Goal: Answer question/provide support: Share knowledge or assist other users

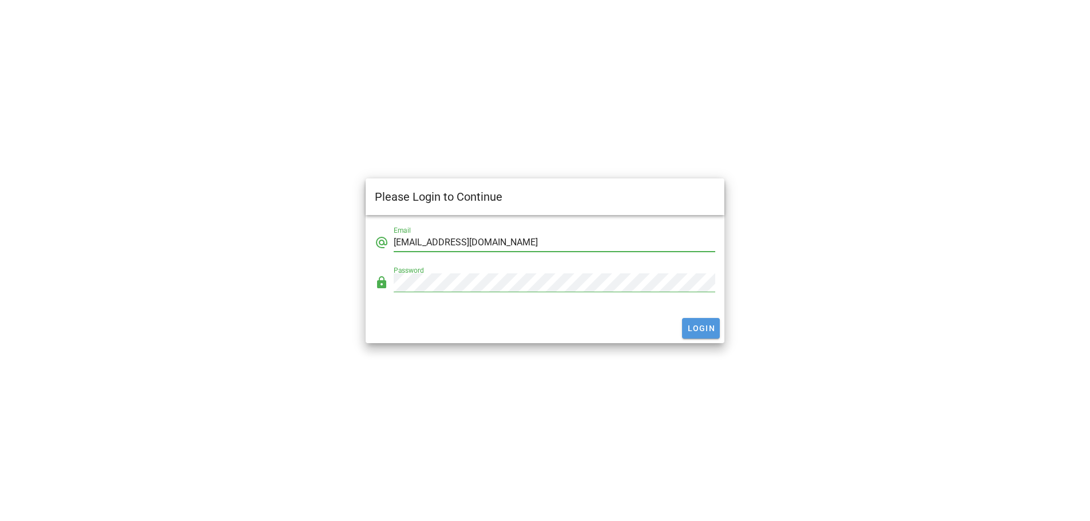
click at [700, 330] on span "Login" at bounding box center [701, 328] width 29 height 9
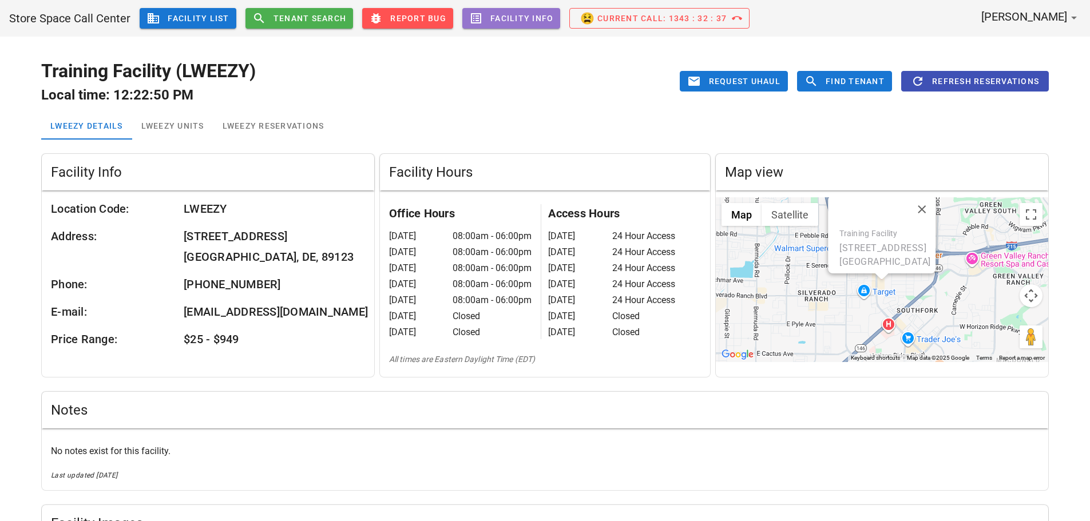
click at [439, 101] on h2 "Local time: 12:22:50 PM" at bounding box center [254, 95] width 427 height 21
click at [204, 21] on span "business Facility List" at bounding box center [187, 18] width 83 height 14
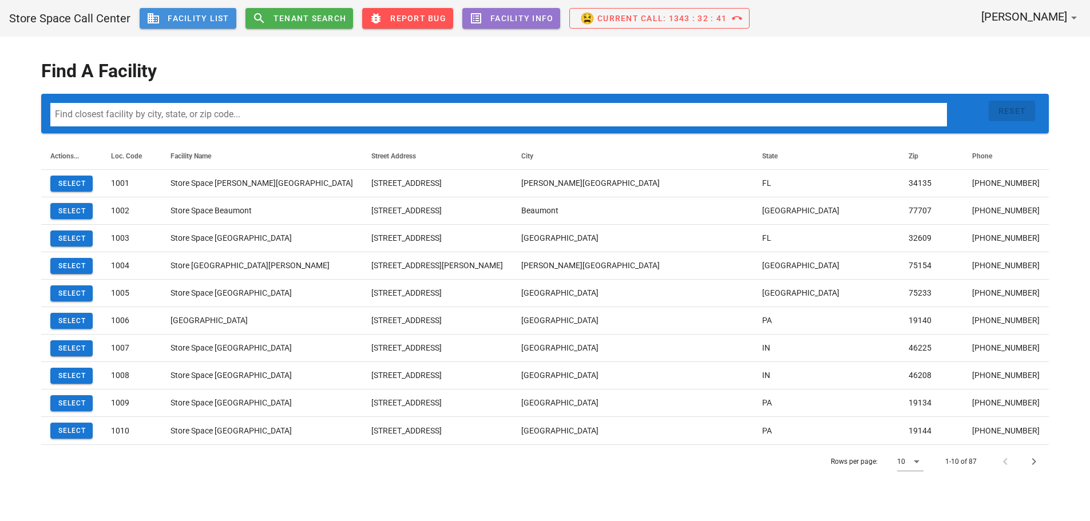
click at [177, 121] on input at bounding box center [498, 114] width 897 height 23
click at [918, 464] on icon at bounding box center [917, 462] width 14 height 14
click at [912, 489] on div "100" at bounding box center [914, 496] width 15 height 25
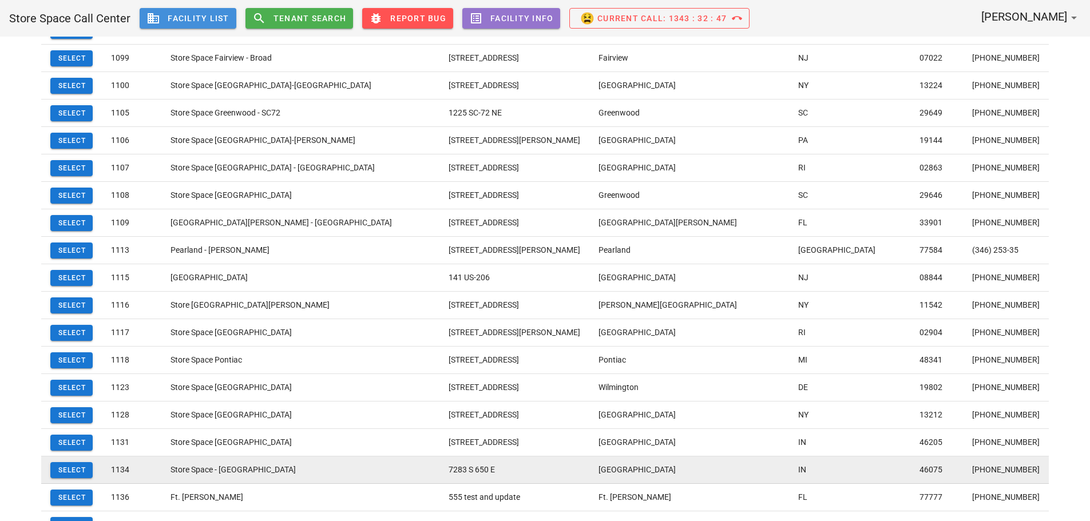
scroll to position [2079, 0]
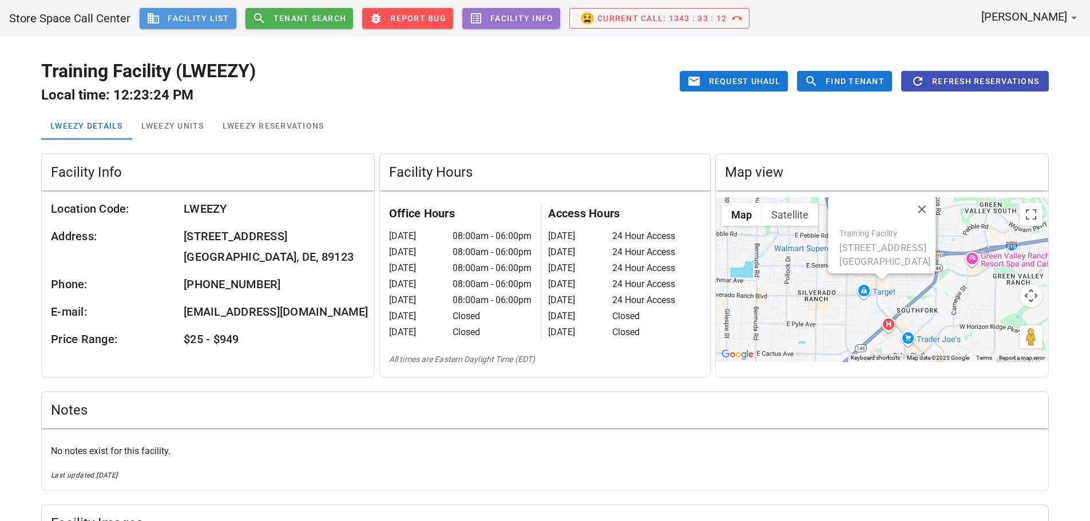
click at [180, 21] on span "business Facility List" at bounding box center [187, 18] width 83 height 14
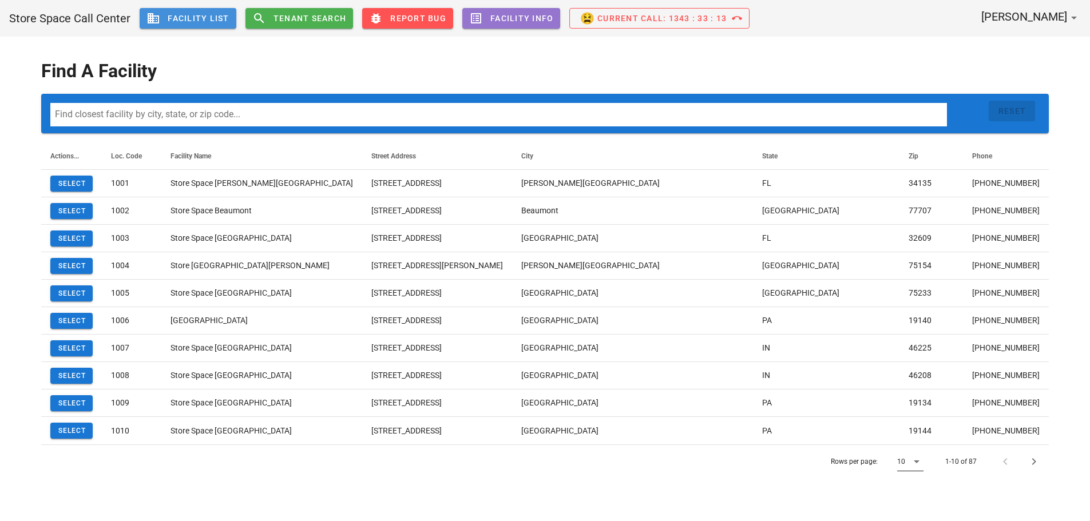
click at [911, 466] on icon at bounding box center [917, 462] width 14 height 14
click at [918, 493] on div "100" at bounding box center [914, 495] width 15 height 11
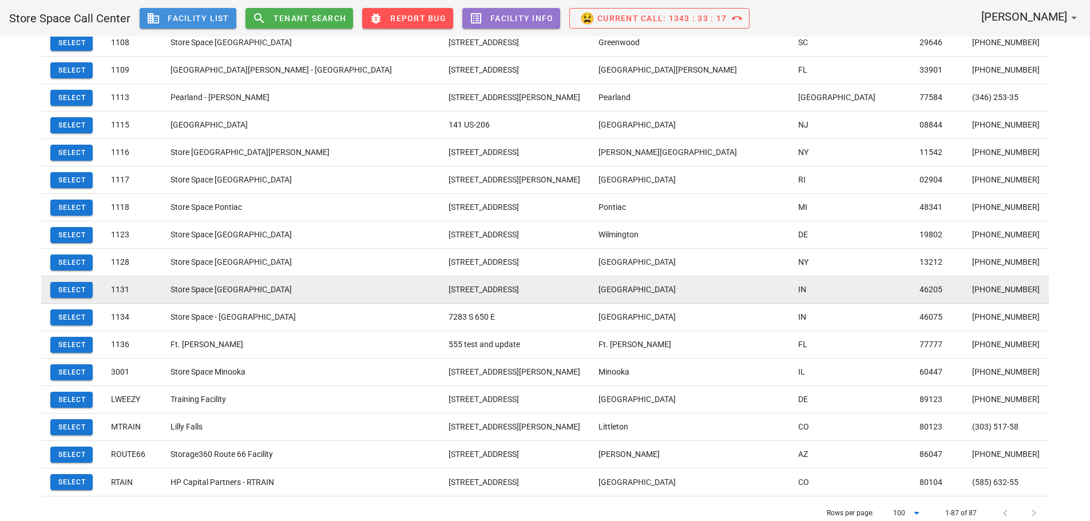
scroll to position [2079, 0]
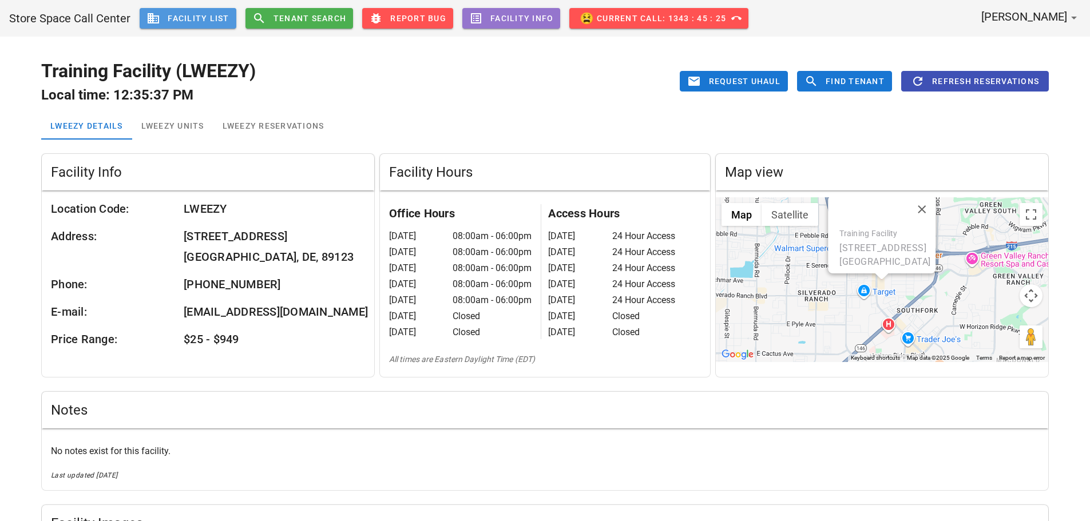
click at [197, 9] on link "business Facility List" at bounding box center [188, 18] width 97 height 21
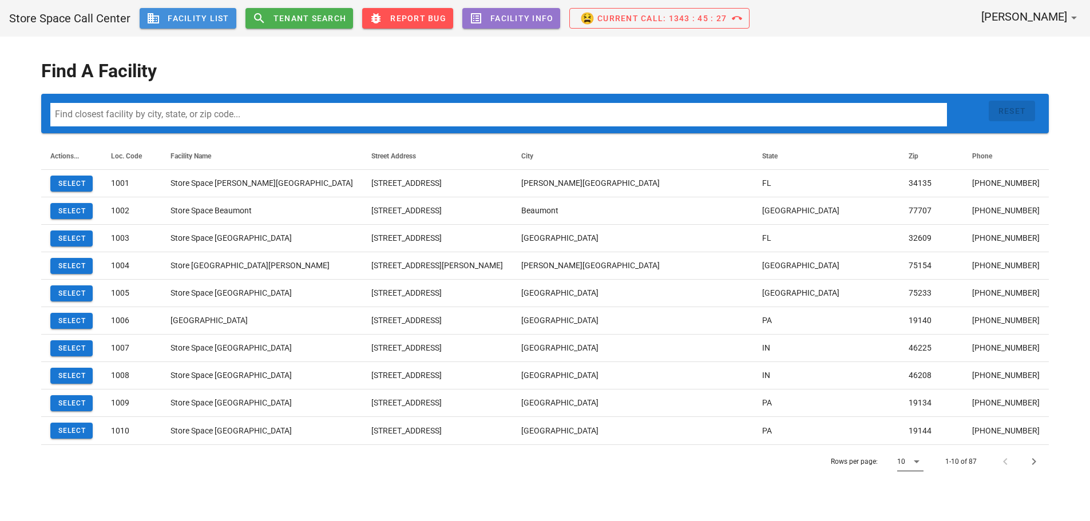
click at [916, 467] on icon at bounding box center [917, 462] width 14 height 14
click at [922, 495] on div "100" at bounding box center [915, 495] width 34 height 27
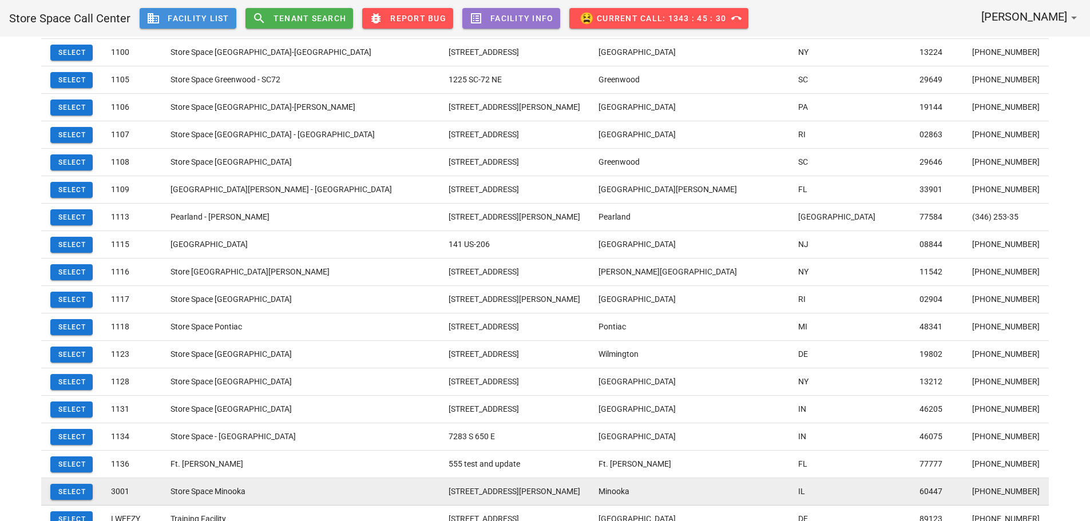
scroll to position [2079, 0]
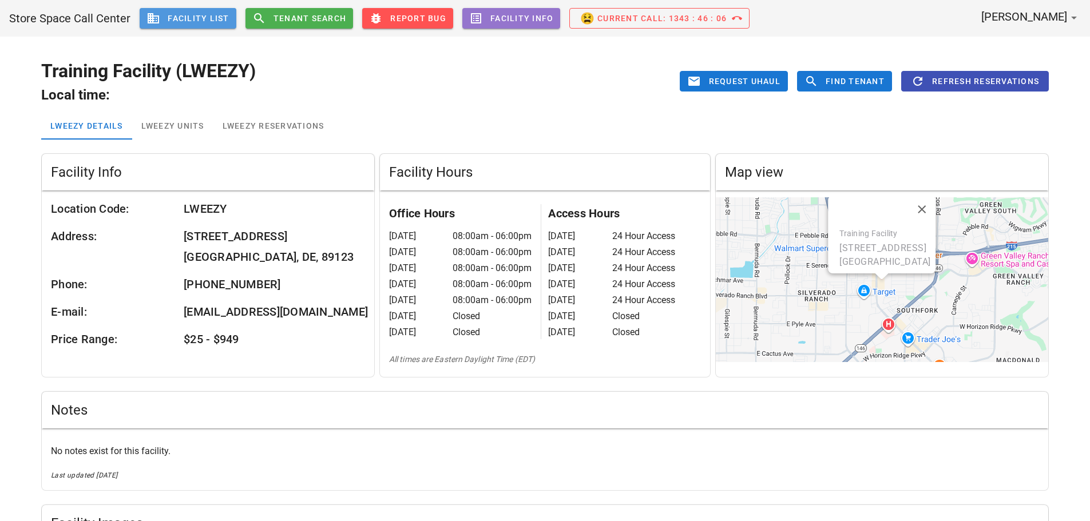
click at [184, 23] on span "business Facility List" at bounding box center [187, 18] width 83 height 14
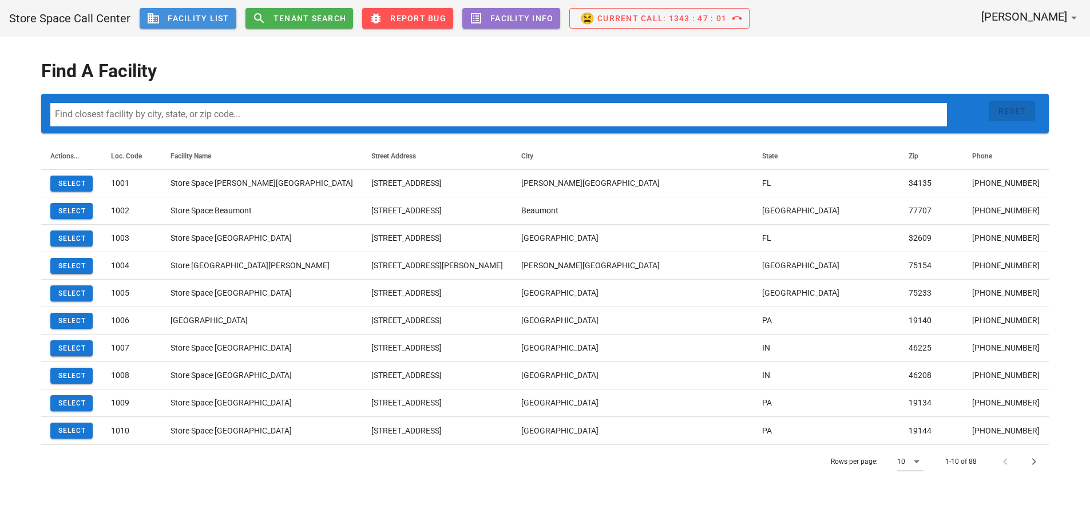
click at [911, 464] on icon at bounding box center [917, 462] width 14 height 14
click at [911, 487] on div "100" at bounding box center [914, 496] width 15 height 25
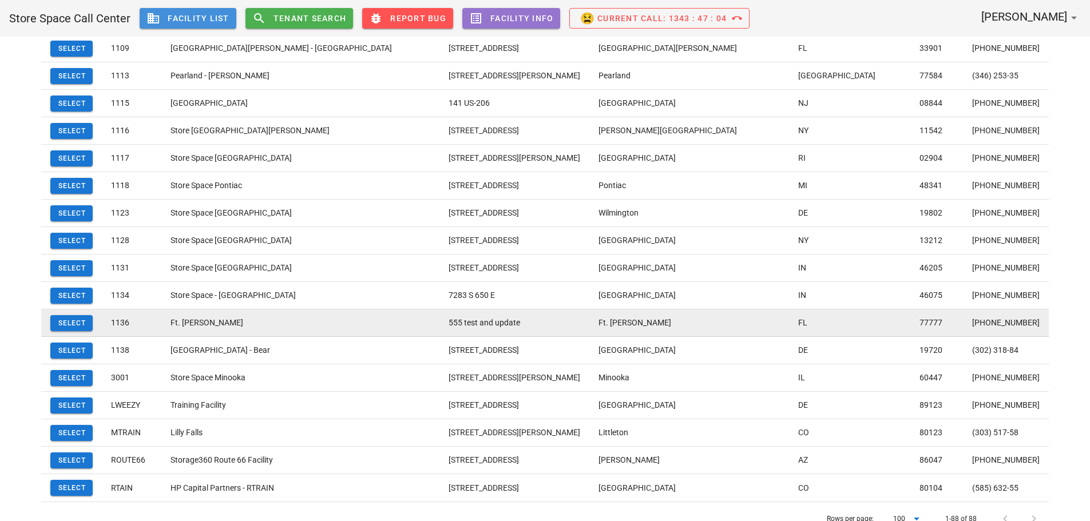
scroll to position [2106, 0]
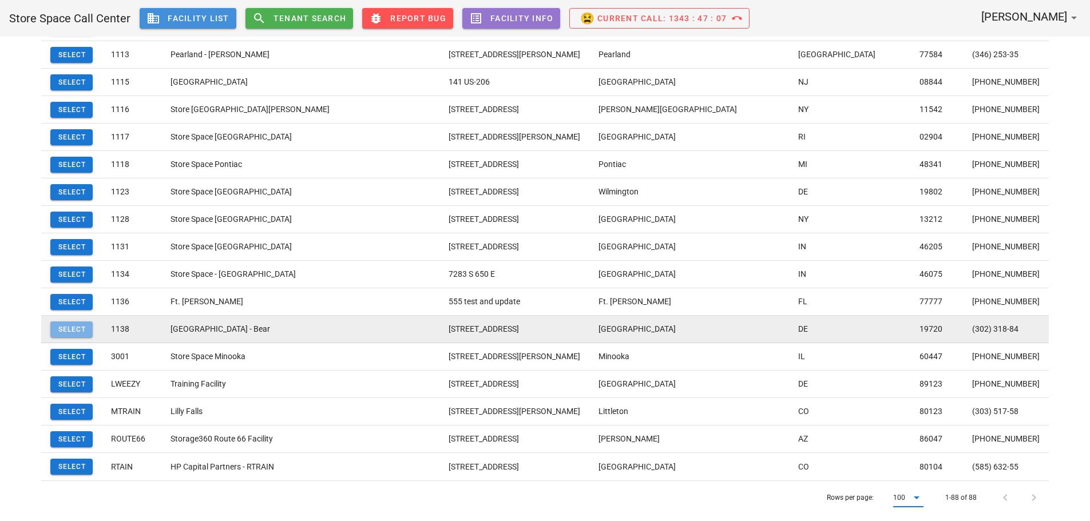
click at [72, 327] on span "Select" at bounding box center [71, 330] width 29 height 8
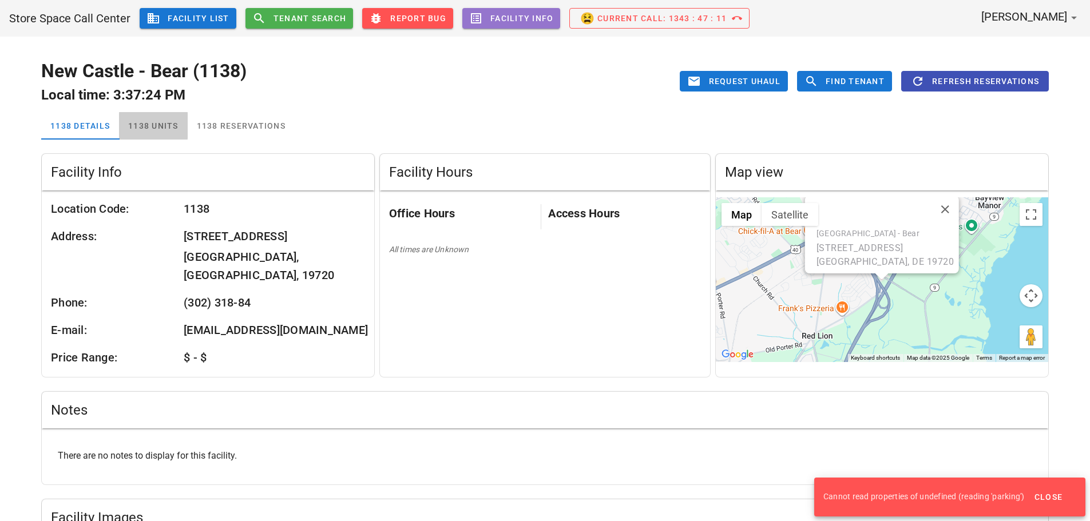
click at [146, 129] on div "1138 Units" at bounding box center [153, 125] width 69 height 27
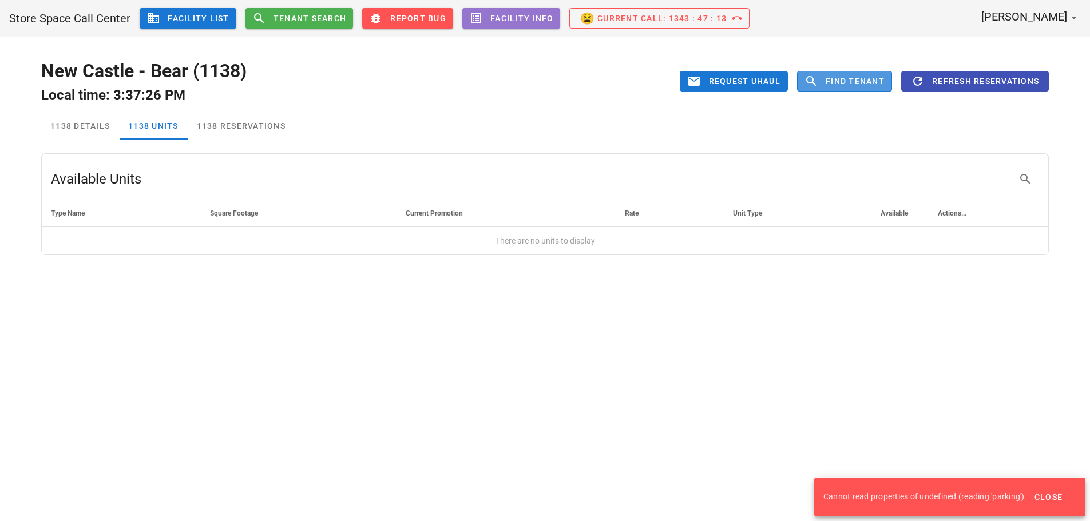
click at [828, 78] on span "Find Tenant" at bounding box center [855, 81] width 60 height 9
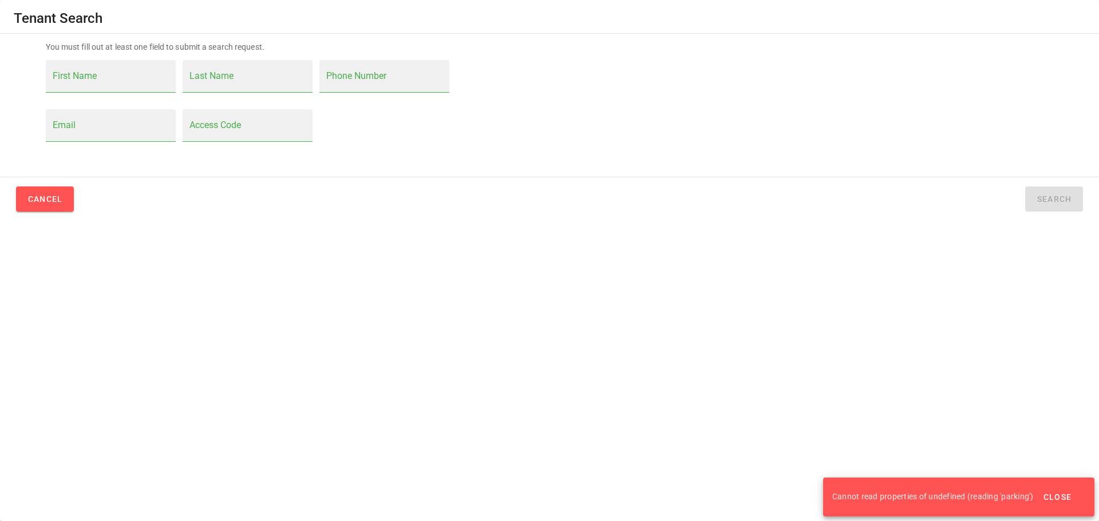
click at [224, 72] on div "Last Name" at bounding box center [247, 76] width 116 height 32
type input "j"
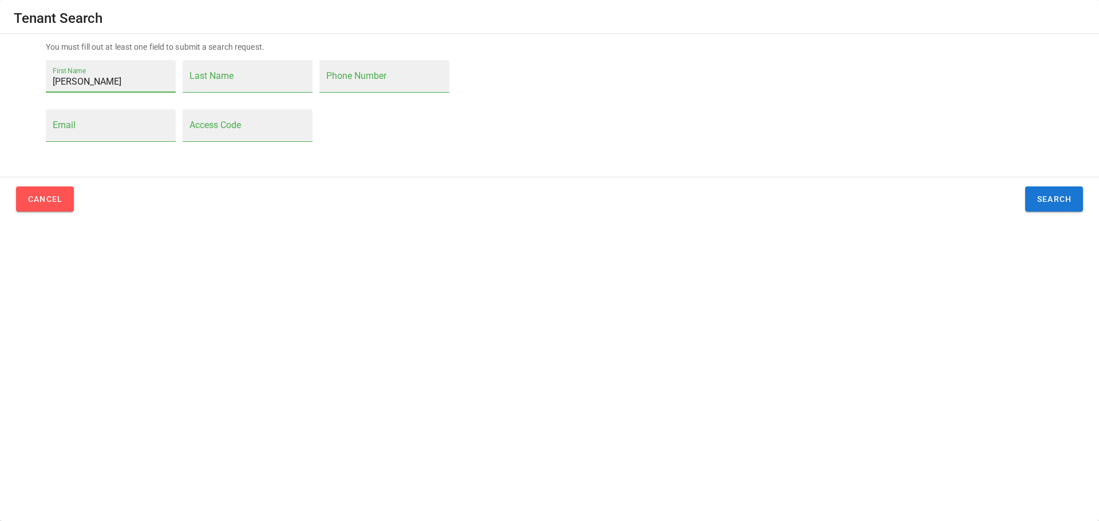
type input "joe"
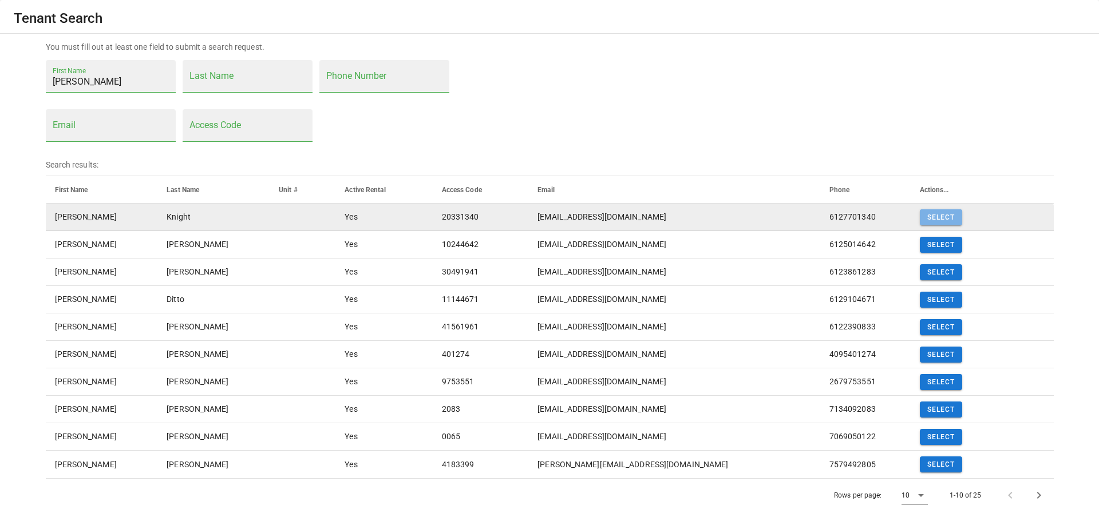
click at [943, 217] on span "Select" at bounding box center [940, 217] width 29 height 8
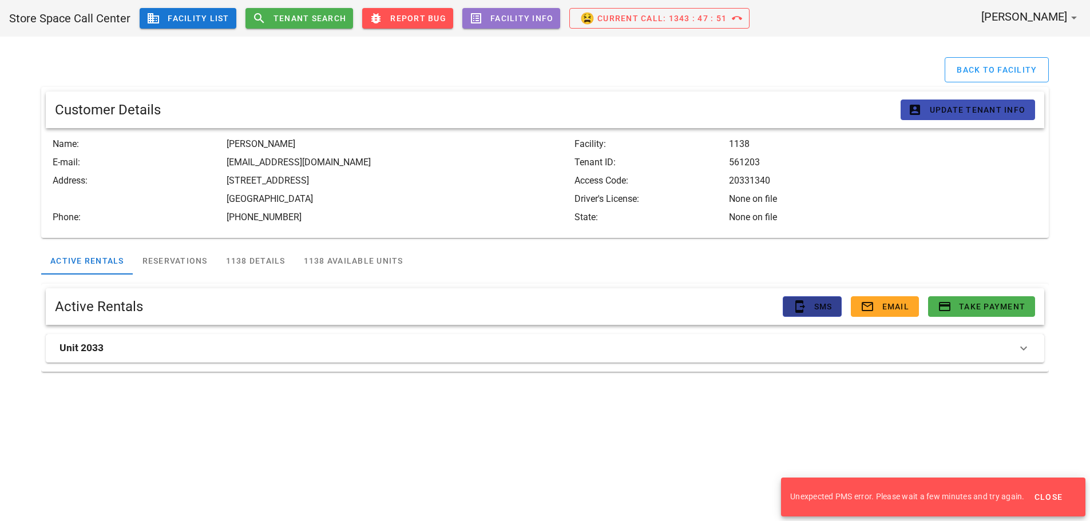
click at [835, 306] on button "send_to_mobile SMS" at bounding box center [812, 306] width 59 height 21
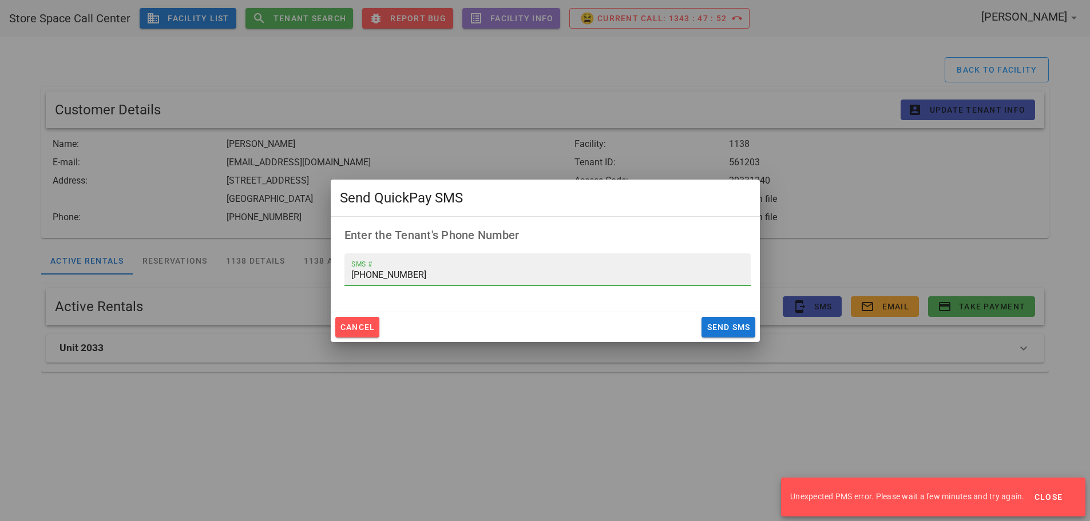
drag, startPoint x: 438, startPoint y: 278, endPoint x: 198, endPoint y: 292, distance: 240.2
click at [198, 292] on div "Store Space Call Center business Facility List search Tenant Search bug_report …" at bounding box center [545, 260] width 1090 height 521
type input "720-335-5540"
click at [722, 332] on button "Send SMS" at bounding box center [728, 327] width 53 height 21
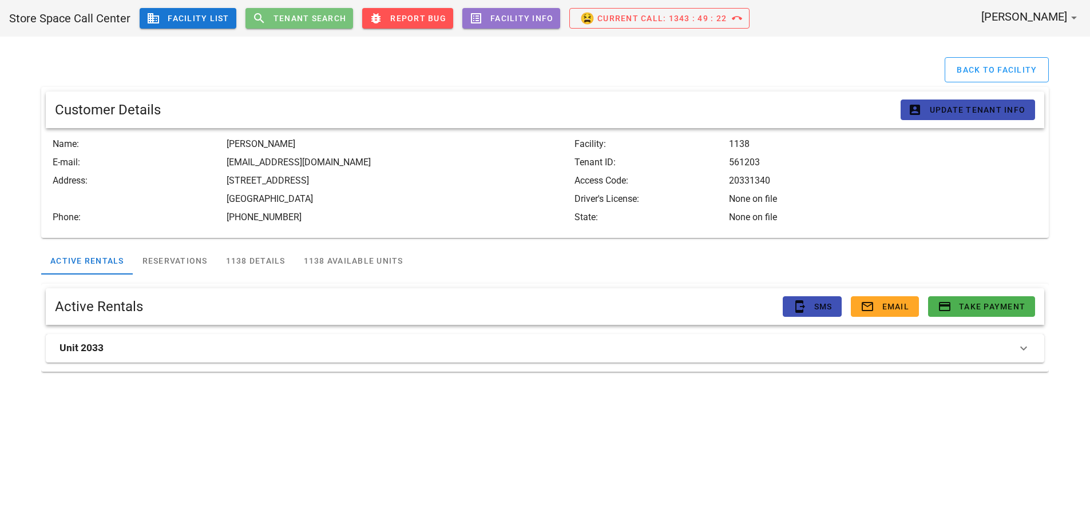
click at [294, 16] on span "Tenant Search" at bounding box center [310, 18] width 74 height 9
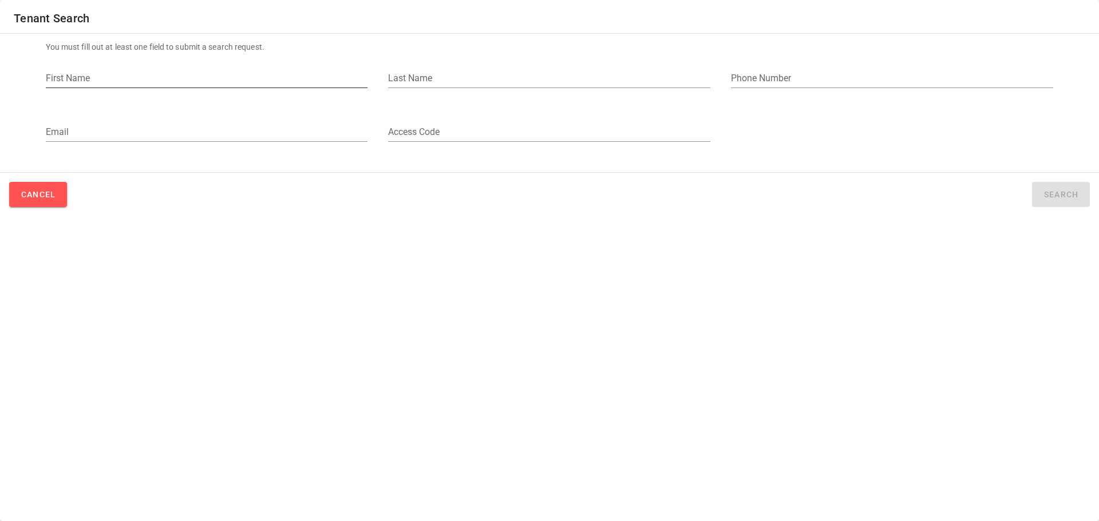
click at [90, 85] on input "First Name" at bounding box center [207, 78] width 322 height 18
type input "joe"
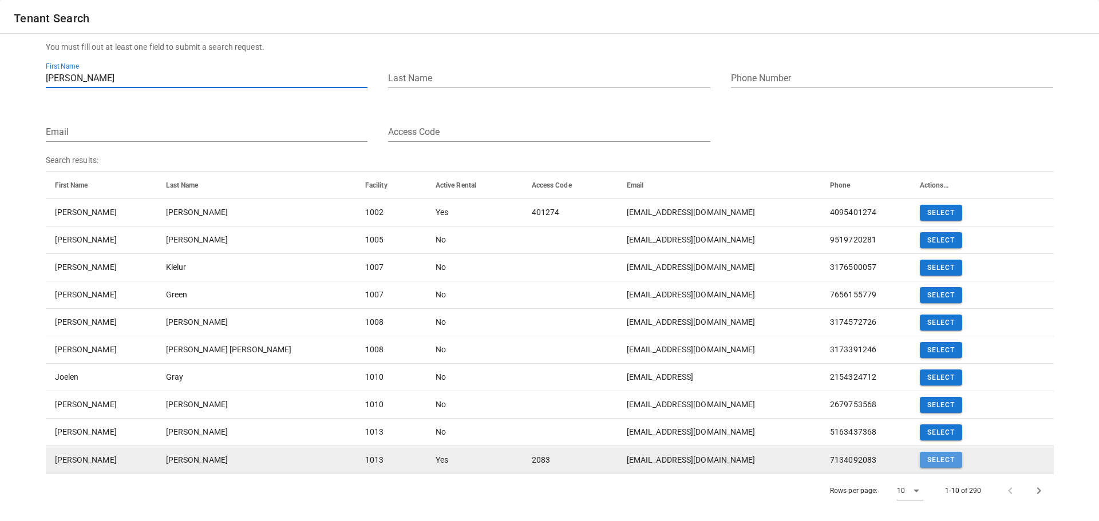
click at [937, 461] on span "Select" at bounding box center [940, 460] width 29 height 8
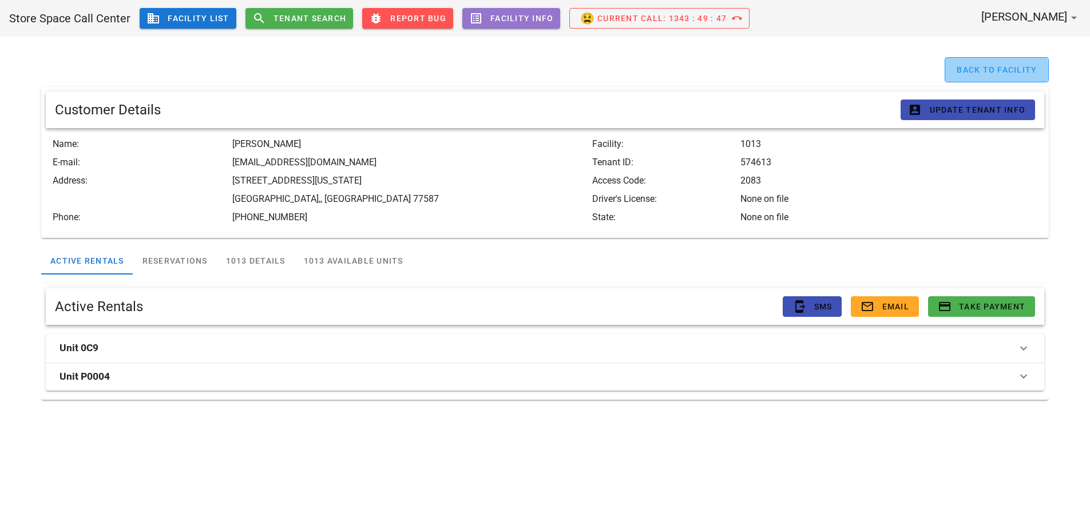
click at [996, 71] on span "Back to Facility" at bounding box center [996, 69] width 81 height 9
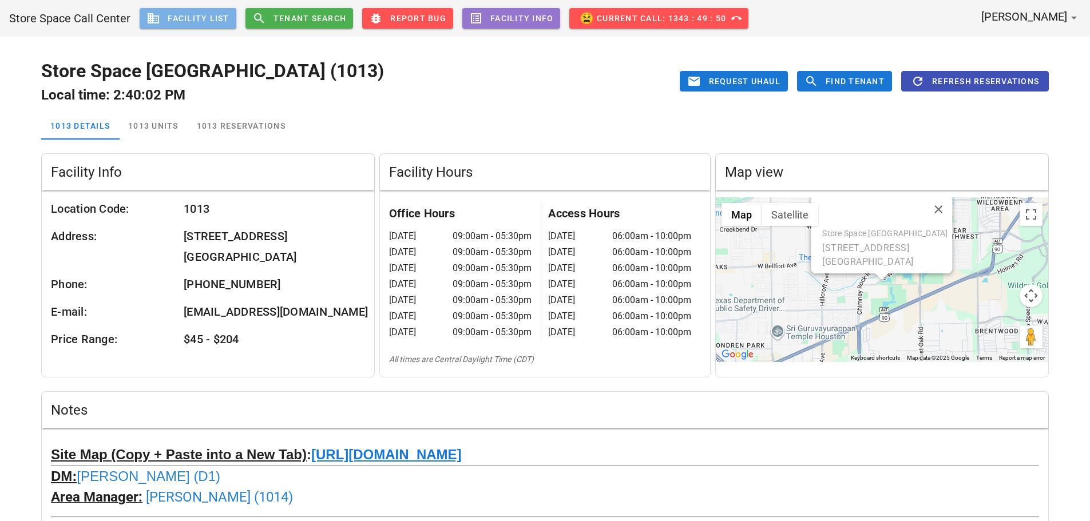
click at [179, 19] on span "business Facility List" at bounding box center [187, 18] width 83 height 14
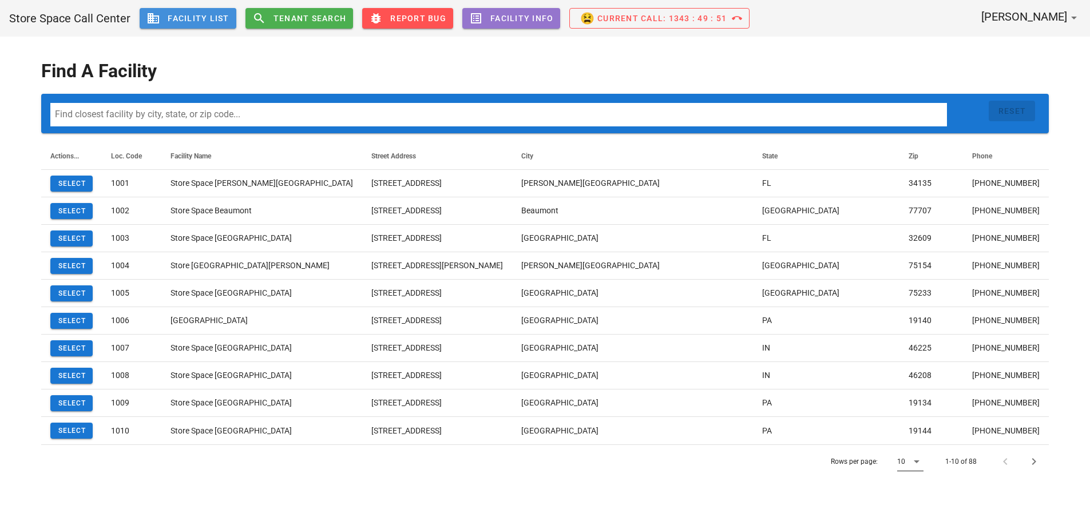
click at [909, 461] on div at bounding box center [916, 462] width 16 height 14
click at [920, 491] on div "100" at bounding box center [914, 495] width 15 height 11
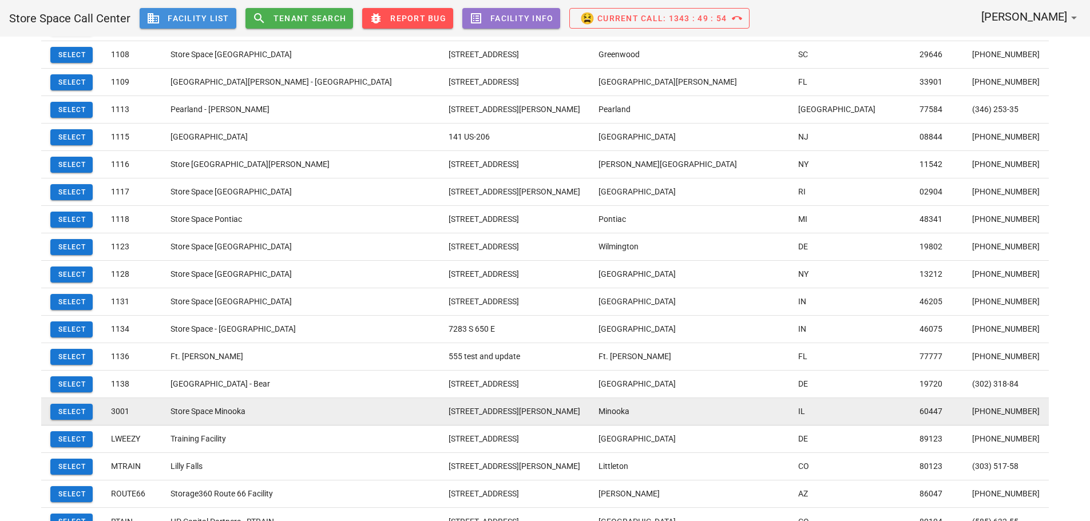
scroll to position [2106, 0]
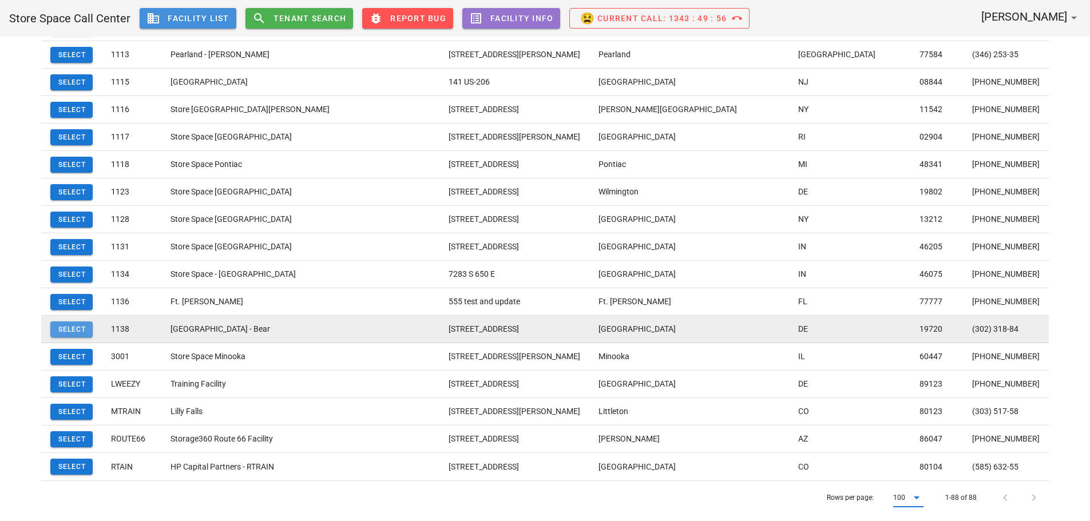
click at [76, 327] on span "Select" at bounding box center [71, 330] width 29 height 8
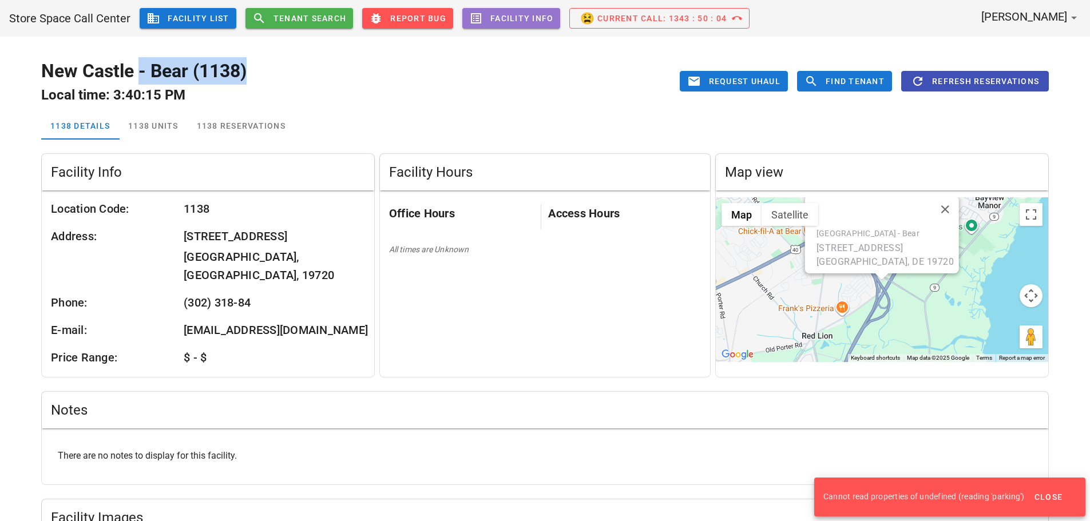
drag, startPoint x: 138, startPoint y: 71, endPoint x: 354, endPoint y: 68, distance: 215.7
click at [348, 68] on h1 "New Castle - Bear (1138)" at bounding box center [252, 70] width 422 height 27
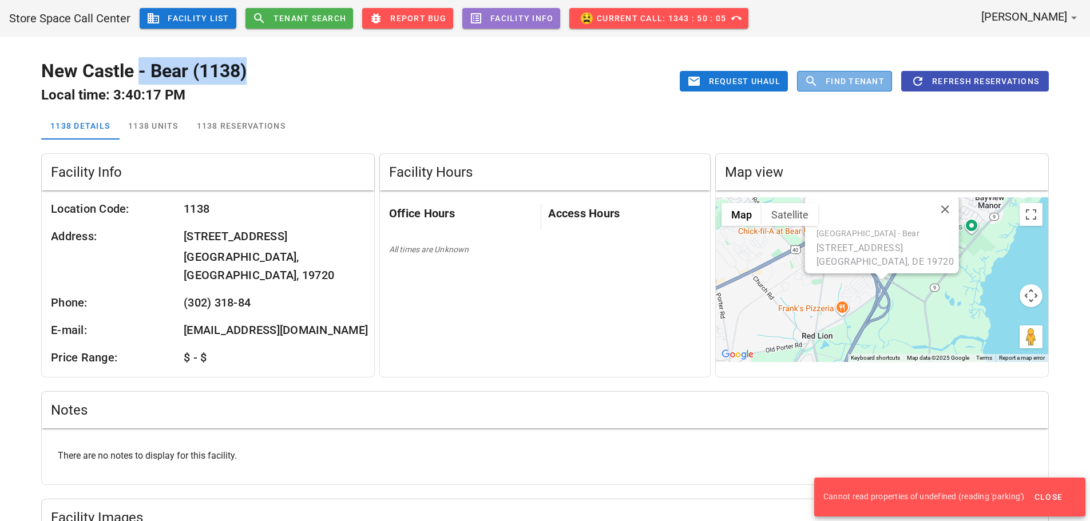
click at [868, 81] on span "Find Tenant" at bounding box center [855, 81] width 60 height 9
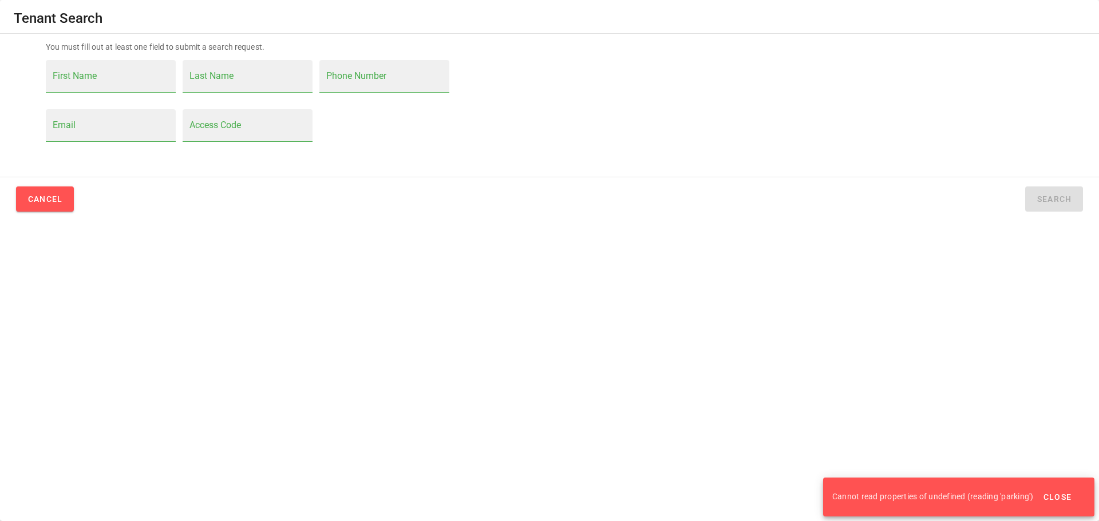
click at [57, 86] on input "First Name" at bounding box center [111, 82] width 116 height 18
type input "joe"
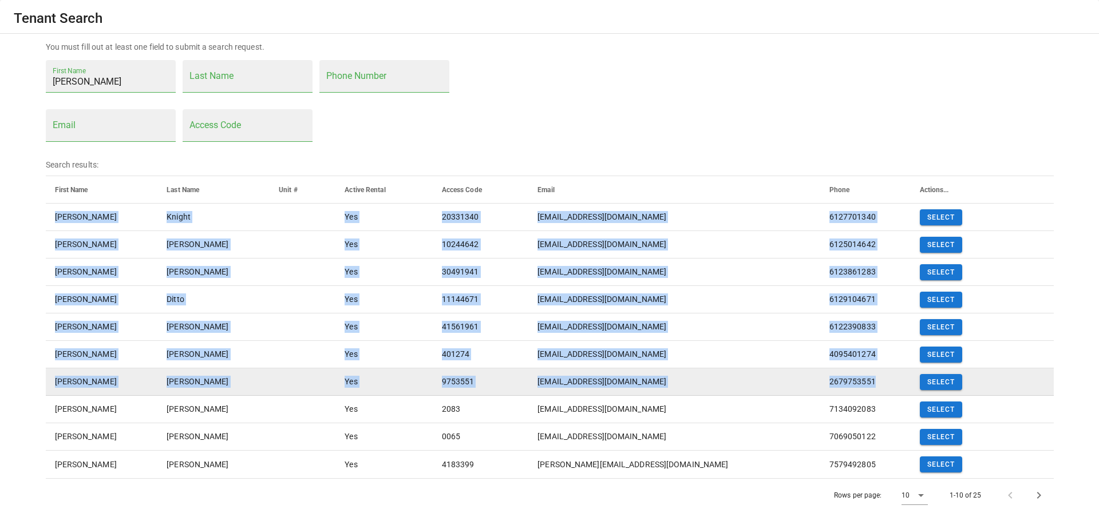
drag, startPoint x: 47, startPoint y: 215, endPoint x: 857, endPoint y: 394, distance: 828.8
click at [857, 394] on tbody "Joe Knight Yes 20331340 hadderway@comcast.net 6127701340 Select Joe Turgeon Yes…" at bounding box center [550, 341] width 1008 height 275
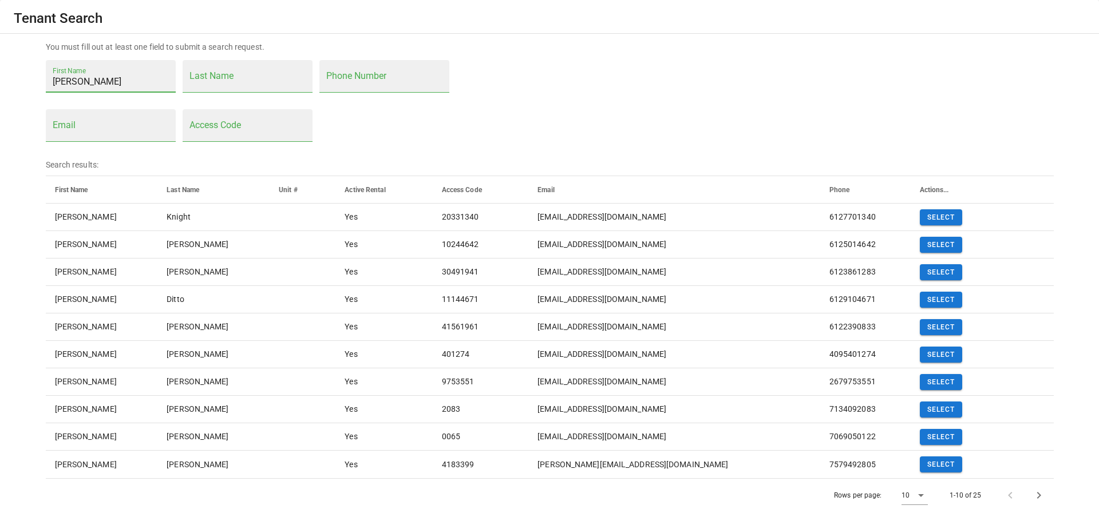
drag, startPoint x: 78, startPoint y: 89, endPoint x: 38, endPoint y: 93, distance: 40.3
click at [39, 93] on div "You must fill out at least one field to submit a search request. First Name joe…" at bounding box center [549, 276] width 1021 height 485
paste input "[EMAIL_ADDRESS][DOMAIN_NAME]"
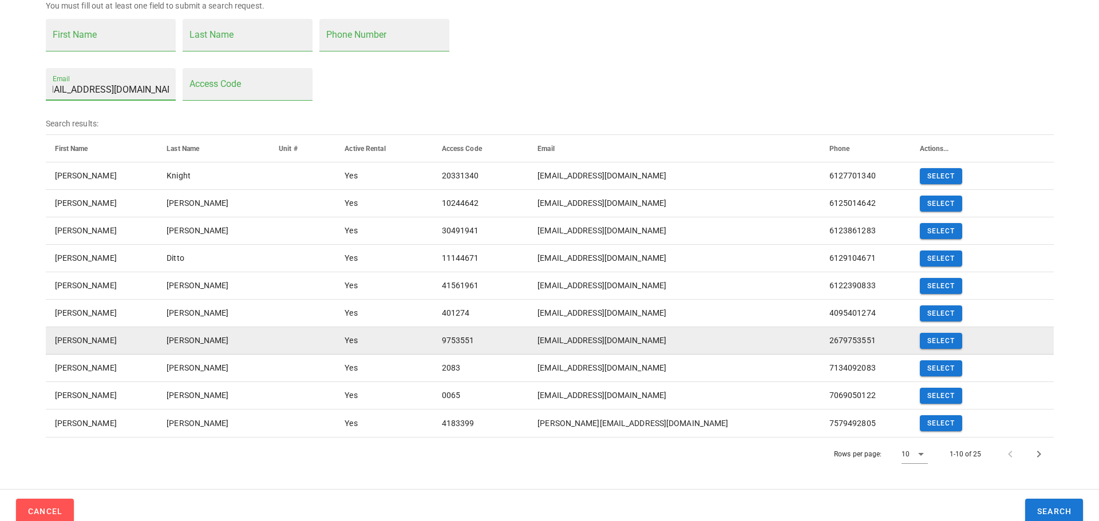
scroll to position [49, 0]
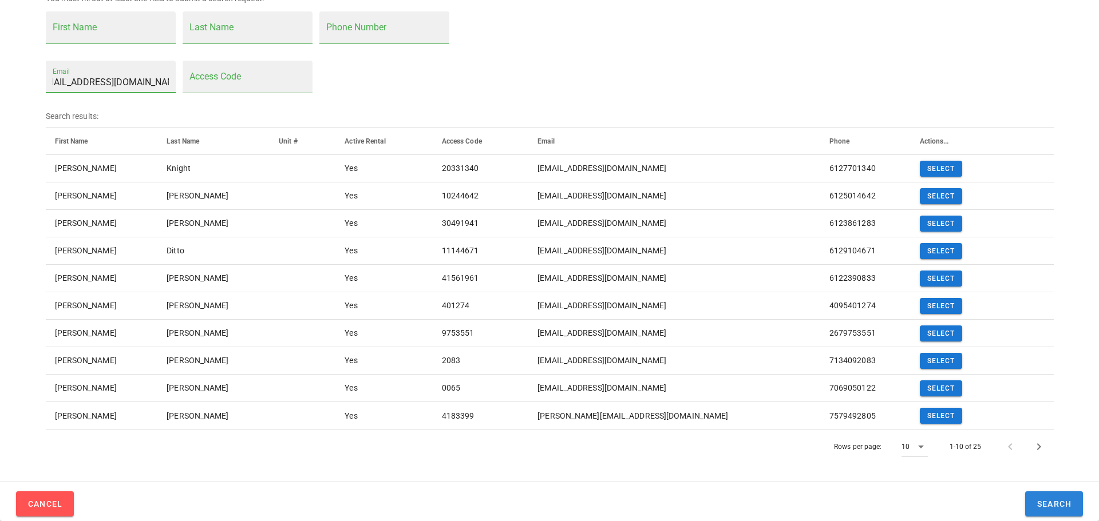
type input "[EMAIL_ADDRESS][DOMAIN_NAME]"
click at [1051, 494] on button "Search" at bounding box center [1054, 504] width 58 height 25
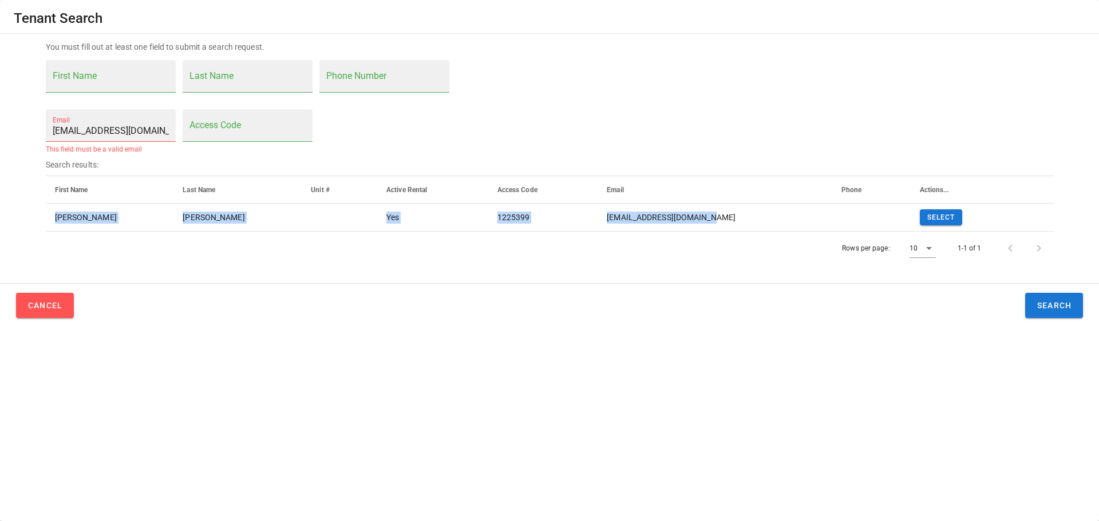
drag, startPoint x: 735, startPoint y: 214, endPoint x: 39, endPoint y: 219, distance: 695.2
click at [39, 219] on div "You must fill out at least one field to submit a search request. First Name Las…" at bounding box center [549, 153] width 1021 height 238
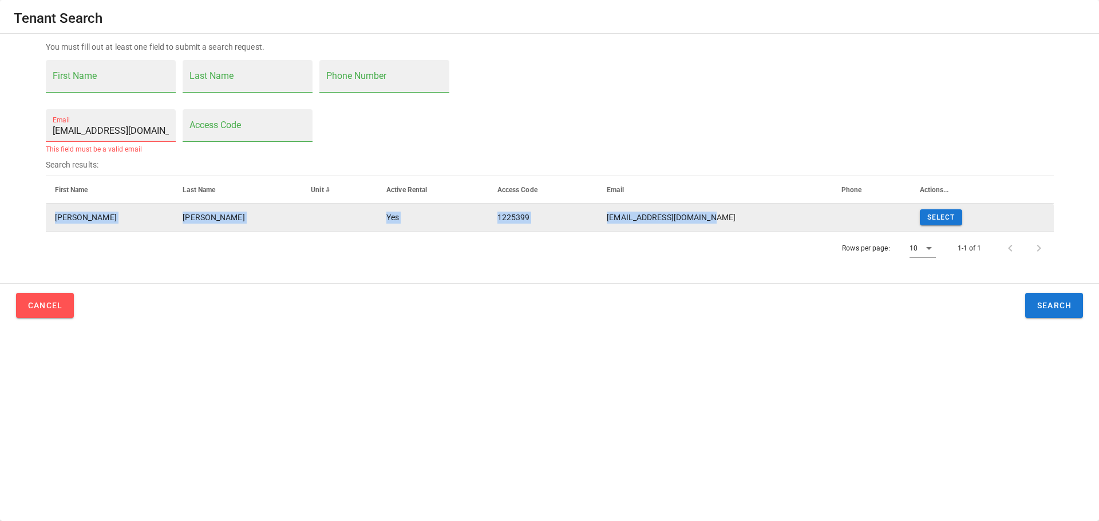
drag, startPoint x: 316, startPoint y: 216, endPoint x: 295, endPoint y: 216, distance: 20.6
click at [315, 216] on td at bounding box center [340, 217] width 76 height 27
click at [302, 216] on td at bounding box center [340, 217] width 76 height 27
click at [302, 212] on td at bounding box center [340, 217] width 76 height 27
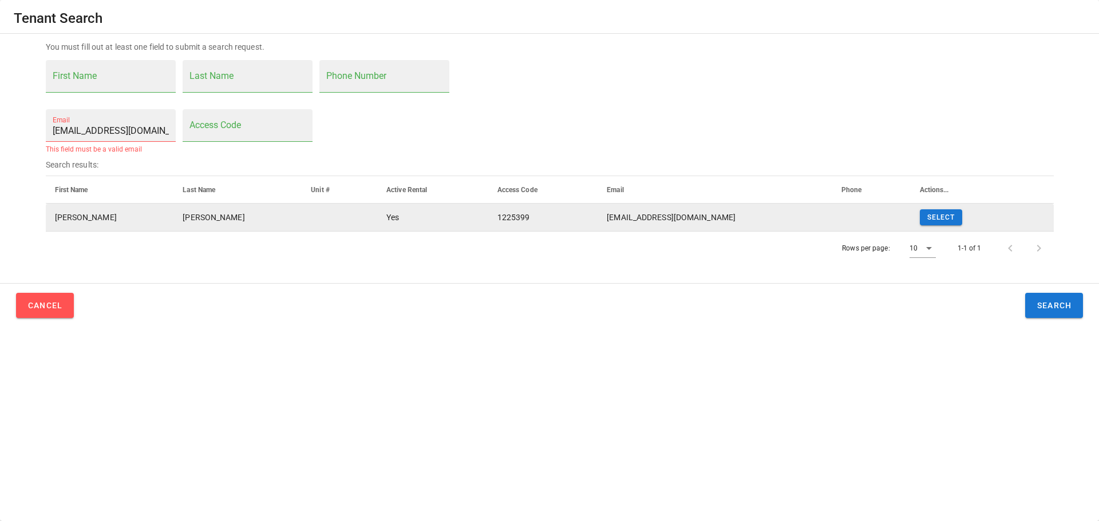
click at [302, 212] on td at bounding box center [340, 217] width 76 height 27
drag, startPoint x: 51, startPoint y: 220, endPoint x: 802, endPoint y: 220, distance: 751.3
click at [802, 220] on tr "LUIS AGUAYO Yes 1225399 luisaguayo_3@hotmail.com Select" at bounding box center [550, 217] width 1008 height 27
click at [930, 221] on link "Select" at bounding box center [941, 217] width 42 height 16
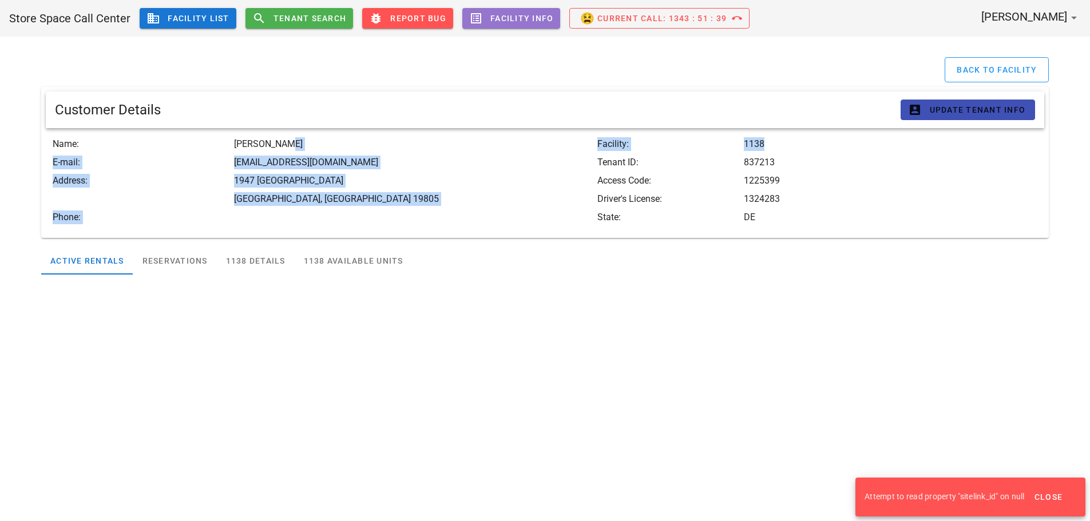
drag, startPoint x: 751, startPoint y: 144, endPoint x: 557, endPoint y: 143, distance: 193.4
click at [557, 143] on div "Name: LUIS AGUAYO E-mail: luisaguayo_3@hotmail.com Address: 1947 PROSPECT ROAD …" at bounding box center [545, 181] width 985 height 92
click at [542, 145] on div "Name: LUIS AGUAYO" at bounding box center [325, 144] width 545 height 14
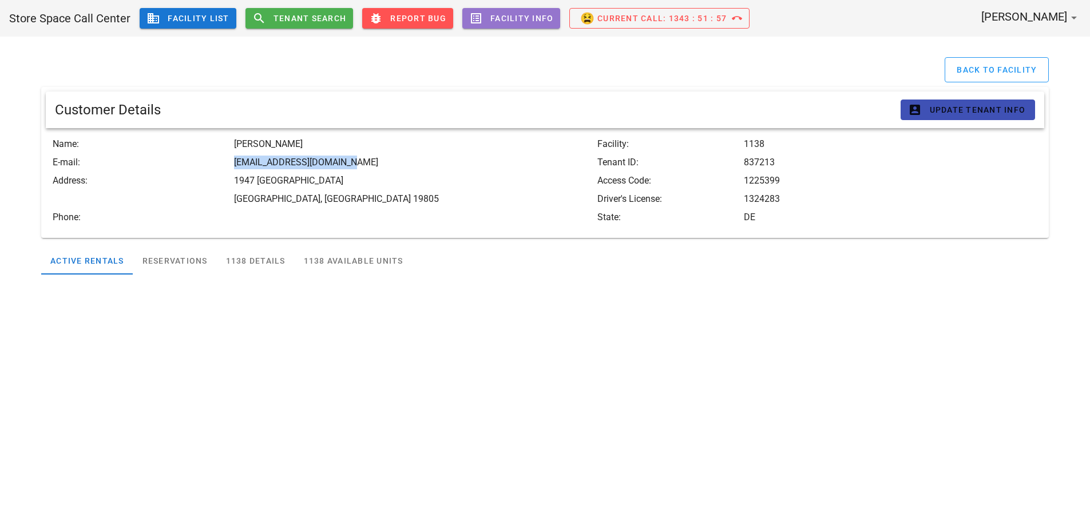
drag, startPoint x: 221, startPoint y: 165, endPoint x: 369, endPoint y: 167, distance: 147.6
click at [369, 167] on div "E-mail: luisaguayo_3@hotmail.com" at bounding box center [325, 163] width 545 height 14
click at [262, 258] on div "1138 Details" at bounding box center [256, 260] width 78 height 27
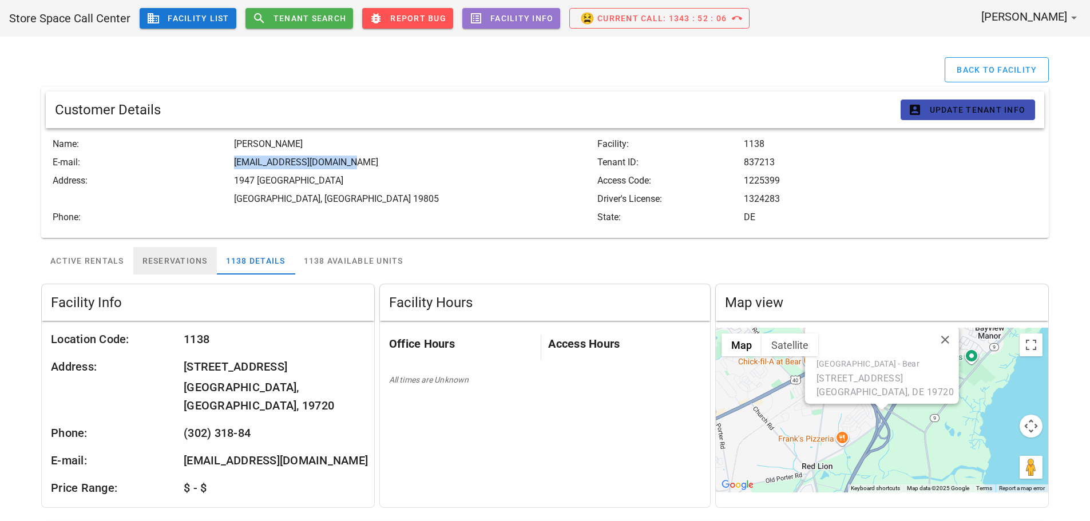
click at [155, 265] on div "Reservations" at bounding box center [175, 260] width 84 height 27
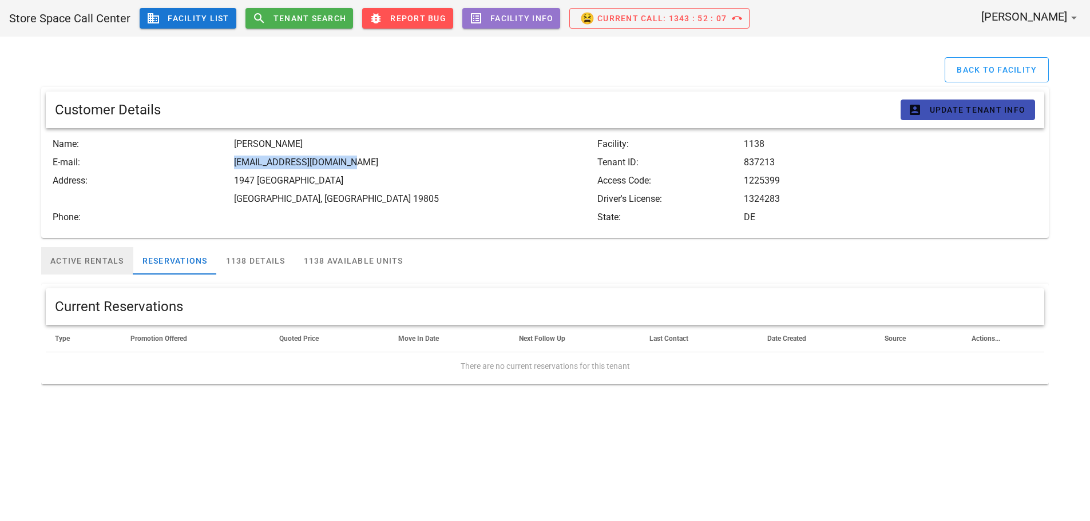
click at [100, 256] on div "Active Rentals" at bounding box center [87, 260] width 92 height 27
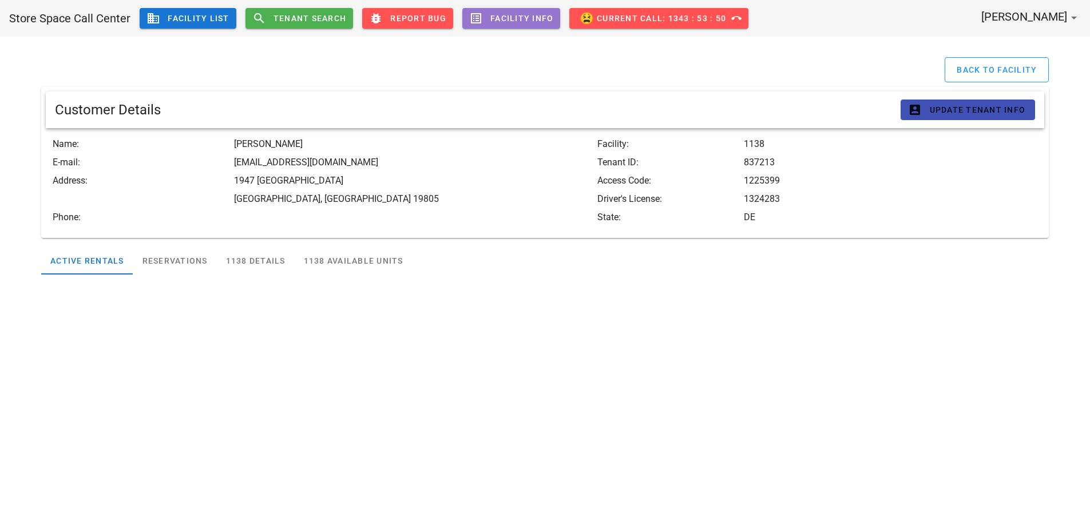
click at [394, 180] on div "1947 [GEOGRAPHIC_DATA]" at bounding box center [370, 181] width 272 height 14
click at [433, 476] on div "Store Space Call Center business Facility List search Tenant Search bug_report …" at bounding box center [545, 260] width 1090 height 521
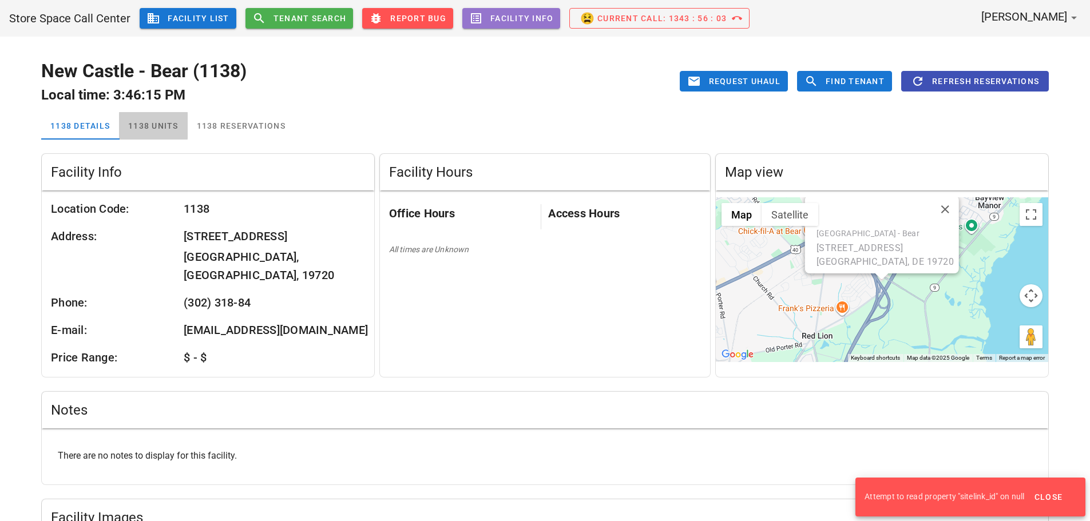
click at [145, 125] on div "1138 Units" at bounding box center [153, 125] width 69 height 27
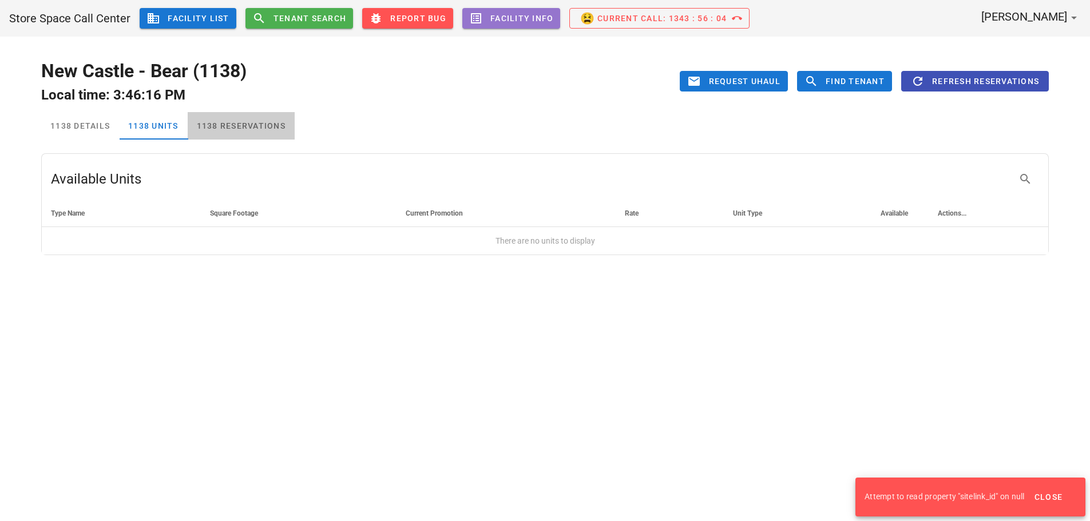
click at [235, 130] on div "1138 Reservations" at bounding box center [241, 125] width 107 height 27
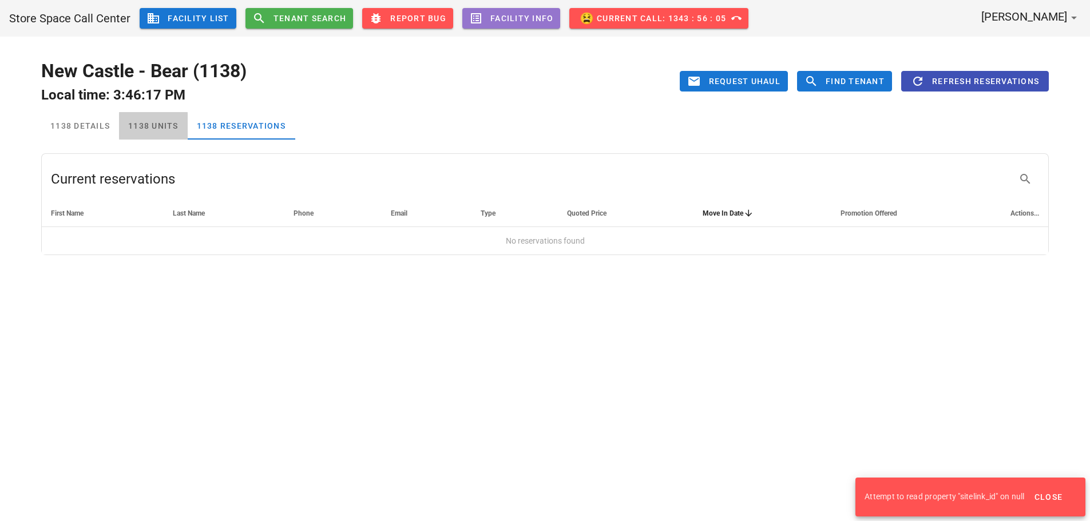
click at [145, 120] on div "1138 Units" at bounding box center [153, 125] width 69 height 27
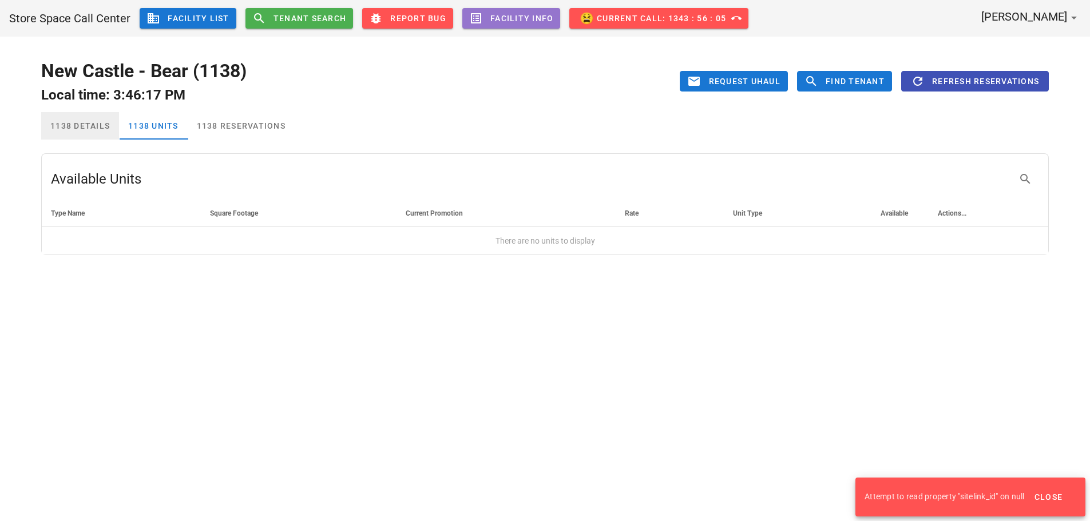
click at [95, 125] on div "1138 Details" at bounding box center [80, 125] width 78 height 27
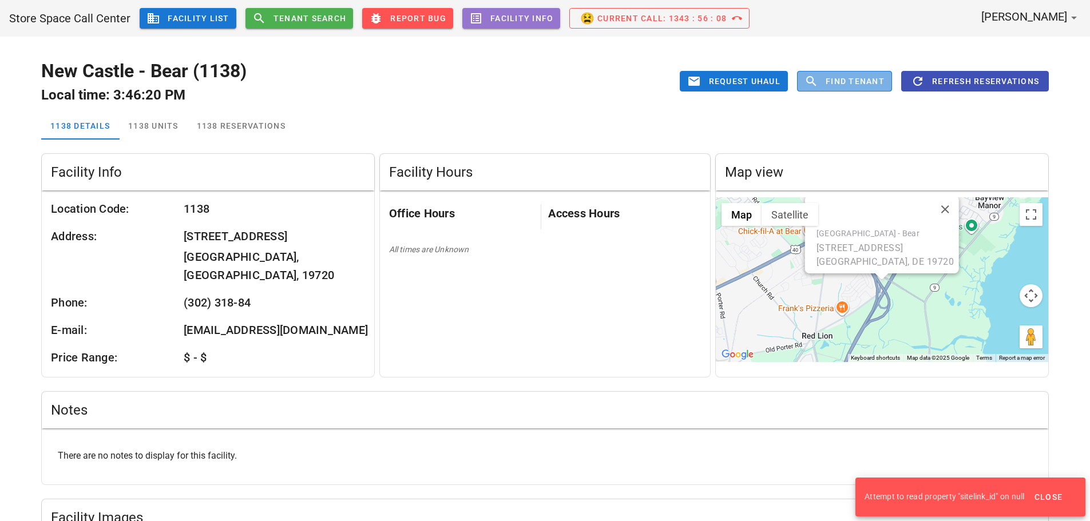
click at [872, 80] on span "Find Tenant" at bounding box center [855, 81] width 60 height 9
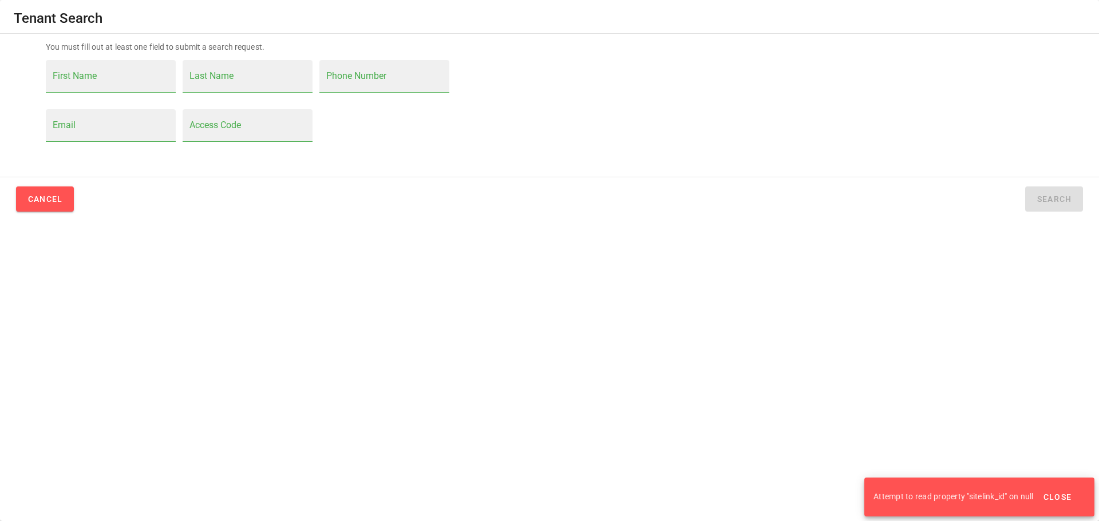
click at [105, 124] on input "Email" at bounding box center [111, 131] width 116 height 18
paste input "luisaguayo_3@hotmail.com"
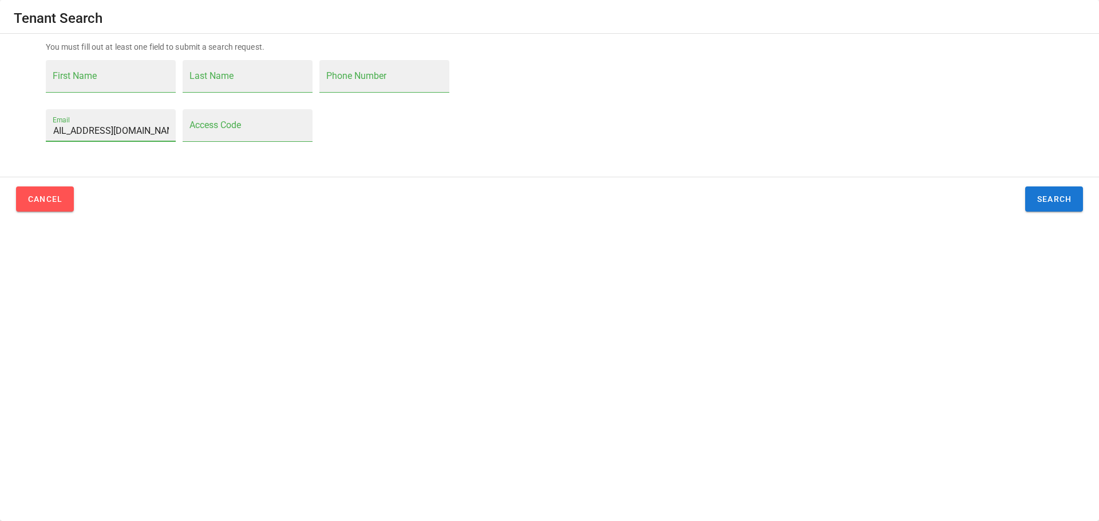
type input "luisaguayo_3@hotmail.com"
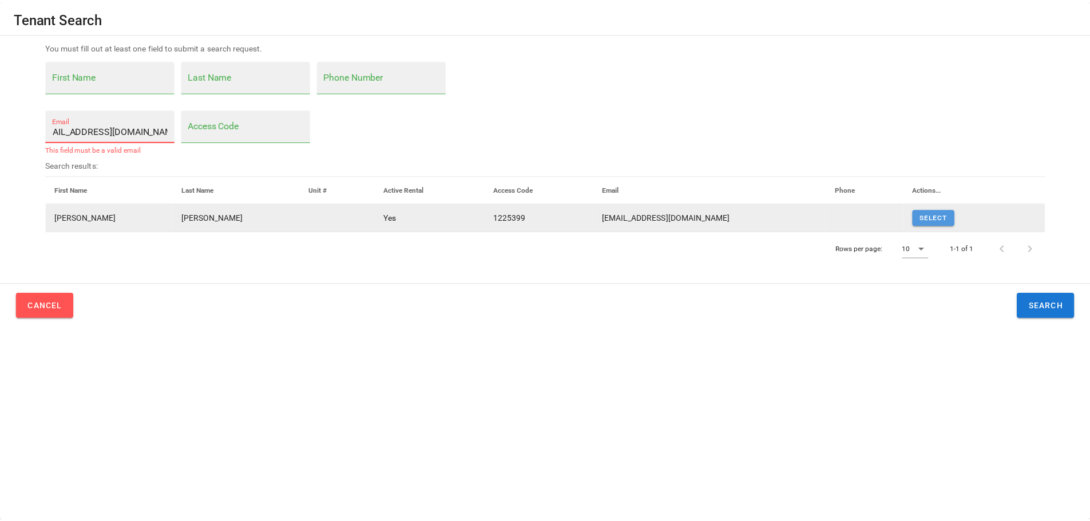
scroll to position [0, 0]
click at [940, 223] on link "Select" at bounding box center [941, 217] width 42 height 16
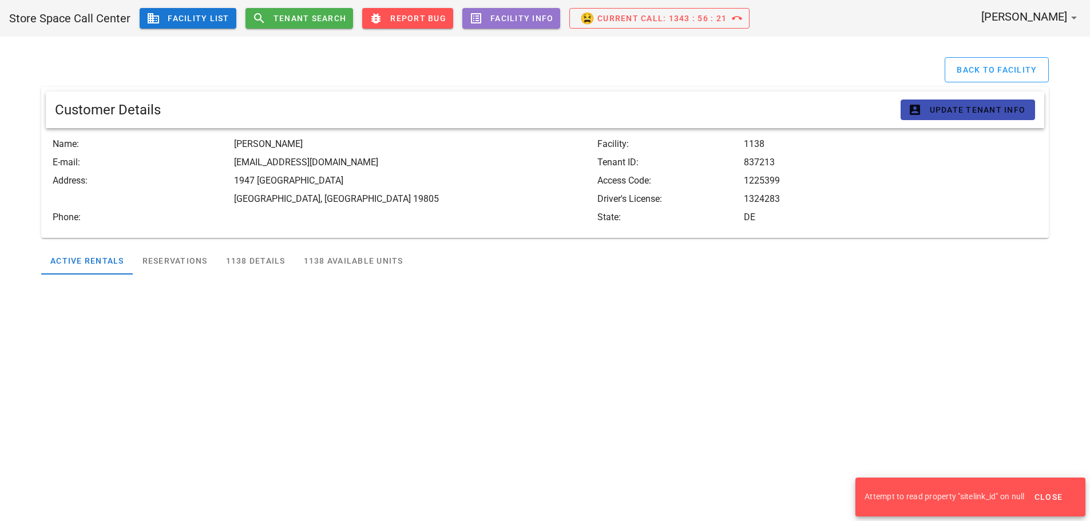
click at [978, 498] on span "Attempt to read property "sitelink_id" on null" at bounding box center [945, 496] width 160 height 9
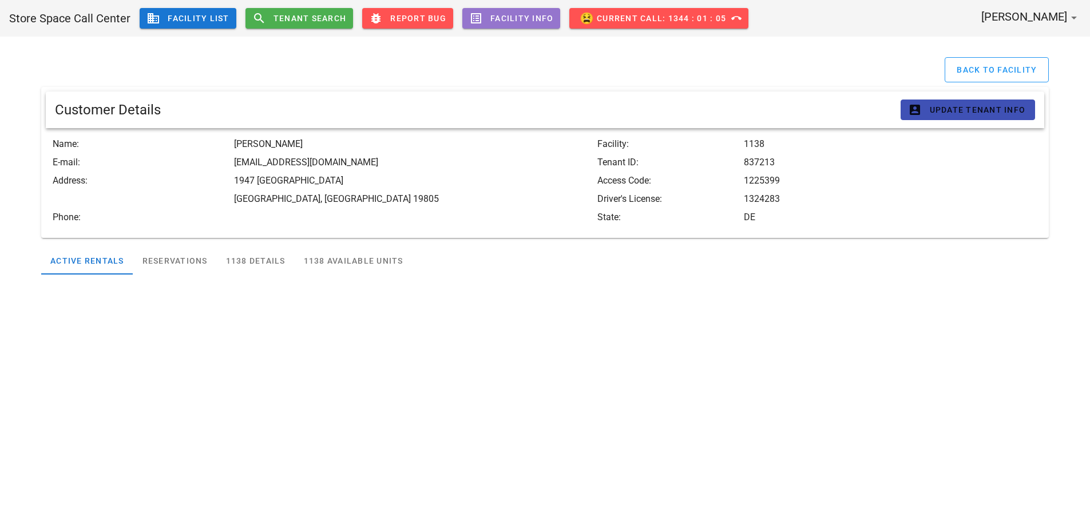
click at [1055, 19] on span "[PERSON_NAME]" at bounding box center [1024, 17] width 86 height 14
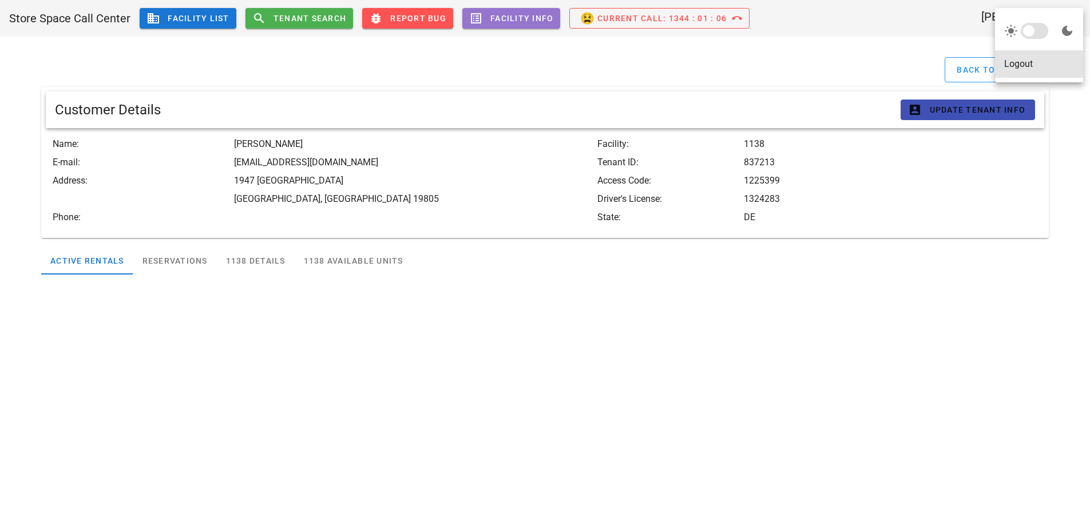
click at [1039, 68] on div "Logout" at bounding box center [1039, 63] width 70 height 11
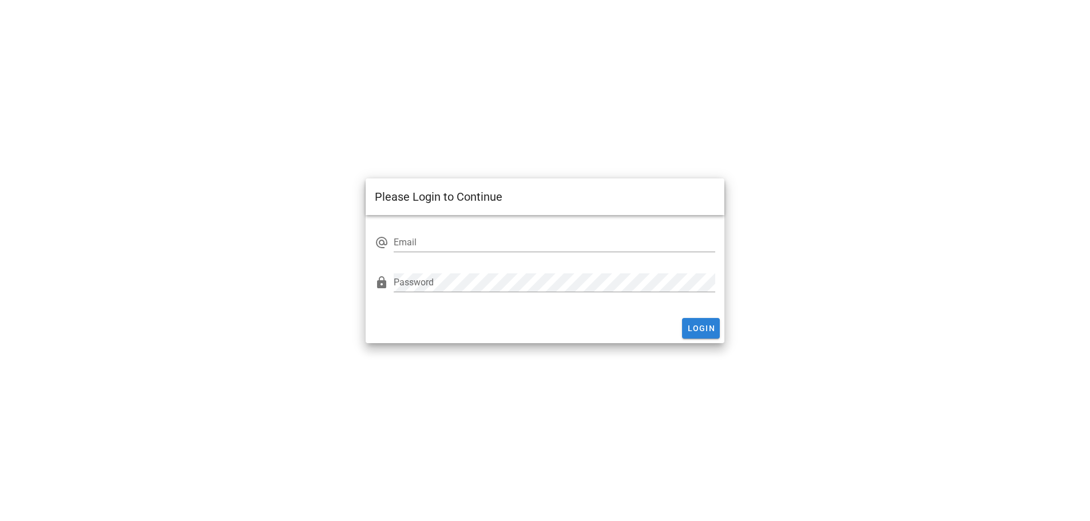
type input "ggorman@storage360.com"
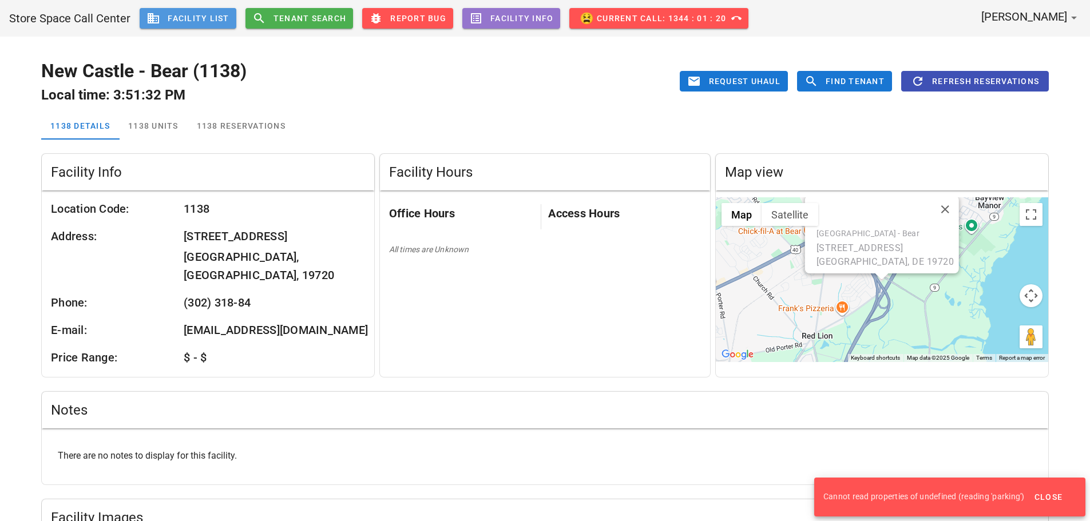
click at [203, 14] on span "business Facility List" at bounding box center [187, 18] width 83 height 14
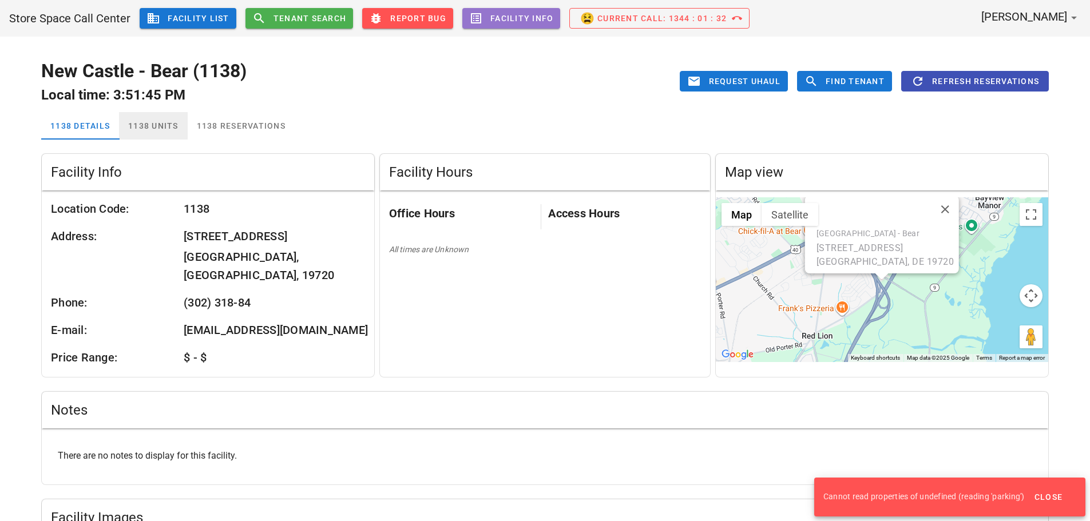
click at [165, 134] on div "1138 Units" at bounding box center [153, 125] width 69 height 27
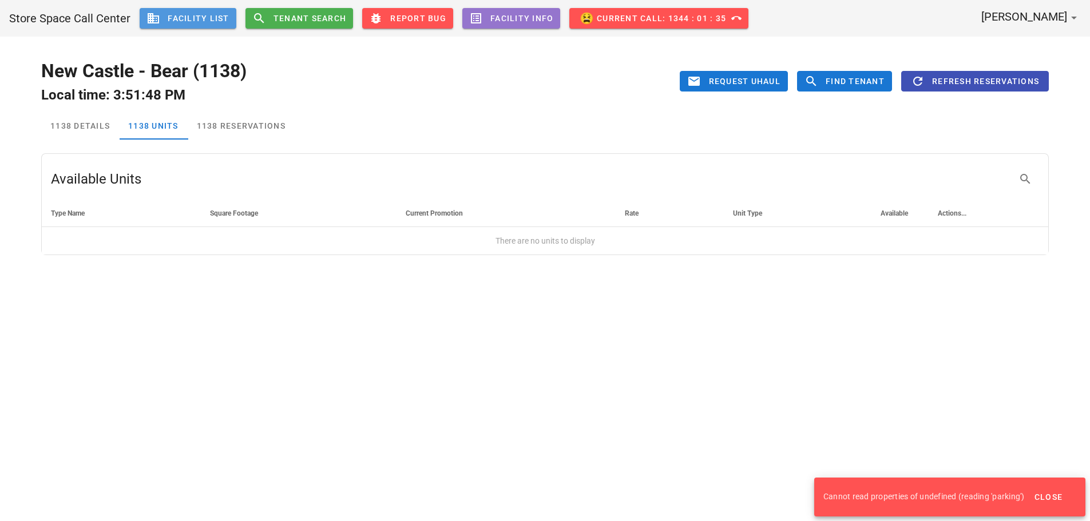
click at [188, 21] on span "business Facility List" at bounding box center [187, 18] width 83 height 14
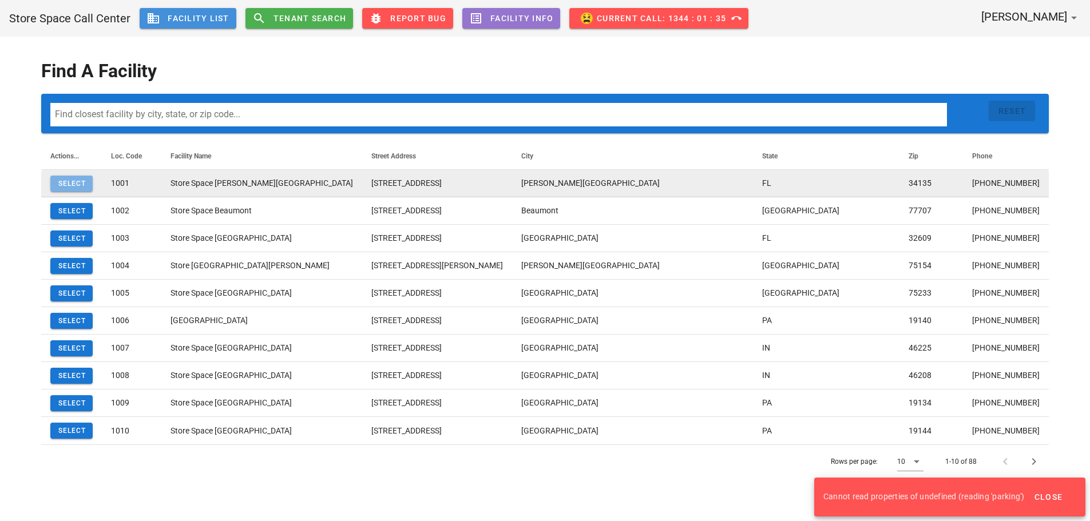
click at [78, 182] on span "Select" at bounding box center [71, 184] width 29 height 8
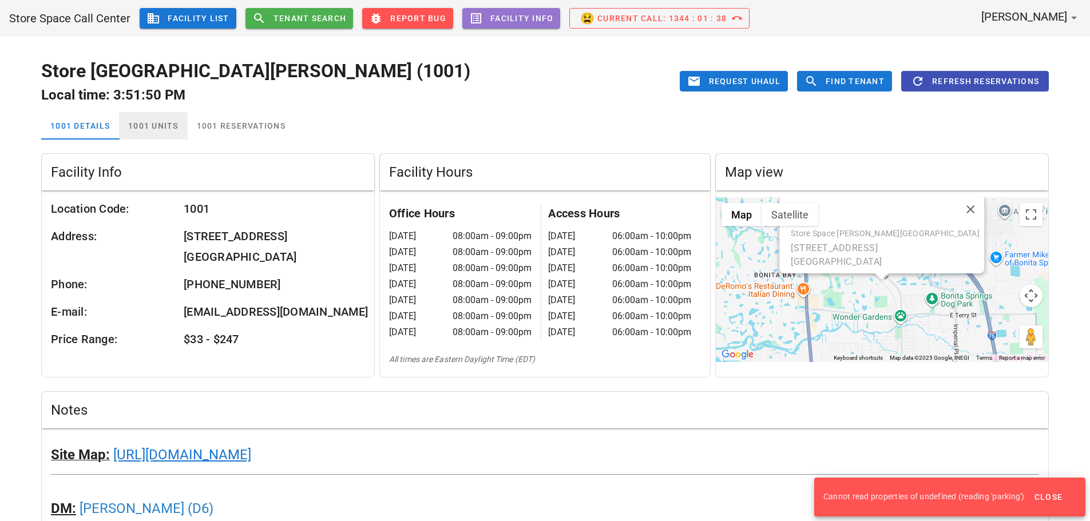
click at [159, 122] on div "1001 Units" at bounding box center [153, 125] width 69 height 27
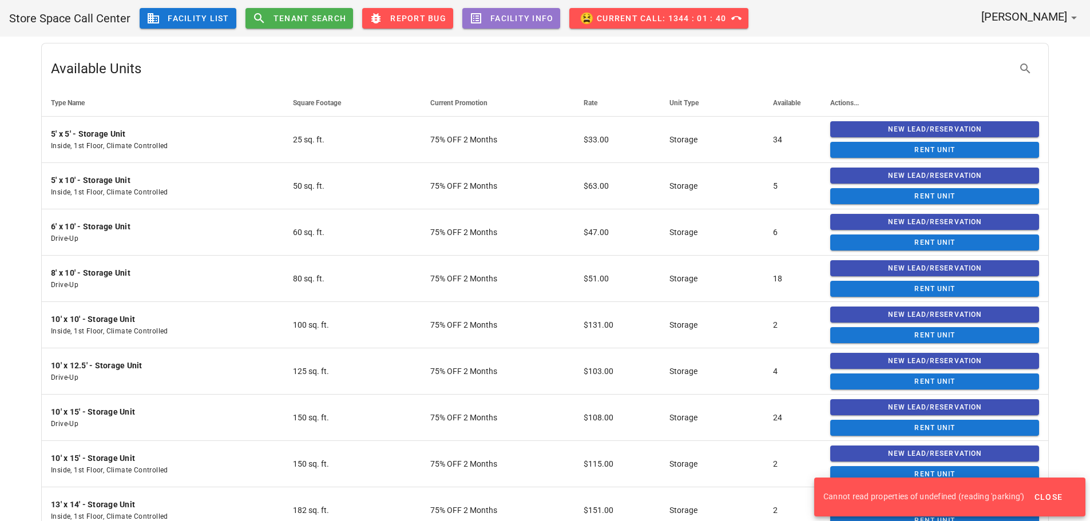
scroll to position [114, 0]
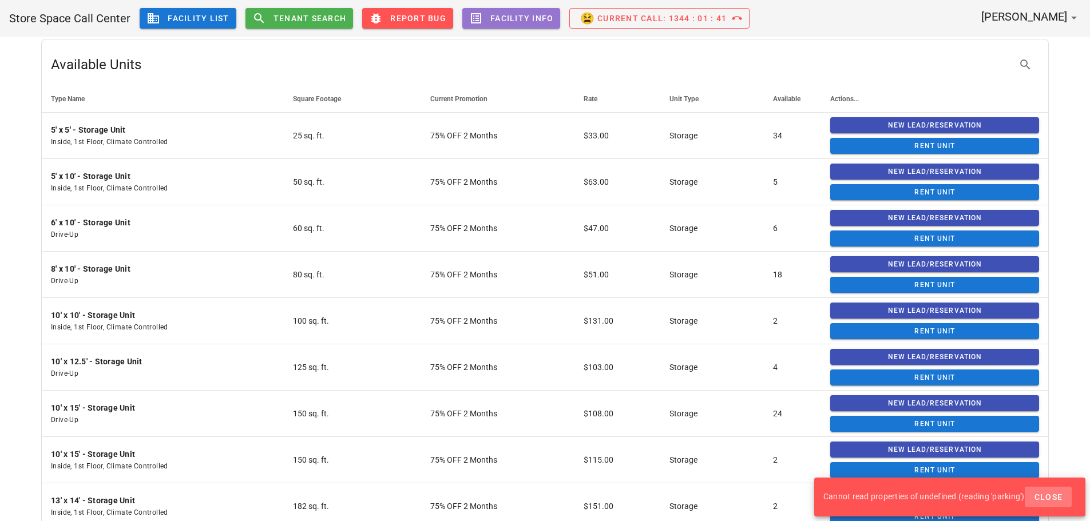
click at [1050, 503] on button "Close" at bounding box center [1048, 497] width 47 height 21
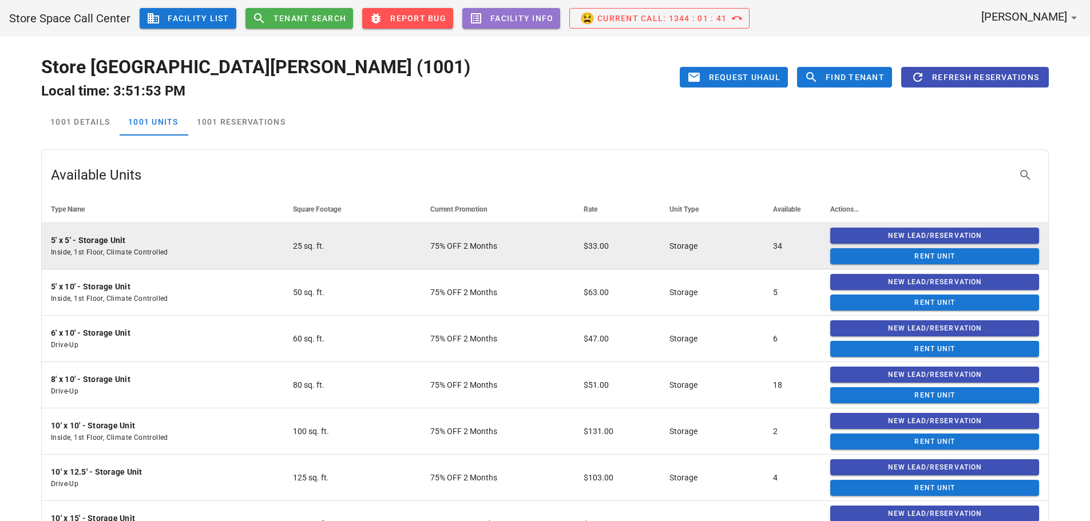
scroll to position [0, 0]
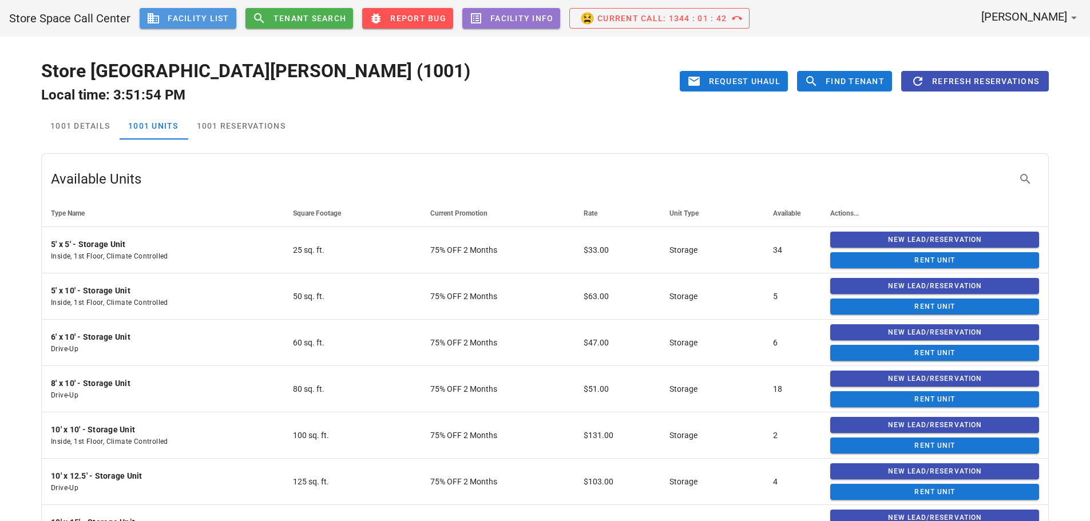
click at [212, 23] on span "business Facility List" at bounding box center [187, 18] width 83 height 14
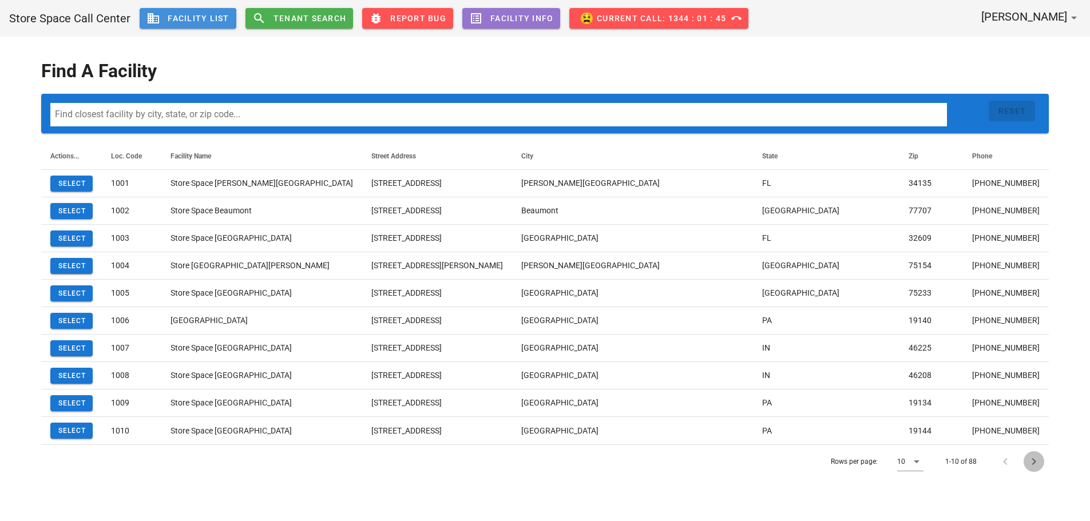
click at [1031, 462] on icon "Next page" at bounding box center [1034, 462] width 14 height 14
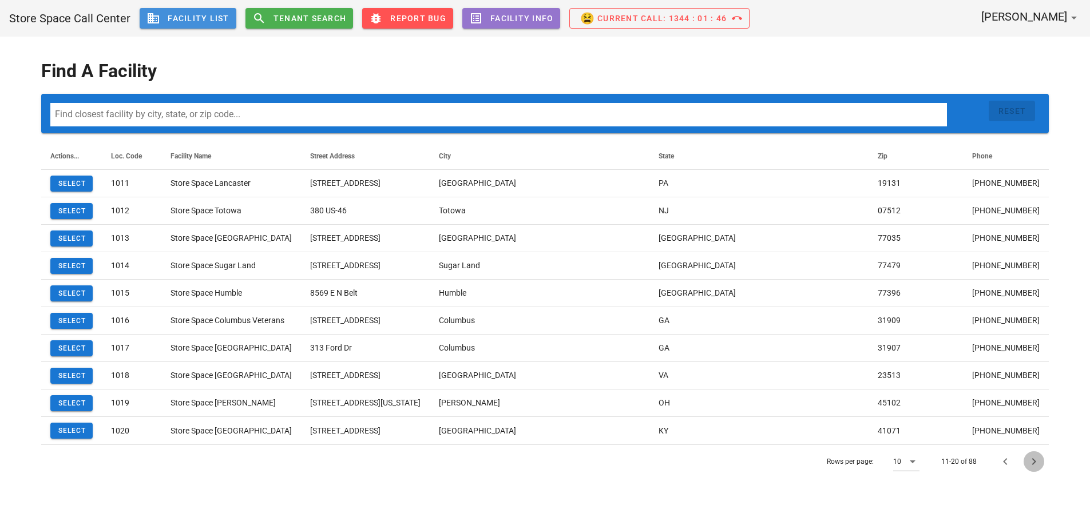
click at [1031, 462] on icon "Next page" at bounding box center [1034, 462] width 14 height 14
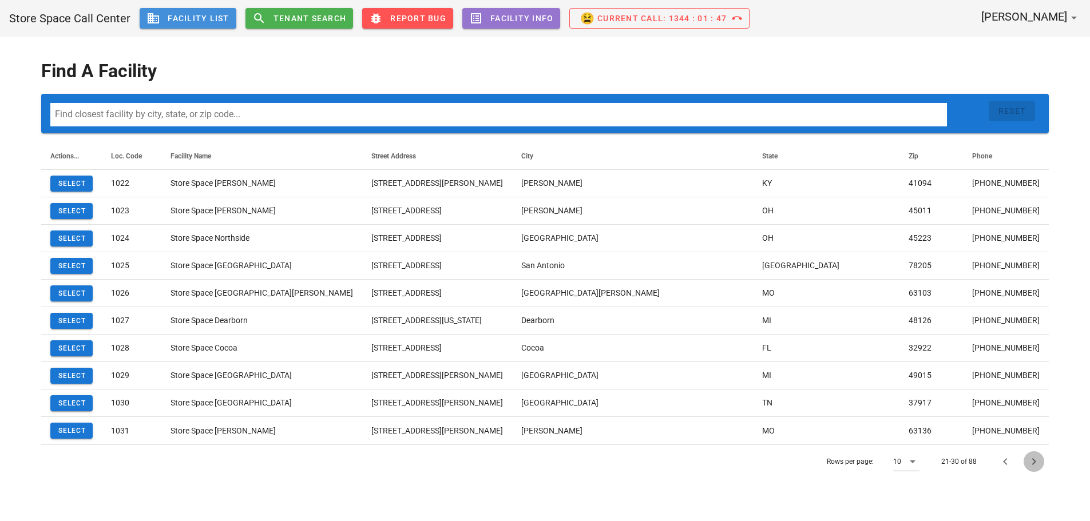
click at [1031, 462] on icon "Next page" at bounding box center [1034, 462] width 14 height 14
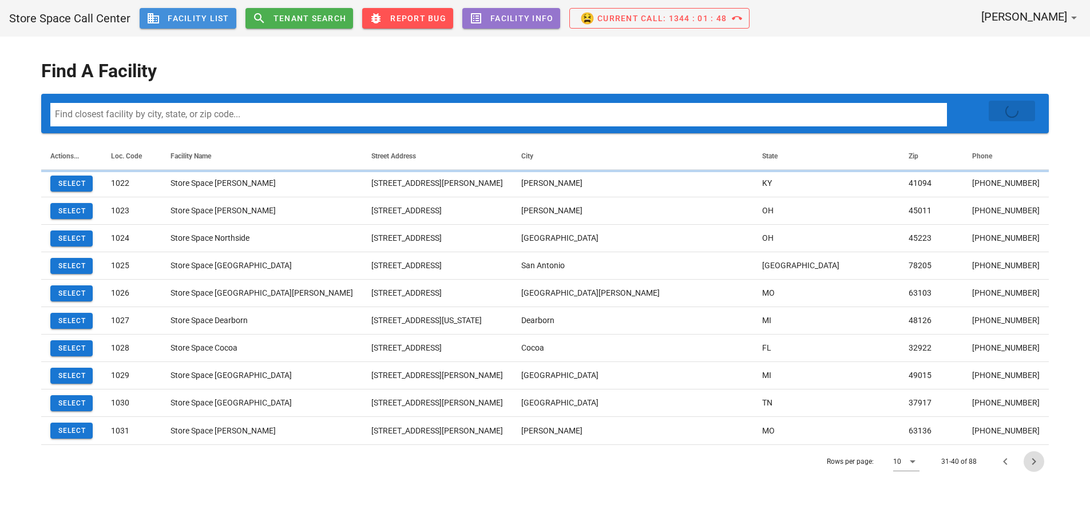
click at [1031, 462] on icon "Next page" at bounding box center [1034, 462] width 14 height 14
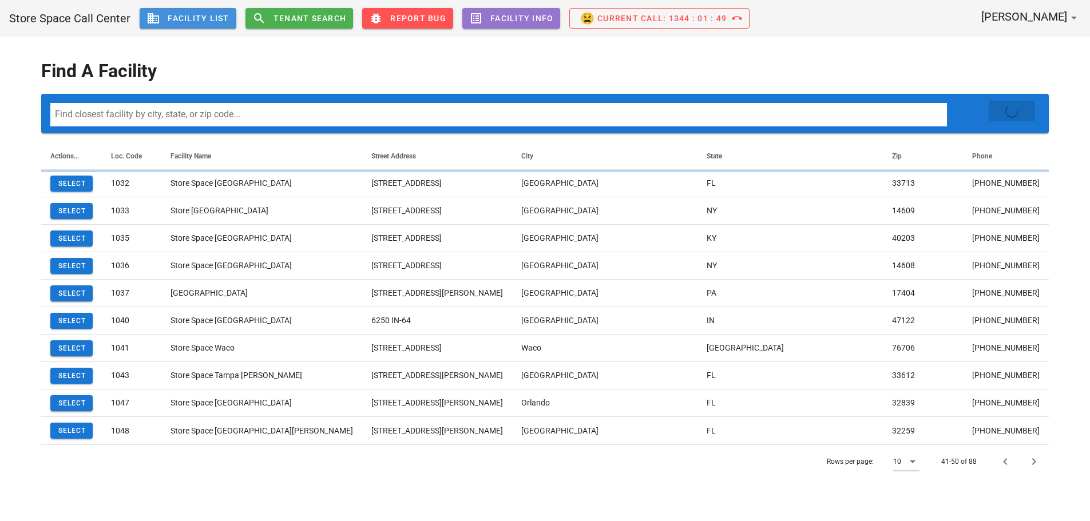
click at [910, 462] on icon at bounding box center [913, 462] width 14 height 14
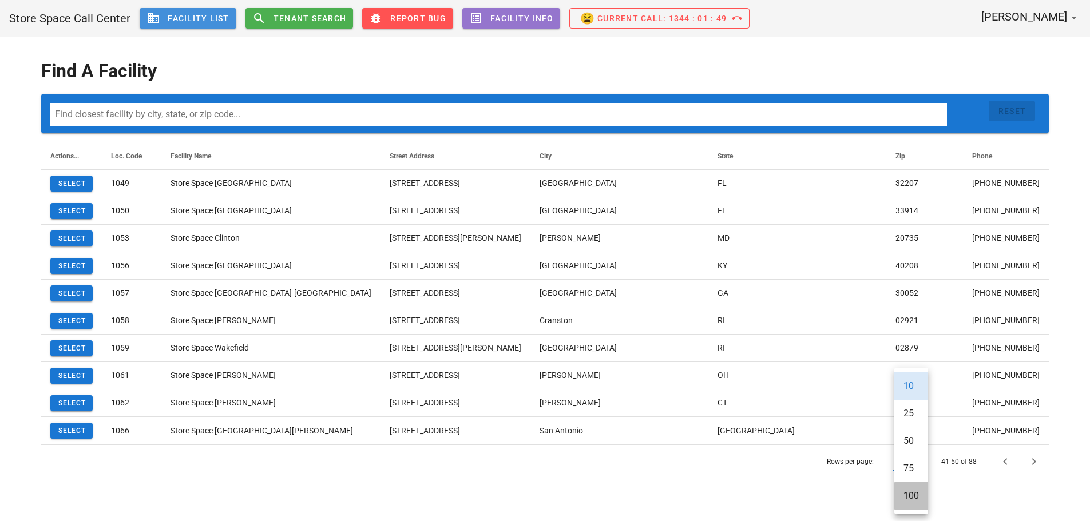
click at [917, 495] on div "100" at bounding box center [910, 495] width 15 height 11
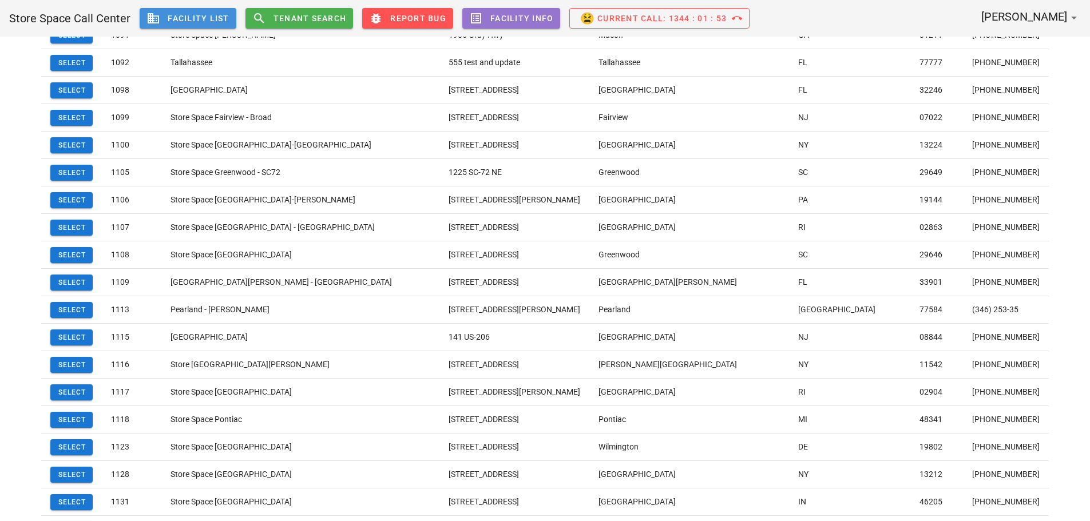
scroll to position [2106, 0]
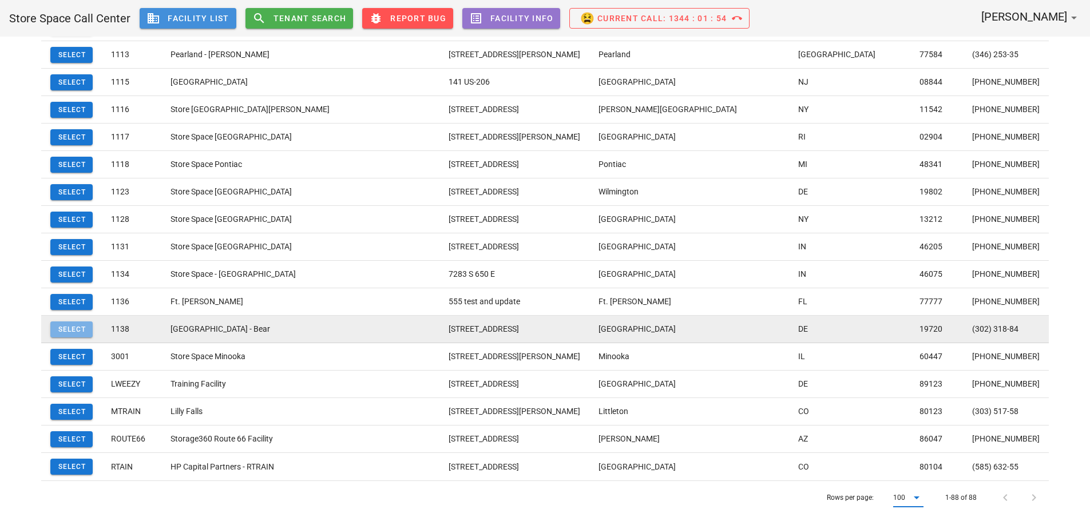
click at [74, 326] on span "Select" at bounding box center [71, 330] width 29 height 8
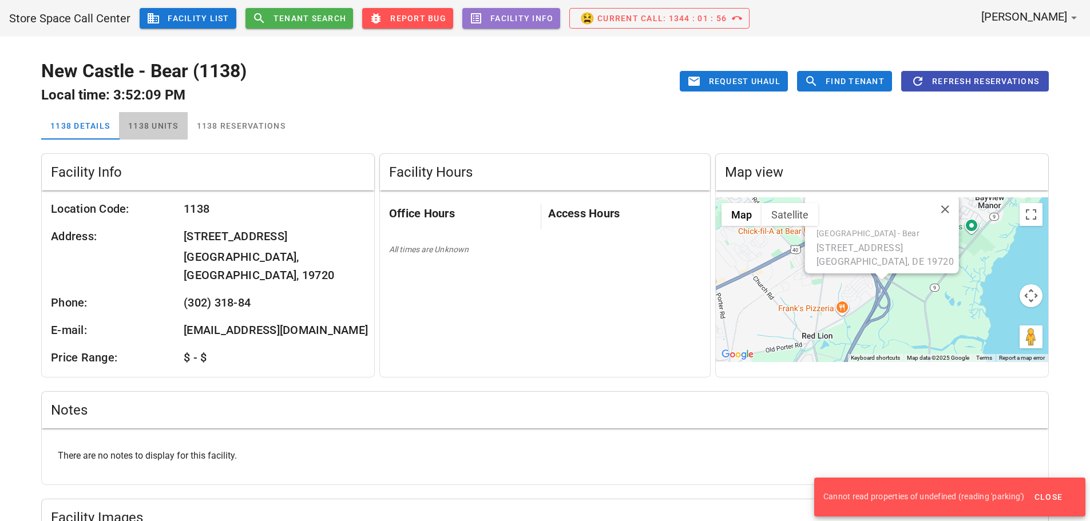
click at [146, 127] on div "1138 Units" at bounding box center [153, 125] width 69 height 27
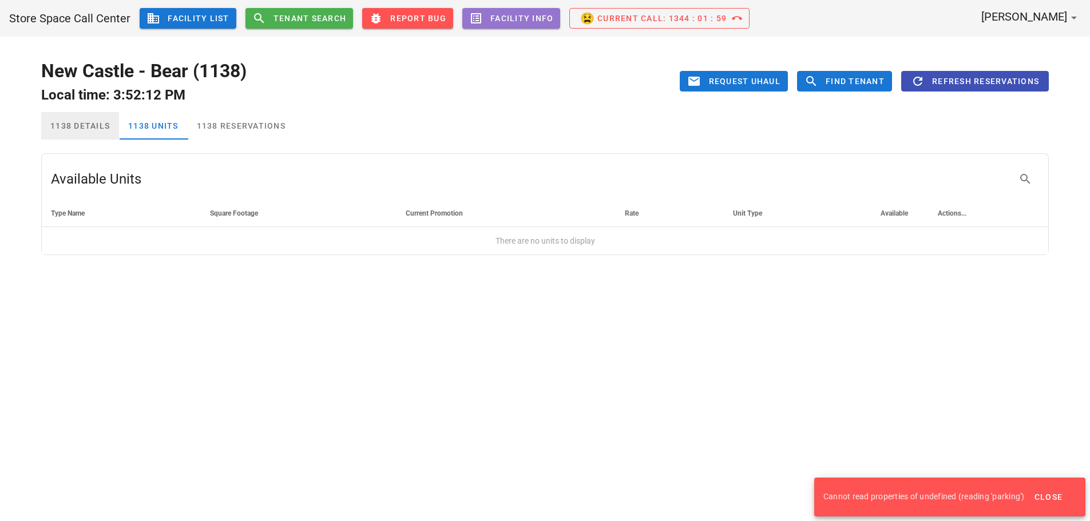
click at [86, 130] on div "1138 Details" at bounding box center [80, 125] width 78 height 27
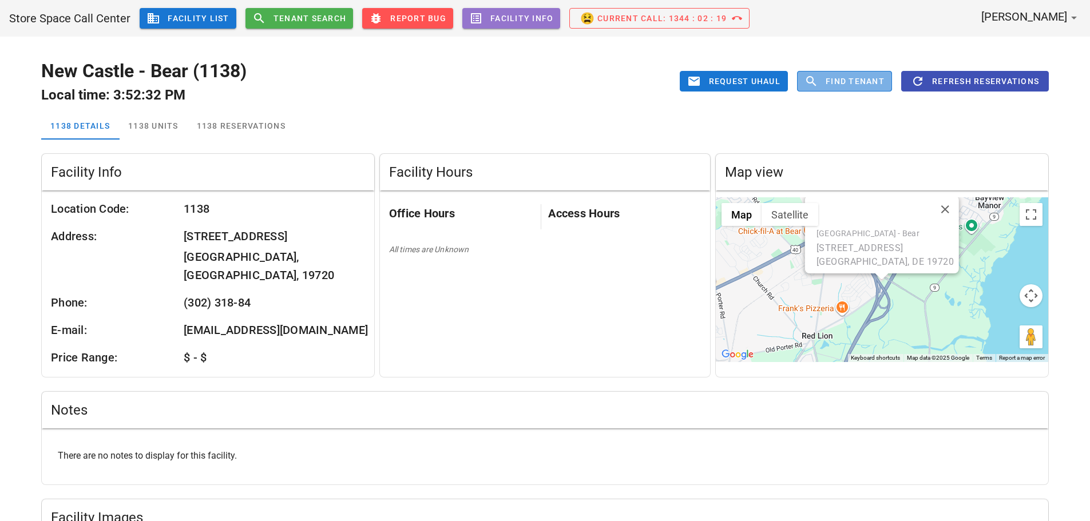
click at [834, 86] on span "Find Tenant" at bounding box center [855, 81] width 60 height 9
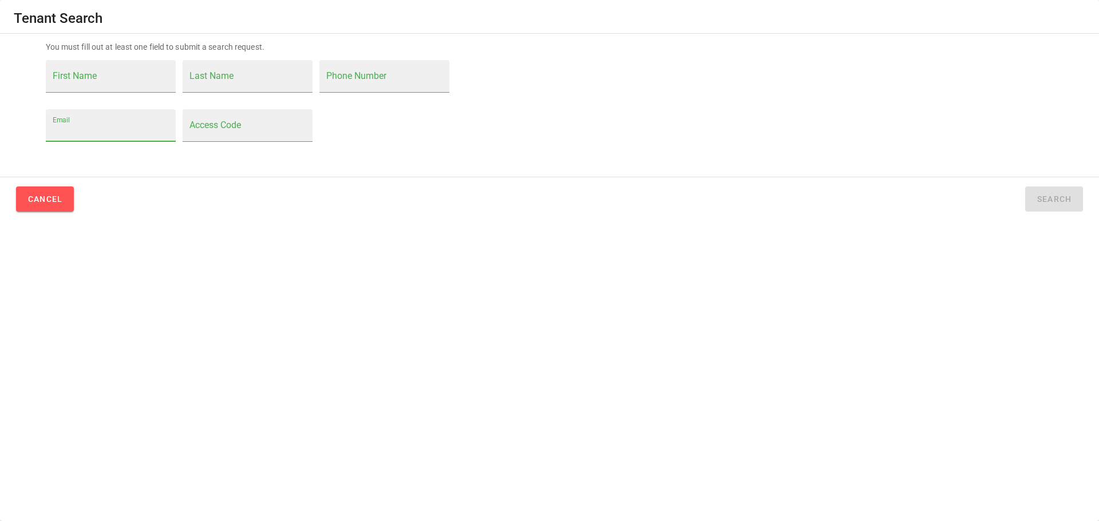
click at [57, 130] on input "Email" at bounding box center [111, 131] width 116 height 18
paste input "[EMAIL_ADDRESS][DOMAIN_NAME]"
type input "[EMAIL_ADDRESS][DOMAIN_NAME]"
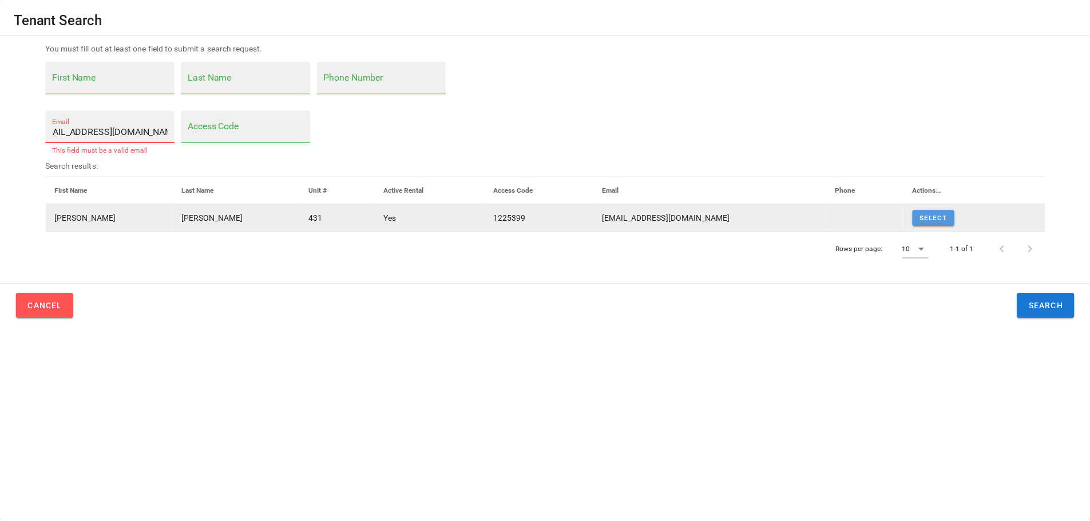
scroll to position [0, 0]
click at [946, 213] on link "Select" at bounding box center [941, 217] width 42 height 16
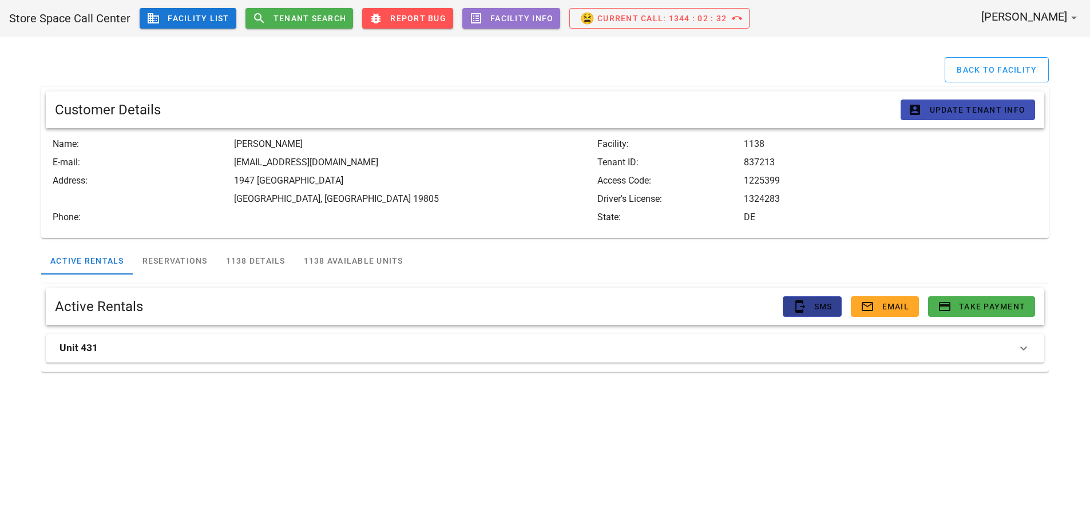
click at [788, 307] on button "send_to_mobile SMS" at bounding box center [812, 306] width 59 height 21
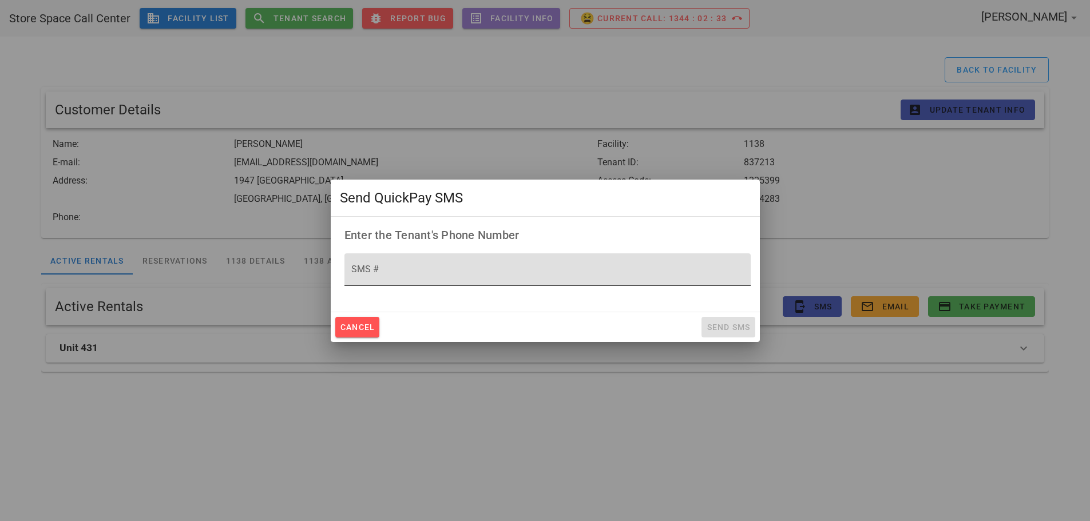
click at [425, 264] on div "SMS #" at bounding box center [547, 269] width 393 height 32
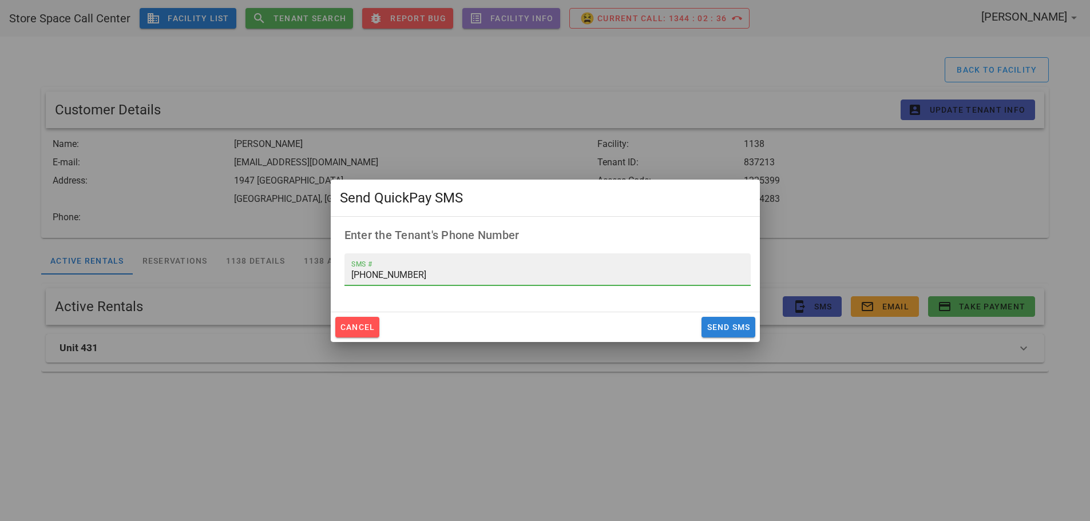
type input "[PHONE_NUMBER]"
click at [715, 329] on span "Send SMS" at bounding box center [728, 327] width 44 height 9
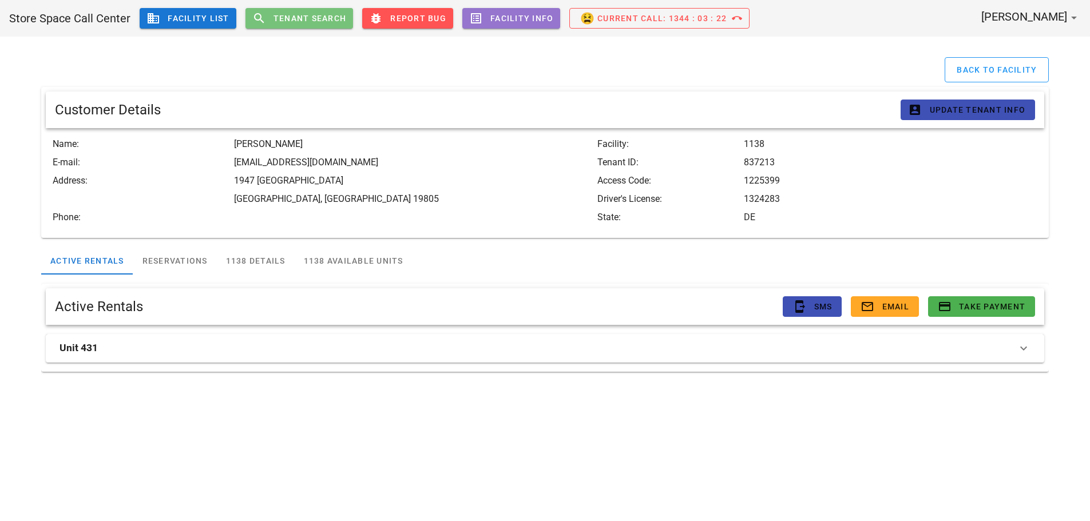
click at [311, 19] on span "Tenant Search" at bounding box center [310, 18] width 74 height 9
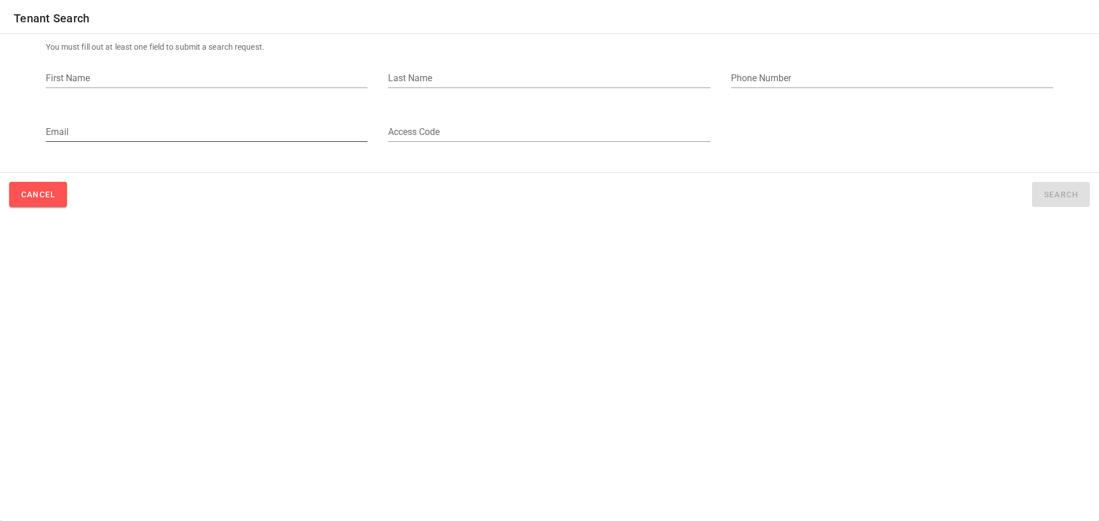
click at [208, 135] on input "Email" at bounding box center [207, 132] width 322 height 18
paste input "[EMAIL_ADDRESS][DOMAIN_NAME]"
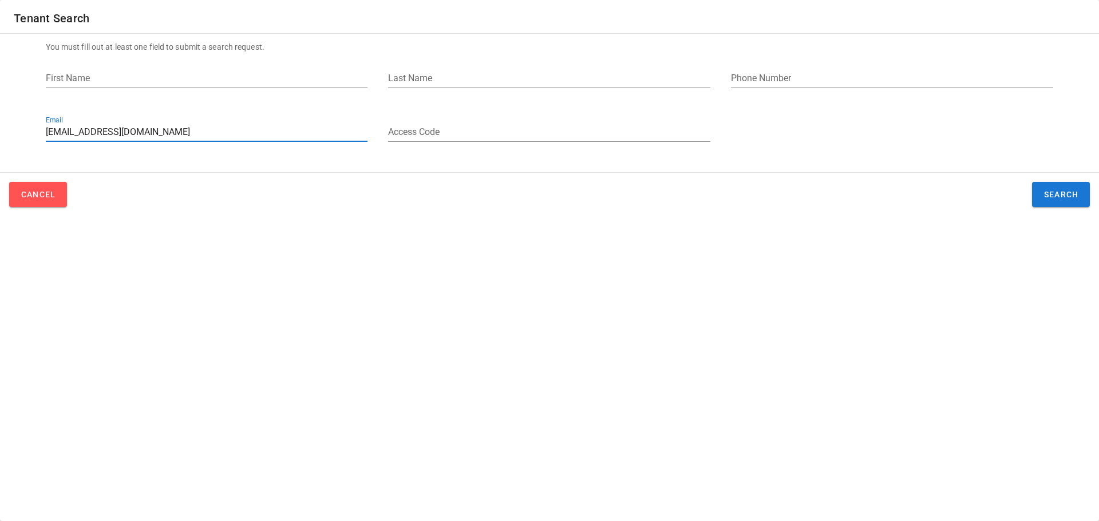
type input "[EMAIL_ADDRESS][DOMAIN_NAME]"
drag, startPoint x: 1036, startPoint y: 181, endPoint x: 1043, endPoint y: 197, distance: 17.7
click at [1036, 182] on div "Cancel Search" at bounding box center [549, 192] width 1080 height 30
click at [1044, 197] on span "Search" at bounding box center [1060, 194] width 35 height 9
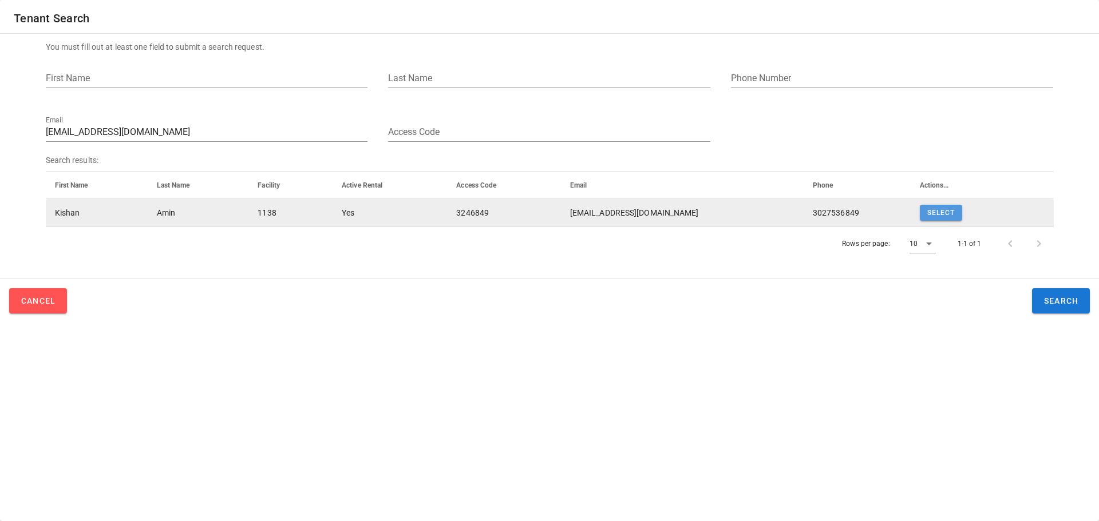
click at [939, 213] on span "Select" at bounding box center [940, 213] width 29 height 8
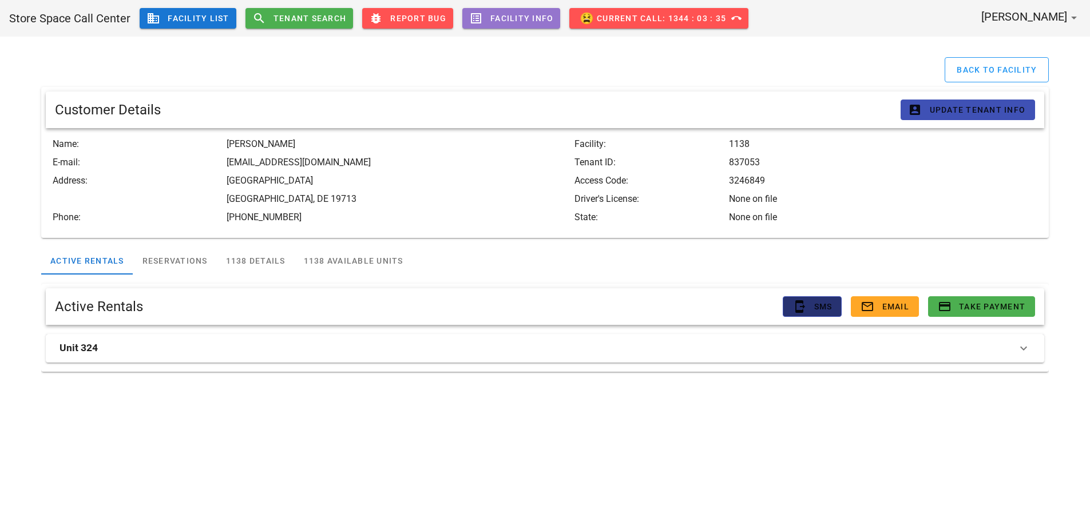
click at [803, 302] on icon "send_to_mobile" at bounding box center [799, 307] width 14 height 14
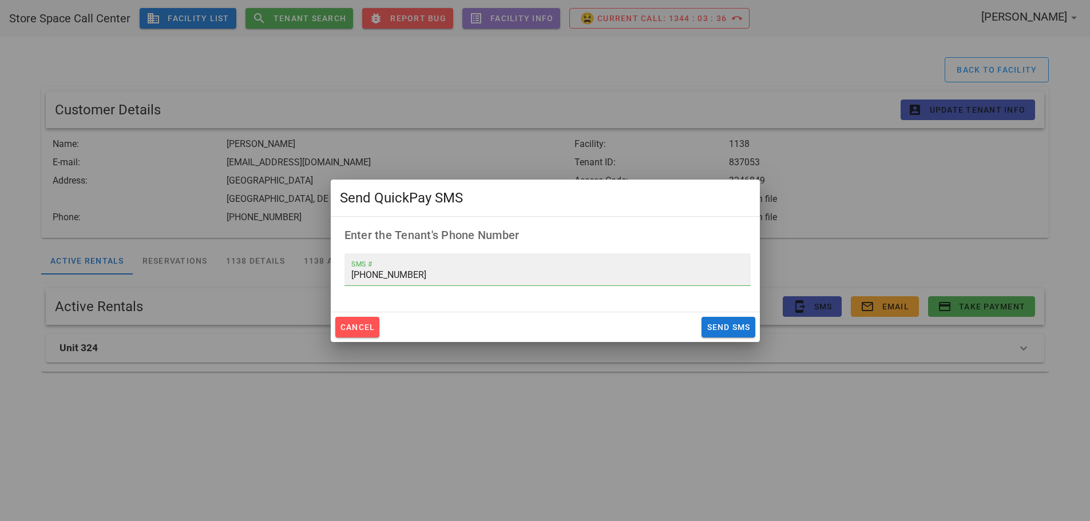
drag, startPoint x: 455, startPoint y: 280, endPoint x: 285, endPoint y: 278, distance: 170.0
click at [286, 278] on div "Store Space Call Center business Facility List search Tenant Search bug_report …" at bounding box center [545, 260] width 1090 height 521
type input "[PHONE_NUMBER]"
click at [717, 329] on span "Send SMS" at bounding box center [728, 327] width 44 height 9
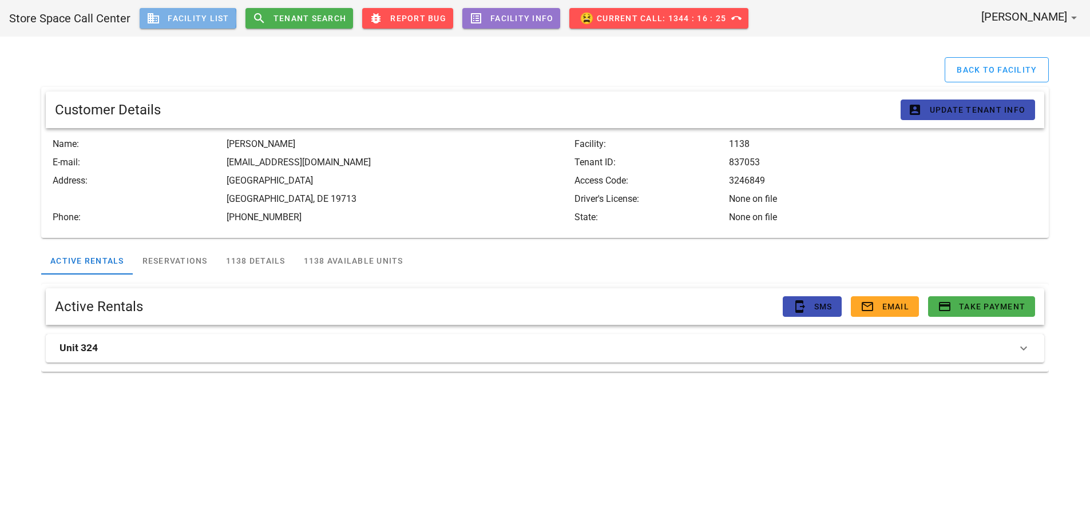
click at [192, 17] on span "business Facility List" at bounding box center [187, 18] width 83 height 14
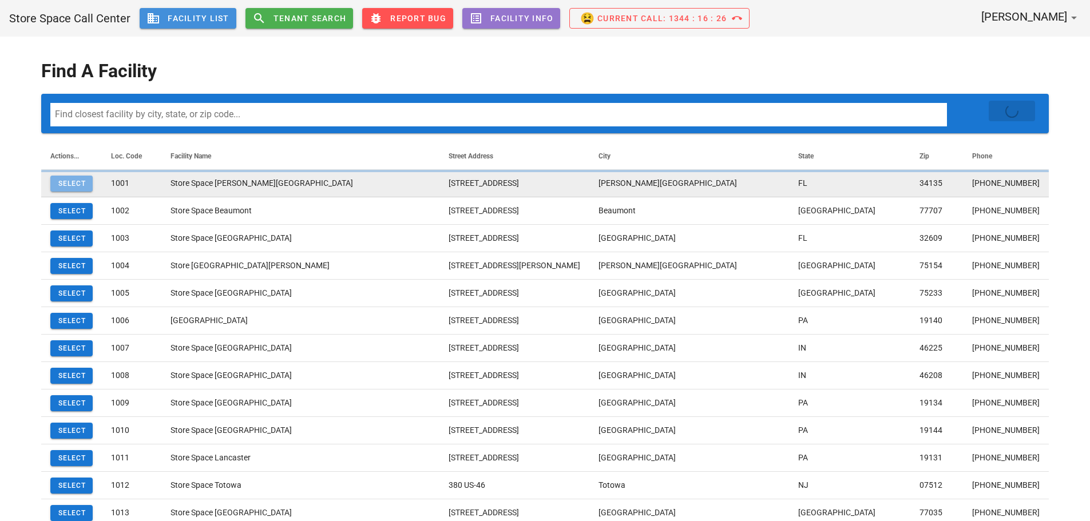
click at [70, 185] on span "Select" at bounding box center [71, 184] width 29 height 8
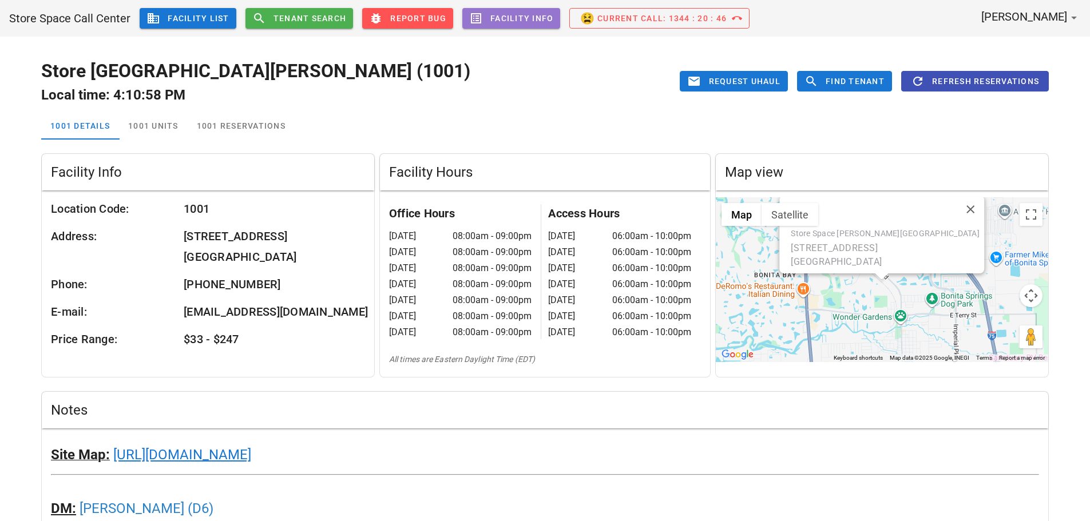
click at [575, 86] on div "email Request UHaul search Find Tenant refresh Refresh Reservations" at bounding box center [812, 81] width 474 height 21
click at [152, 15] on icon "business" at bounding box center [153, 18] width 14 height 14
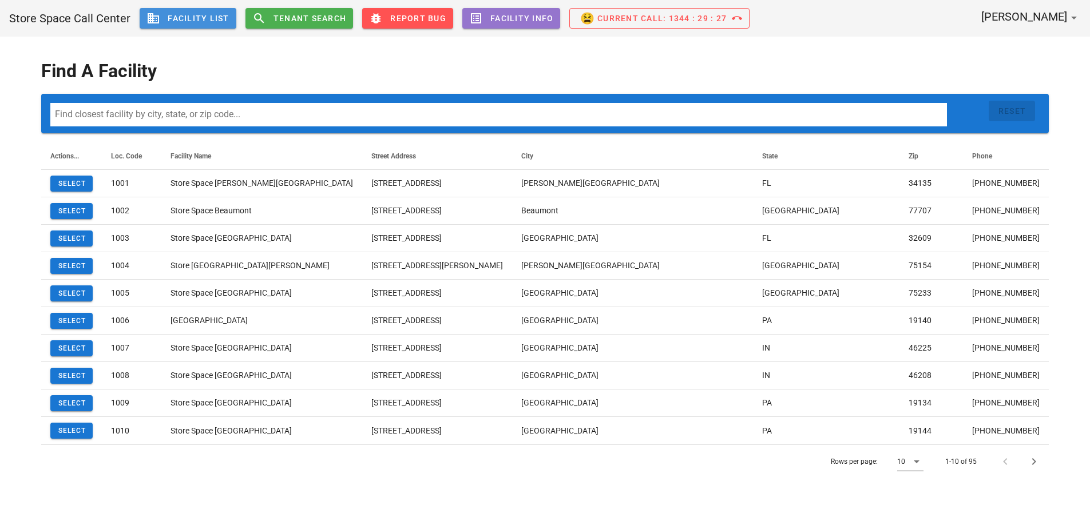
click at [909, 458] on div at bounding box center [916, 462] width 16 height 14
click at [926, 493] on div "100" at bounding box center [915, 495] width 34 height 27
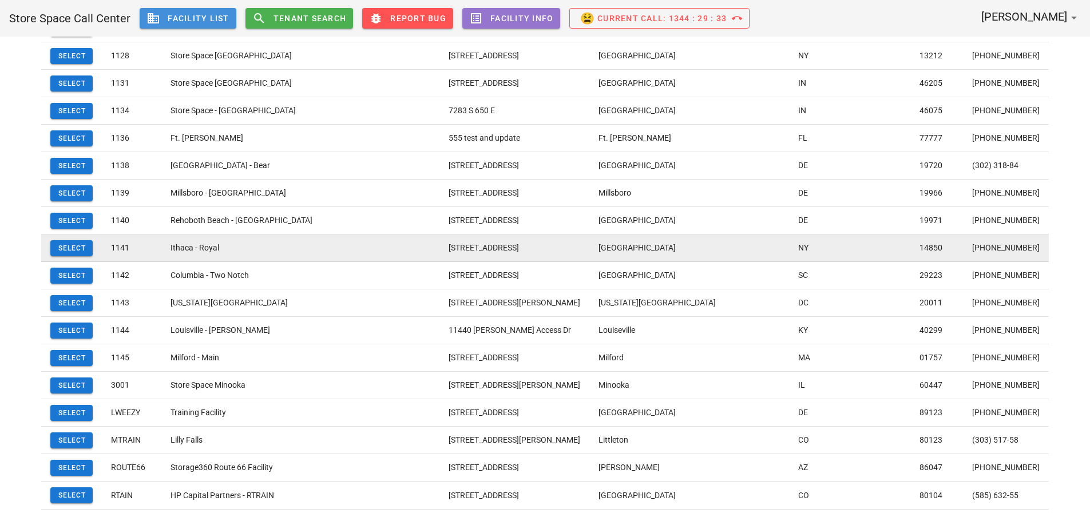
scroll to position [2299, 0]
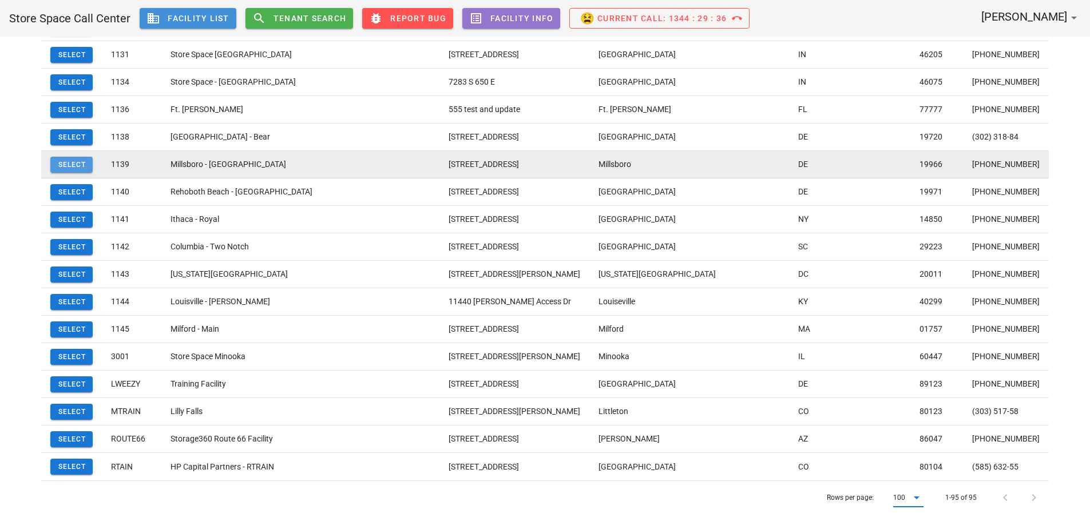
click at [69, 165] on span "Select" at bounding box center [71, 165] width 29 height 8
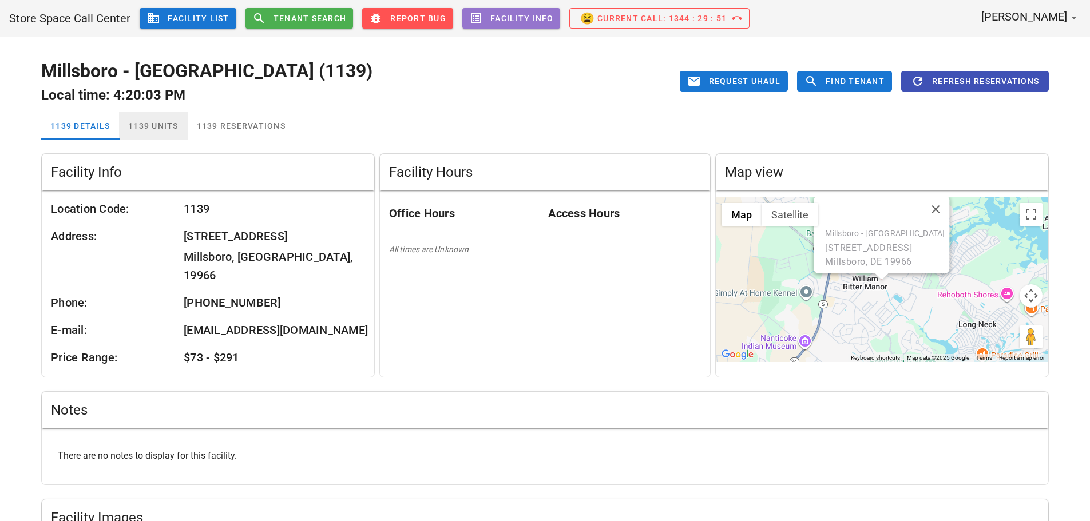
drag, startPoint x: 130, startPoint y: 130, endPoint x: 142, endPoint y: 128, distance: 12.4
click at [131, 130] on div "1139 Units" at bounding box center [153, 125] width 69 height 27
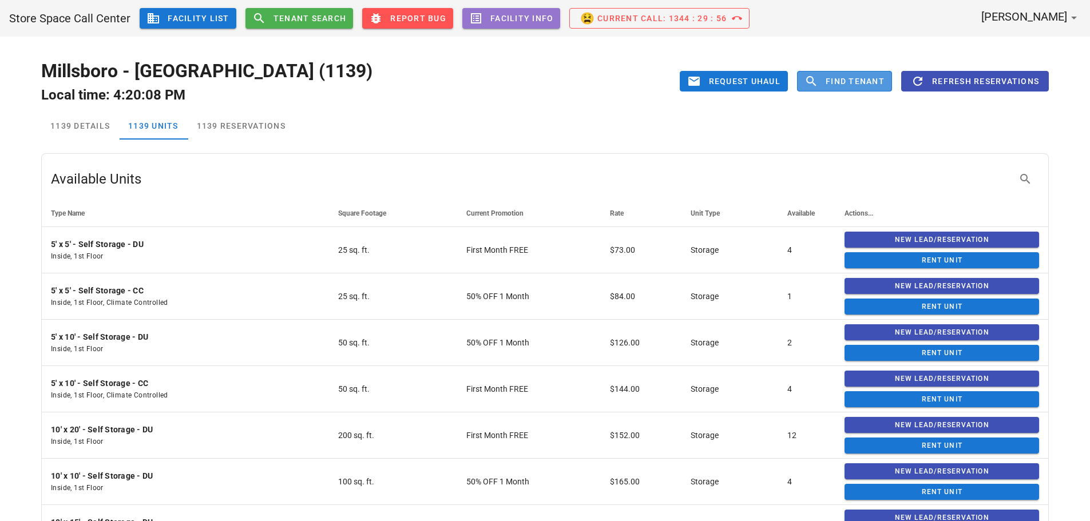
click at [831, 79] on span "Find Tenant" at bounding box center [855, 81] width 60 height 9
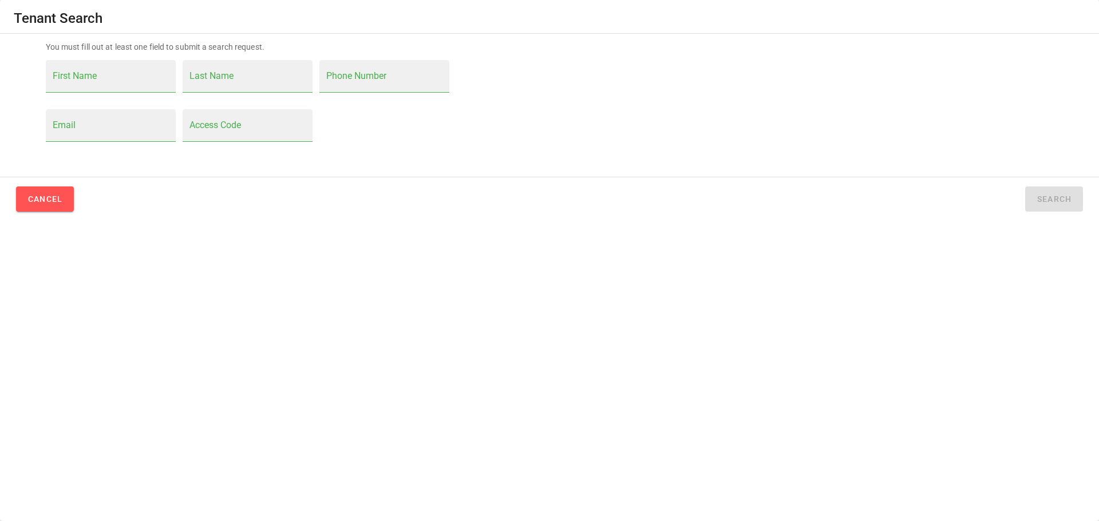
drag, startPoint x: 67, startPoint y: 128, endPoint x: 97, endPoint y: 138, distance: 31.5
click at [69, 129] on input "Email" at bounding box center [111, 131] width 116 height 18
paste input "[EMAIL_ADDRESS][DOMAIN_NAME]"
type input "[EMAIL_ADDRESS][DOMAIN_NAME]"
click at [1060, 204] on span "Search" at bounding box center [1053, 199] width 35 height 9
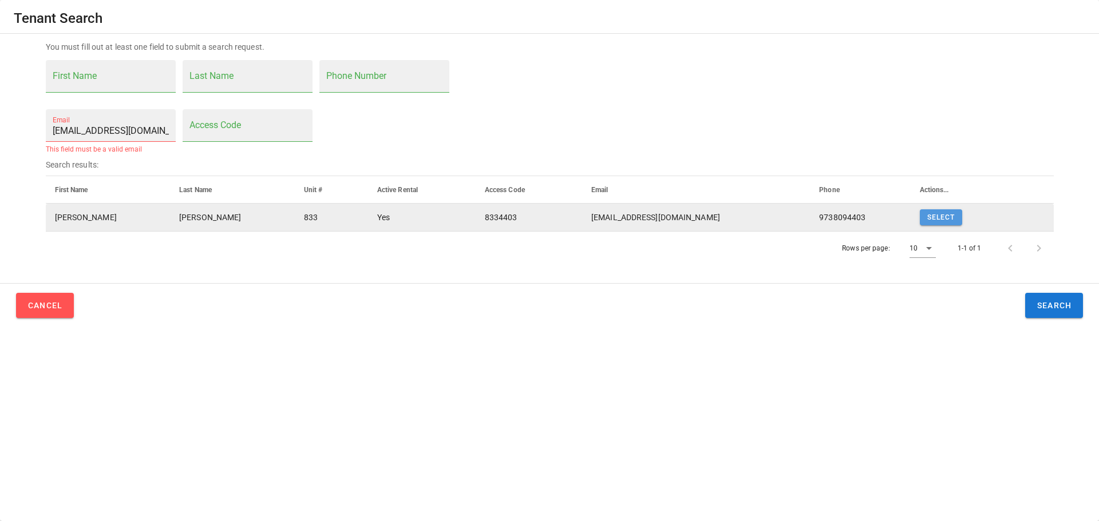
click at [942, 219] on span "Select" at bounding box center [940, 217] width 29 height 8
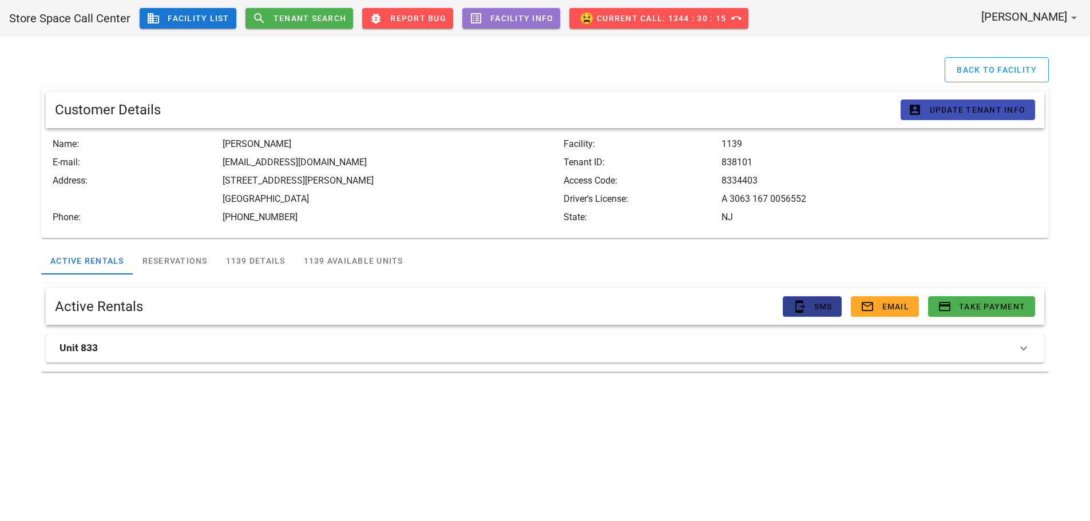
click at [796, 301] on icon "send_to_mobile" at bounding box center [799, 307] width 14 height 14
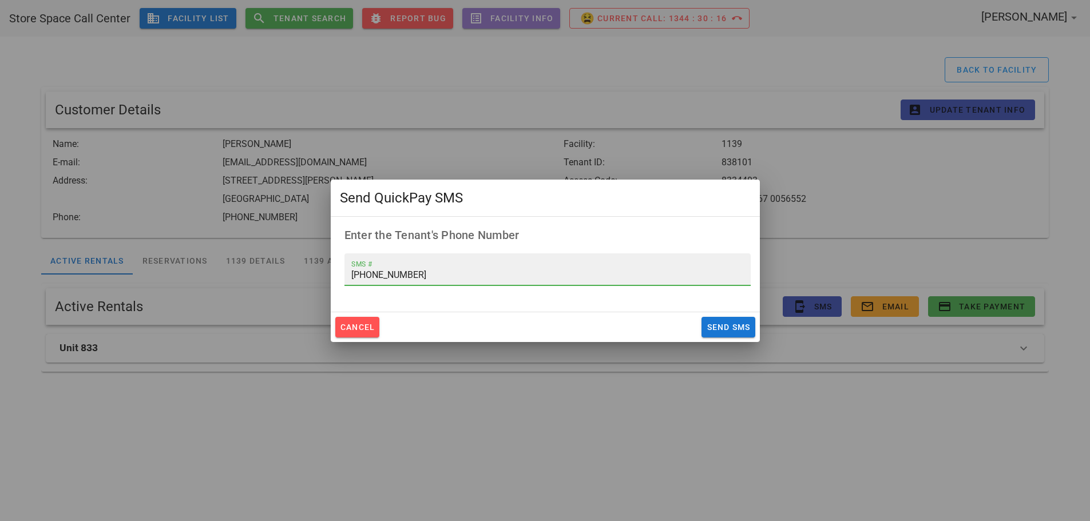
drag, startPoint x: 413, startPoint y: 270, endPoint x: 263, endPoint y: 287, distance: 150.9
click at [263, 287] on div "Store Space Call Center business Facility List search Tenant Search bug_report …" at bounding box center [545, 260] width 1090 height 521
type input "[PHONE_NUMBER]"
click at [740, 323] on span "Send SMS" at bounding box center [728, 327] width 44 height 9
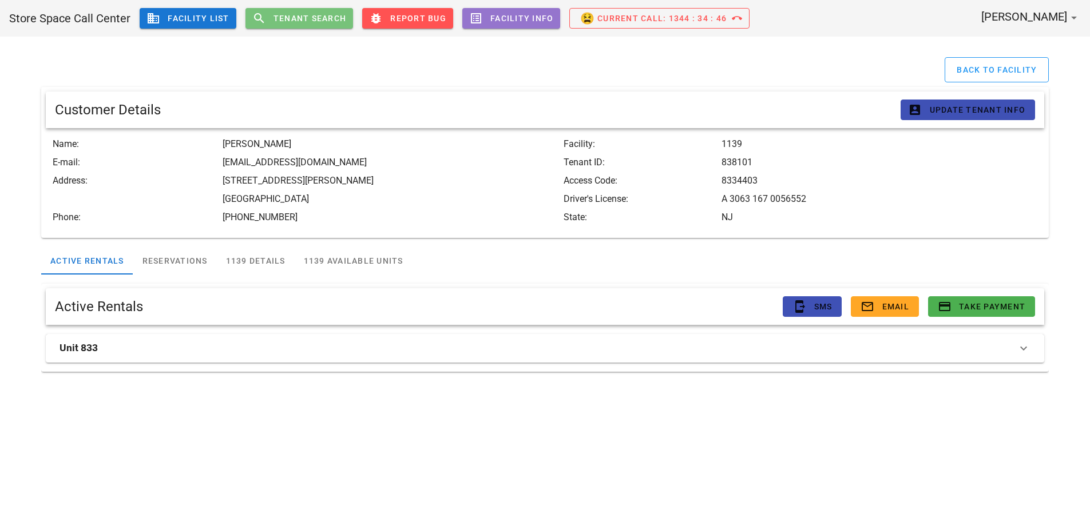
click at [324, 18] on span "Tenant Search" at bounding box center [310, 18] width 74 height 9
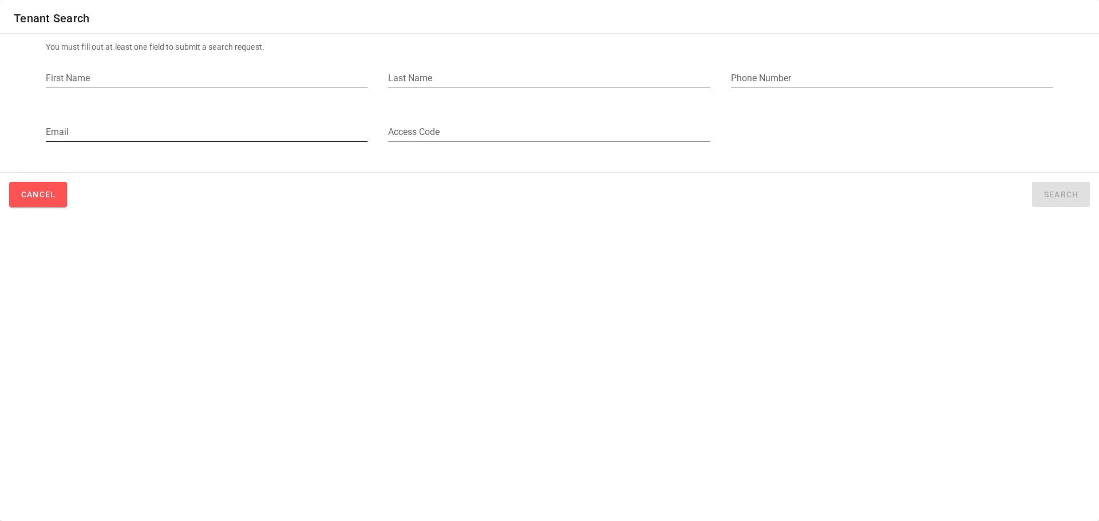
click at [129, 130] on input "Email" at bounding box center [207, 132] width 322 height 18
paste input "[EMAIL_ADDRESS][DOMAIN_NAME]"
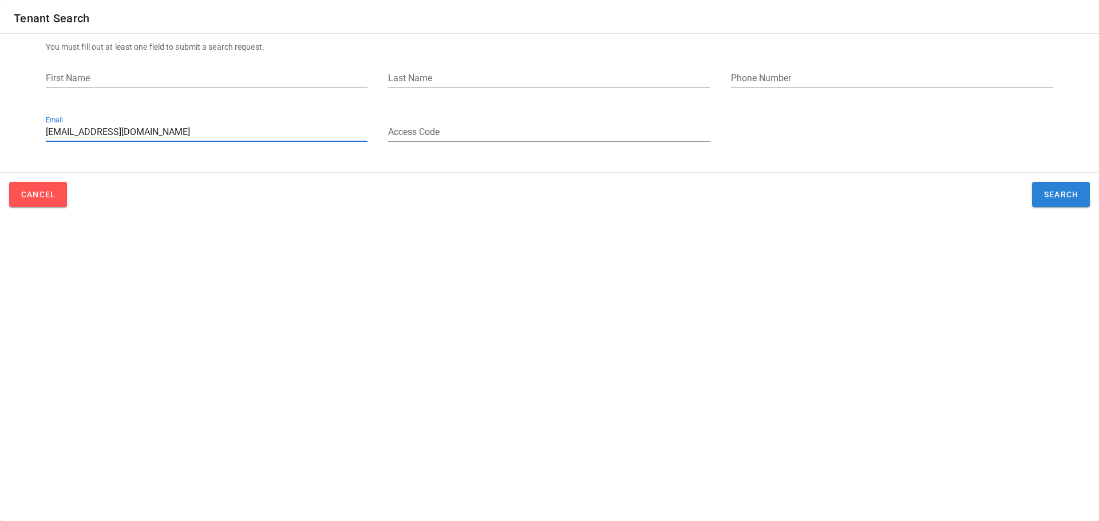
type input "[EMAIL_ADDRESS][DOMAIN_NAME]"
click at [1062, 192] on span "Search" at bounding box center [1060, 194] width 35 height 9
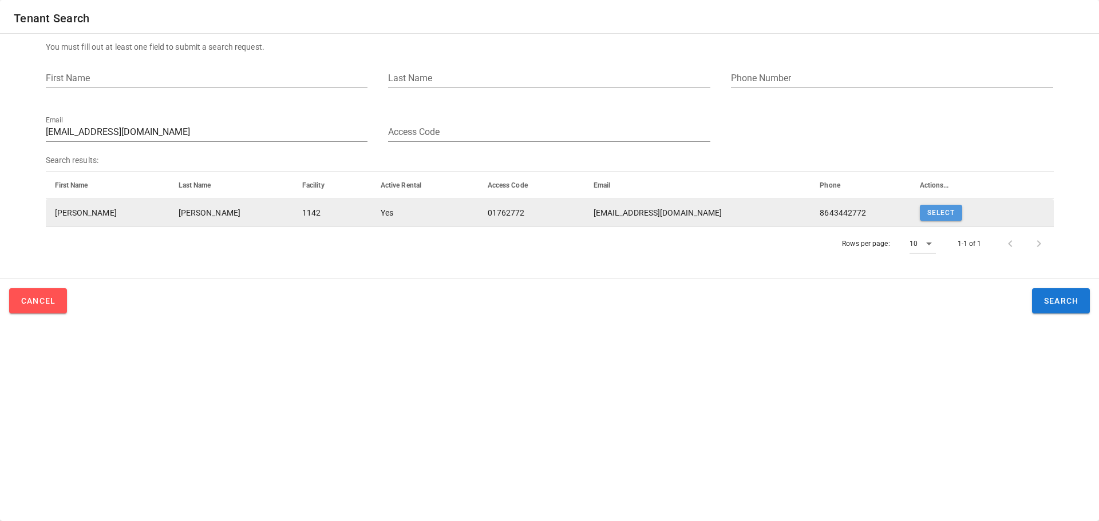
click at [936, 211] on span "Select" at bounding box center [940, 213] width 29 height 8
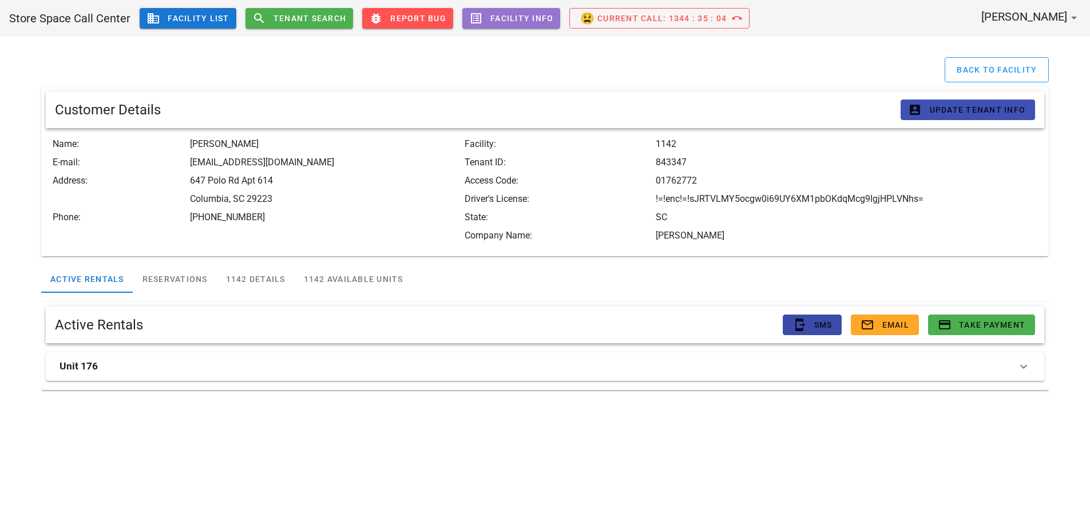
click at [782, 328] on div "Active Rentals send_to_mobile SMS mail_outline Email credit_card Take Payment" at bounding box center [545, 325] width 980 height 21
click at [812, 327] on span "send_to_mobile SMS" at bounding box center [811, 325] width 39 height 14
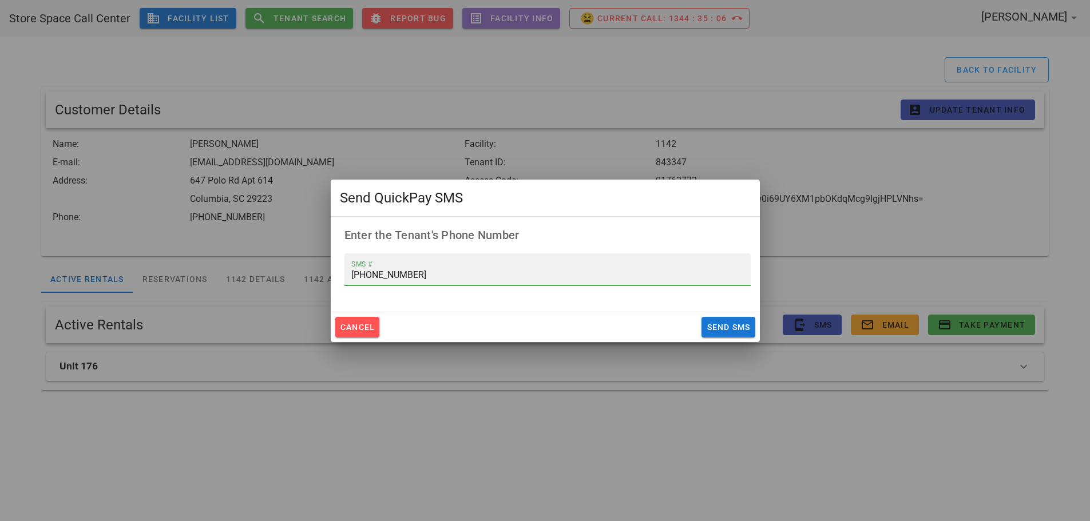
drag, startPoint x: 321, startPoint y: 277, endPoint x: 260, endPoint y: 275, distance: 61.3
click at [260, 275] on div "Store Space Call Center business Facility List search Tenant Search bug_report …" at bounding box center [545, 260] width 1090 height 521
type input "[PHONE_NUMBER]"
click at [736, 326] on span "Send SMS" at bounding box center [728, 327] width 44 height 9
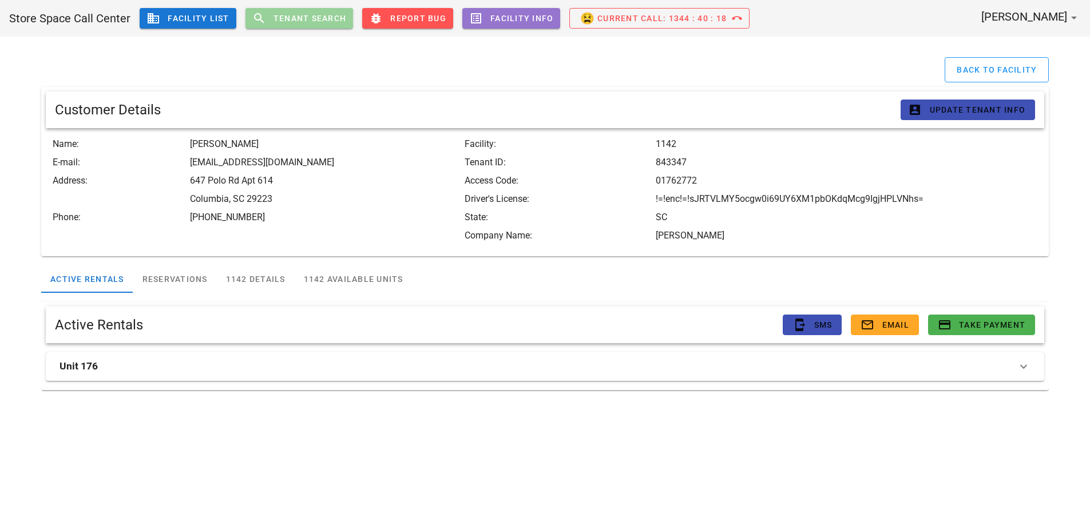
click at [311, 11] on span "search Tenant Search" at bounding box center [299, 18] width 94 height 14
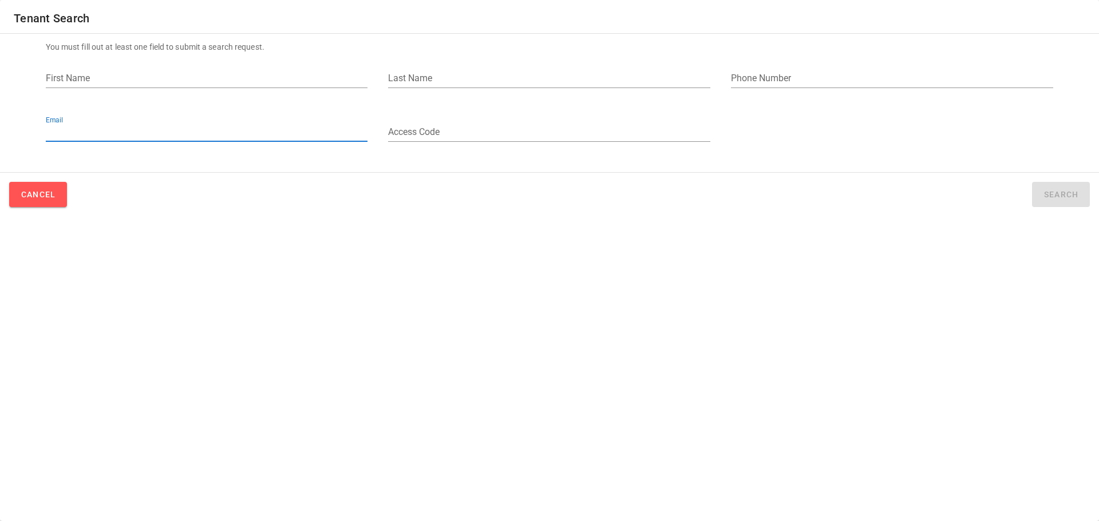
click at [176, 130] on input "Email" at bounding box center [207, 132] width 322 height 18
paste input "[EMAIL_ADDRESS][DOMAIN_NAME]"
type input "[EMAIL_ADDRESS][DOMAIN_NAME]"
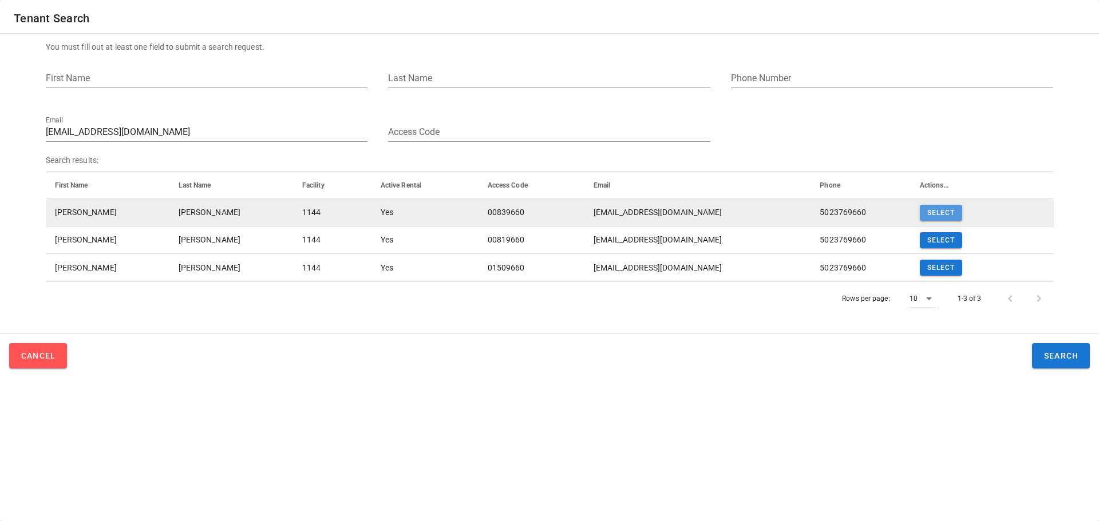
click at [948, 215] on span "Select" at bounding box center [940, 213] width 29 height 8
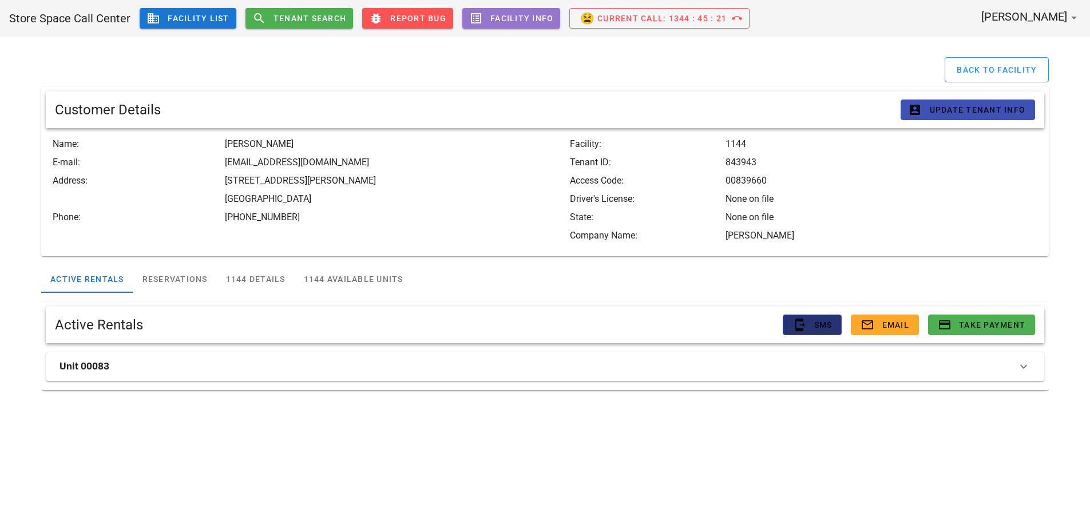
click at [800, 329] on icon "send_to_mobile" at bounding box center [799, 325] width 14 height 14
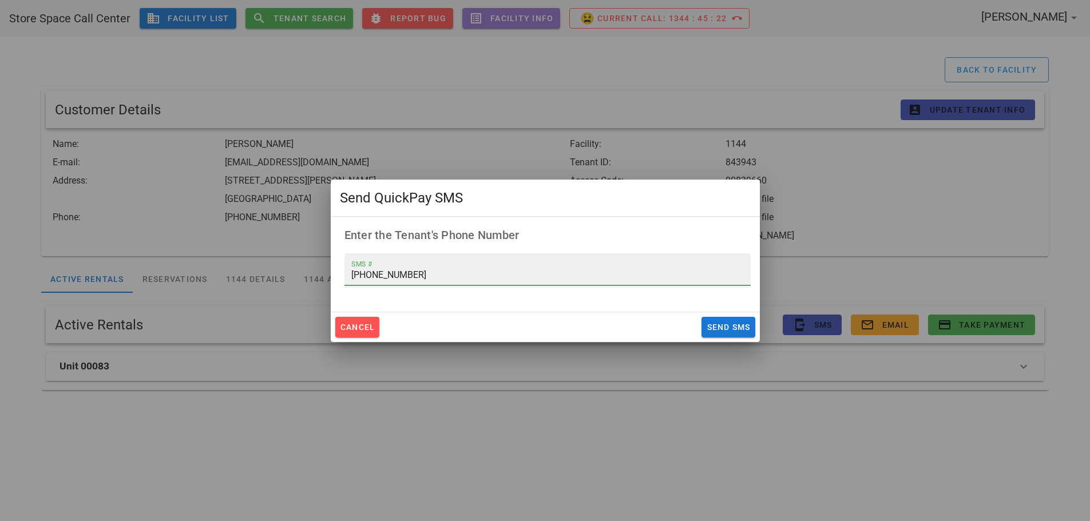
drag, startPoint x: 410, startPoint y: 271, endPoint x: 309, endPoint y: 267, distance: 101.3
click at [310, 267] on div "Store Space Call Center business Facility List search Tenant Search bug_report …" at bounding box center [545, 260] width 1090 height 521
type input "[PHONE_NUMBER]"
click at [748, 321] on button "Send SMS" at bounding box center [728, 327] width 53 height 21
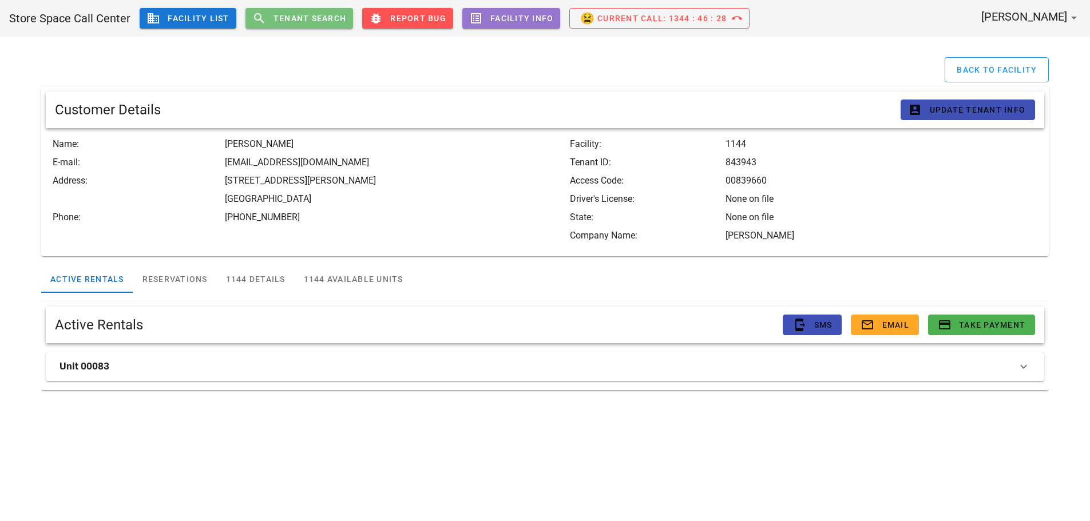
click at [285, 19] on span "Tenant Search" at bounding box center [310, 18] width 74 height 9
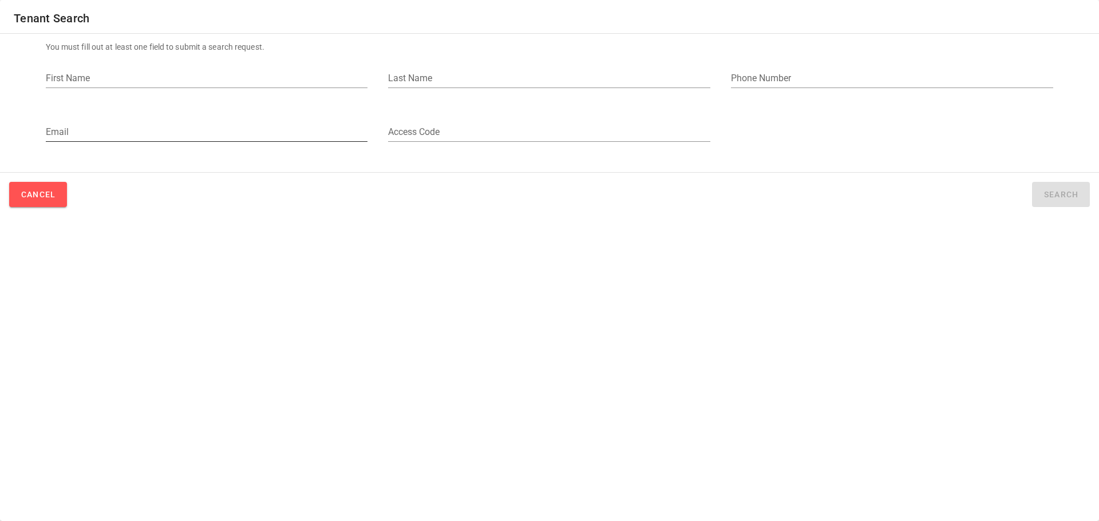
click at [201, 121] on div "Email" at bounding box center [207, 135] width 322 height 38
click at [192, 129] on input "Email" at bounding box center [207, 132] width 322 height 18
paste input "[URL][DOMAIN_NAME]"
type input "[URL][DOMAIN_NAME]"
drag, startPoint x: 220, startPoint y: 137, endPoint x: -202, endPoint y: 124, distance: 422.5
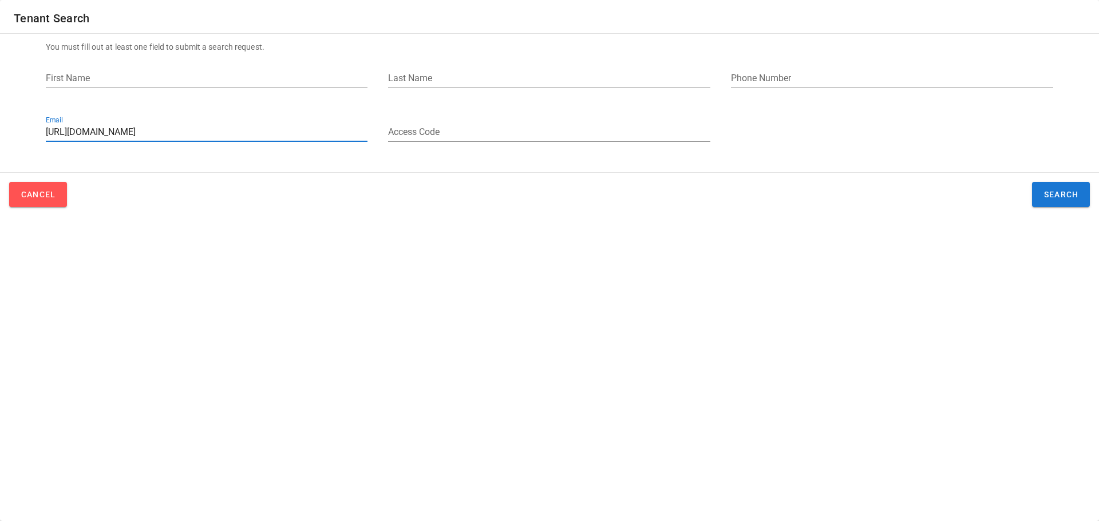
click at [0, 124] on html "Store Space Call Center business Facility List search Tenant Search bug_report …" at bounding box center [549, 260] width 1099 height 521
click at [167, 133] on input "Email" at bounding box center [207, 132] width 322 height 18
paste input "[EMAIL_ADDRESS][DOMAIN_NAME]"
type input "[EMAIL_ADDRESS][DOMAIN_NAME]"
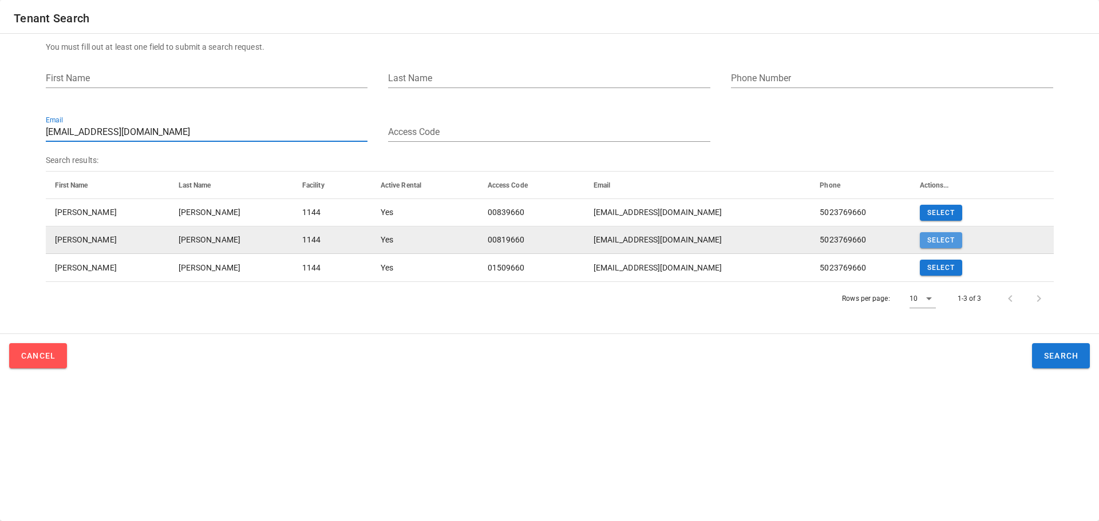
click at [936, 237] on span "Select" at bounding box center [940, 240] width 29 height 8
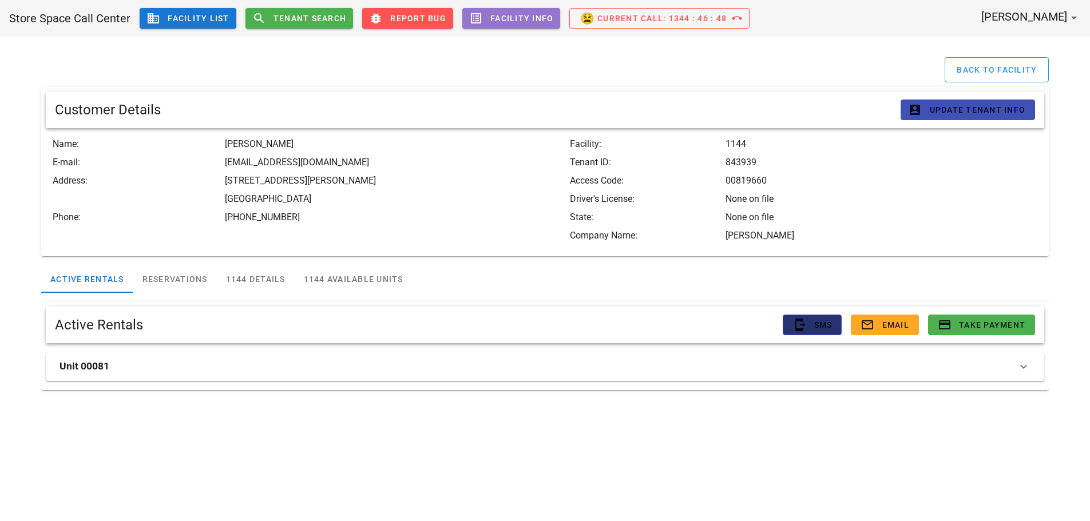
click at [801, 323] on icon "send_to_mobile" at bounding box center [799, 325] width 14 height 14
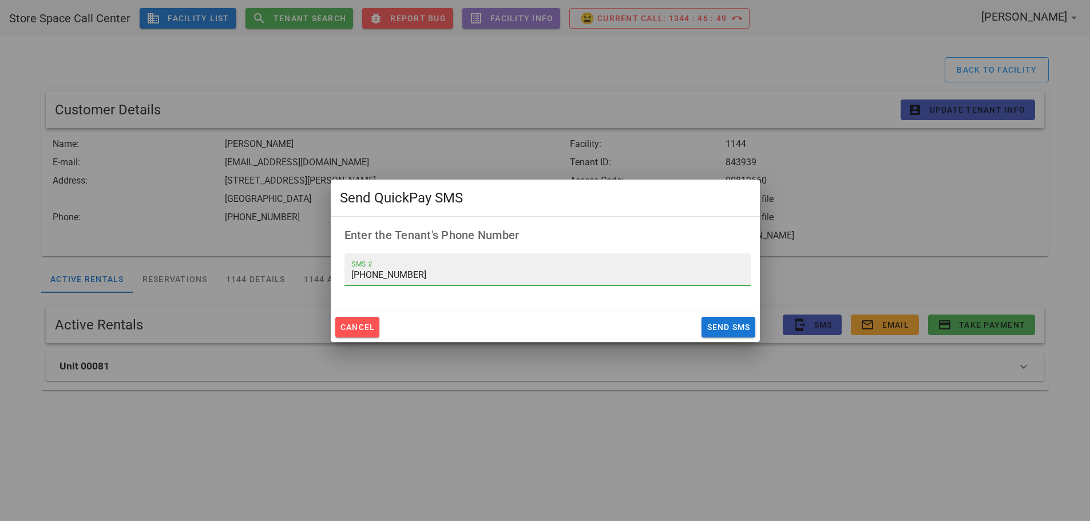
drag, startPoint x: 465, startPoint y: 275, endPoint x: 241, endPoint y: 272, distance: 223.8
click at [243, 272] on div "Store Space Call Center business Facility List search Tenant Search bug_report …" at bounding box center [545, 260] width 1090 height 521
type input "[PHONE_NUMBER]"
click at [714, 326] on span "Send SMS" at bounding box center [728, 327] width 44 height 9
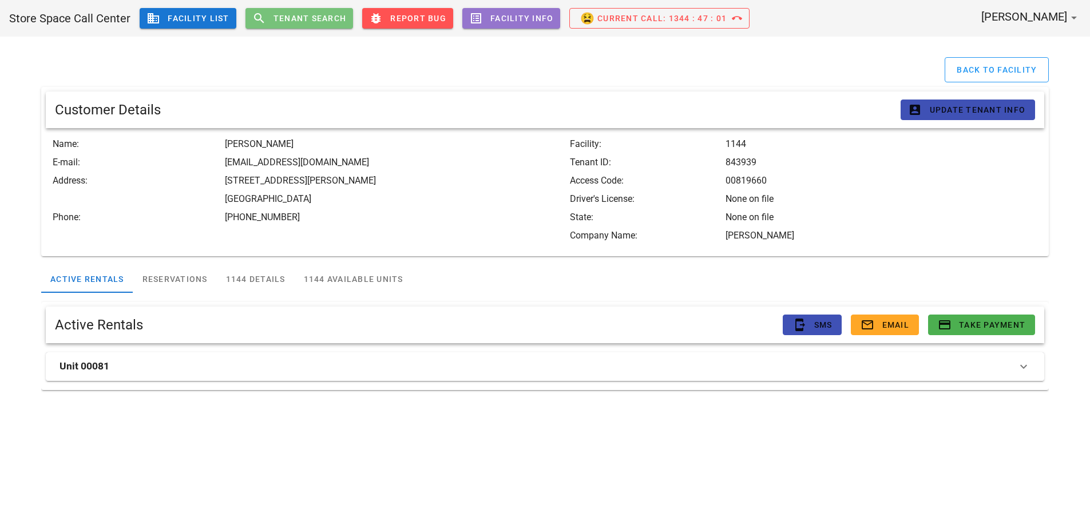
click at [252, 19] on icon "search" at bounding box center [259, 18] width 14 height 14
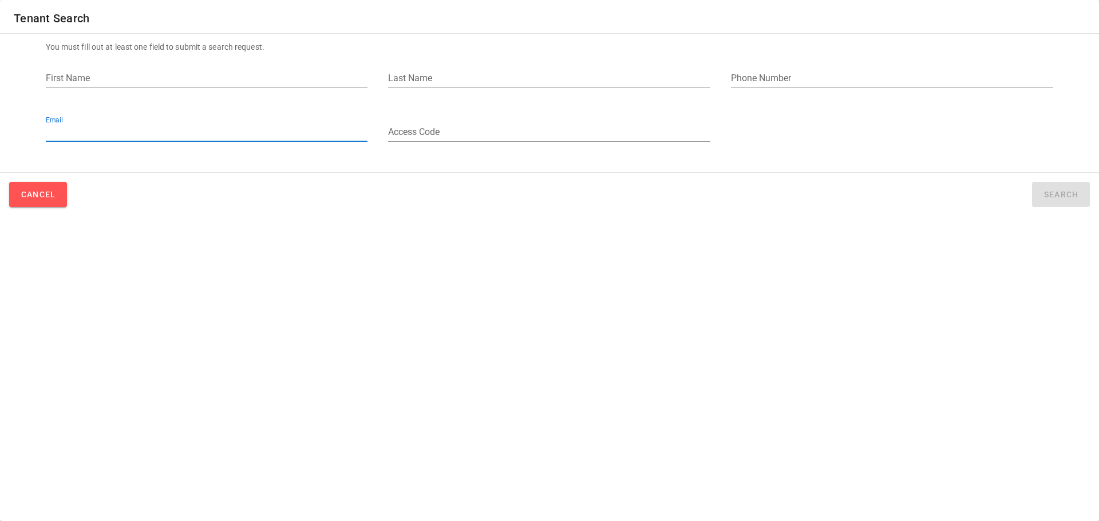
click at [140, 135] on input "Email" at bounding box center [207, 132] width 322 height 18
paste input "[EMAIL_ADDRESS][DOMAIN_NAME]"
type input "[EMAIL_ADDRESS][DOMAIN_NAME]"
click at [1055, 190] on span "Search" at bounding box center [1060, 194] width 35 height 9
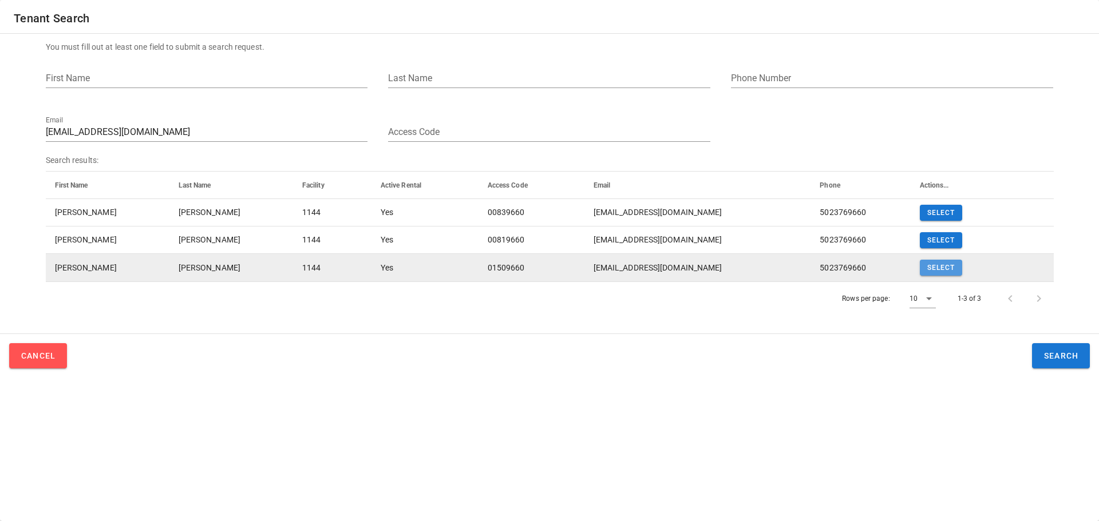
click at [944, 268] on span "Select" at bounding box center [940, 268] width 29 height 8
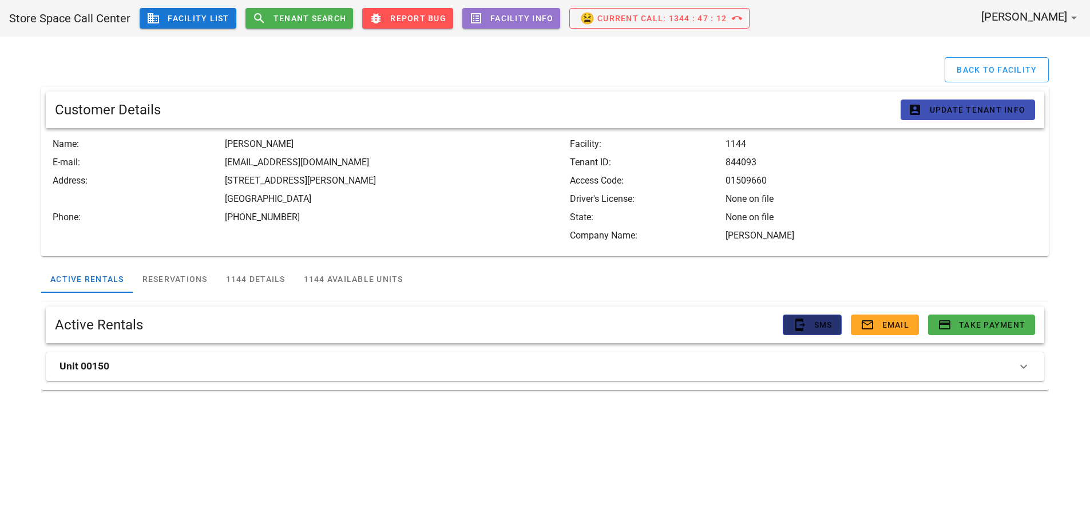
click at [808, 327] on span "send_to_mobile SMS" at bounding box center [811, 325] width 39 height 14
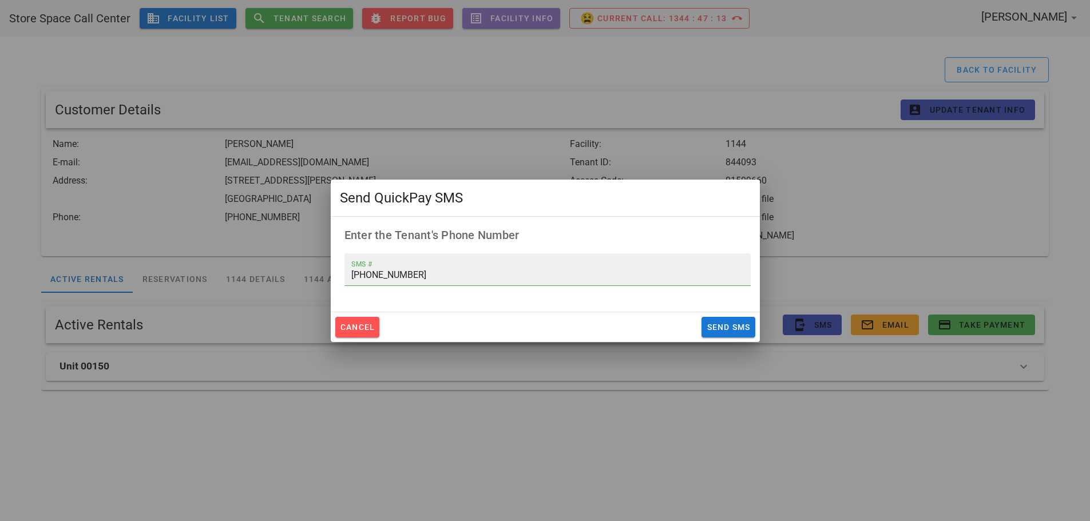
drag, startPoint x: 426, startPoint y: 268, endPoint x: 270, endPoint y: 275, distance: 156.9
click at [271, 275] on div "Store Space Call Center business Facility List search Tenant Search bug_report …" at bounding box center [545, 260] width 1090 height 521
type input "[PHONE_NUMBER]"
click at [741, 325] on span "Send SMS" at bounding box center [728, 327] width 44 height 9
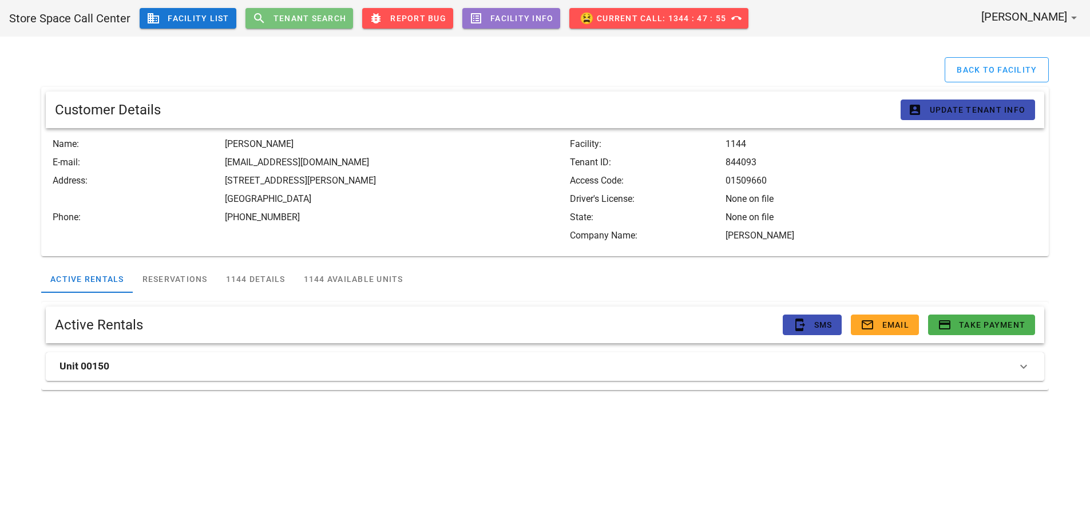
click at [264, 20] on span "search Tenant Search" at bounding box center [299, 18] width 94 height 14
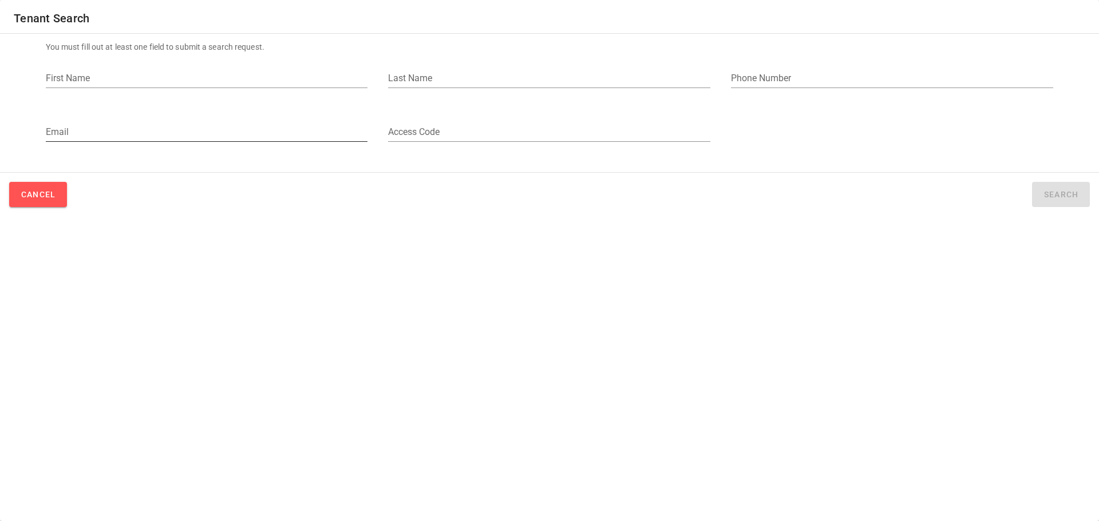
click at [125, 141] on div "Email" at bounding box center [207, 132] width 322 height 18
paste input "[EMAIL_ADDRESS][DOMAIN_NAME]"
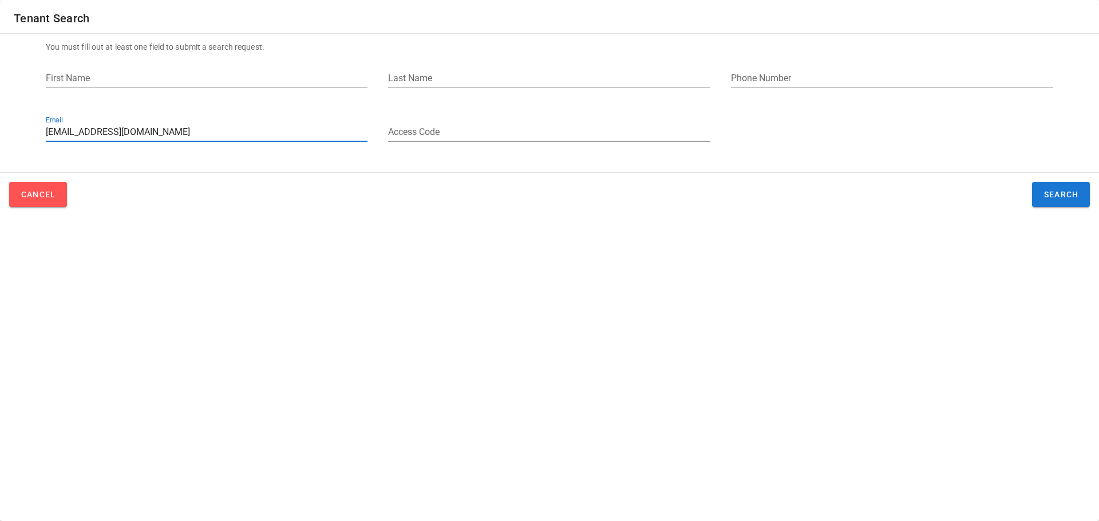
type input "[EMAIL_ADDRESS][DOMAIN_NAME]"
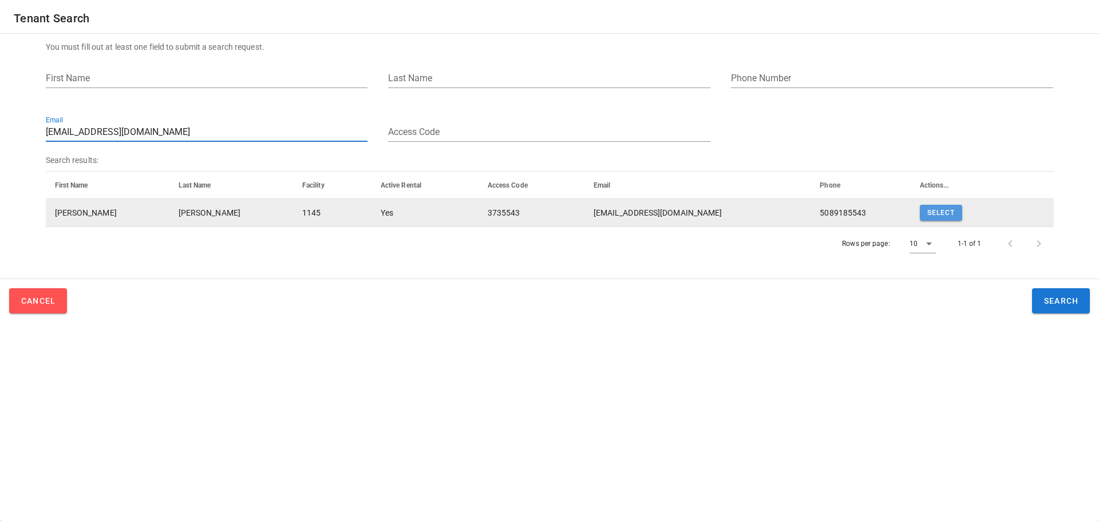
click at [936, 213] on span "Select" at bounding box center [940, 213] width 29 height 8
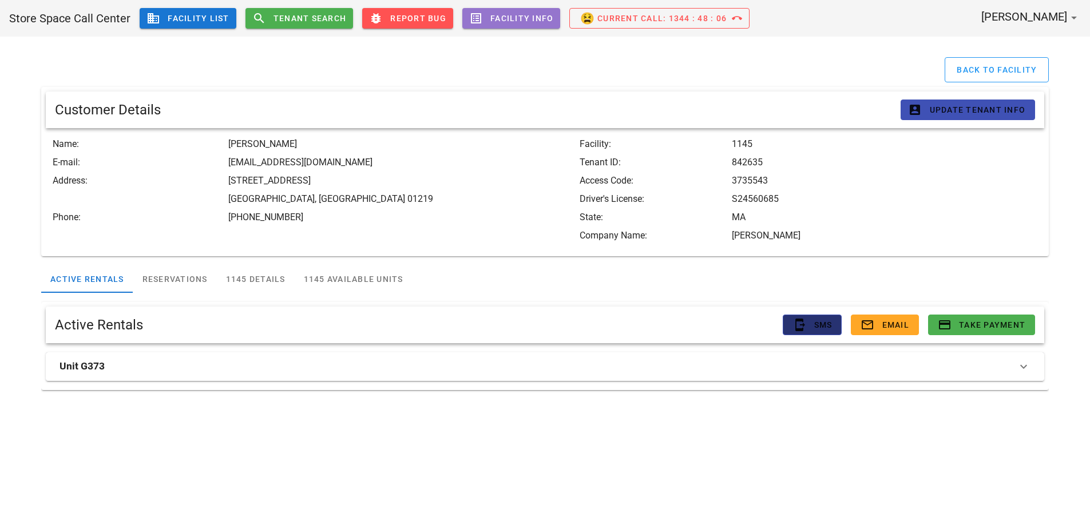
click at [785, 319] on button "send_to_mobile SMS" at bounding box center [812, 325] width 59 height 21
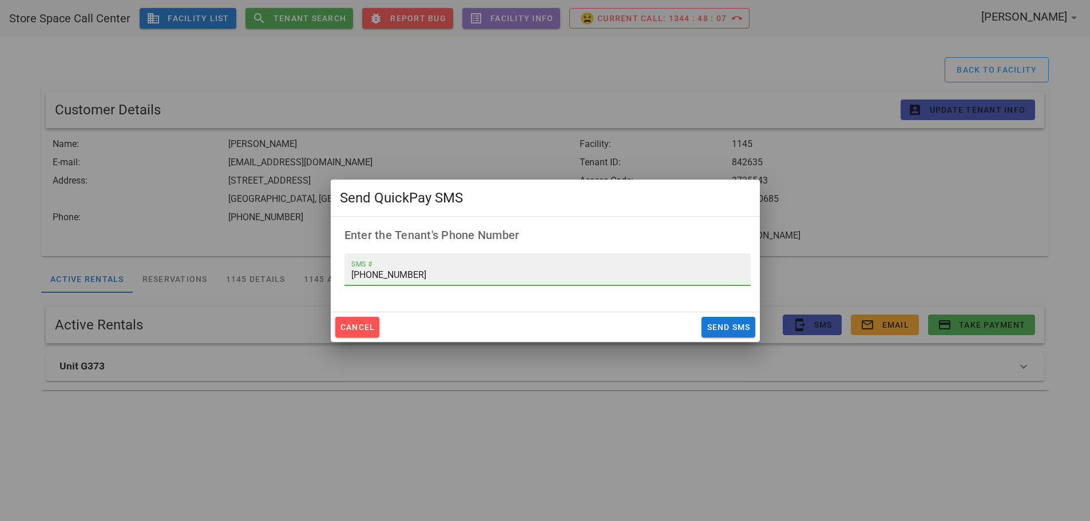
drag, startPoint x: 435, startPoint y: 277, endPoint x: 259, endPoint y: 274, distance: 176.8
click at [276, 273] on div "Store Space Call Center business Facility List search Tenant Search bug_report …" at bounding box center [545, 260] width 1090 height 521
type input "[PHONE_NUMBER]"
click at [734, 330] on span "Send SMS" at bounding box center [728, 327] width 44 height 9
